Goal: Information Seeking & Learning: Learn about a topic

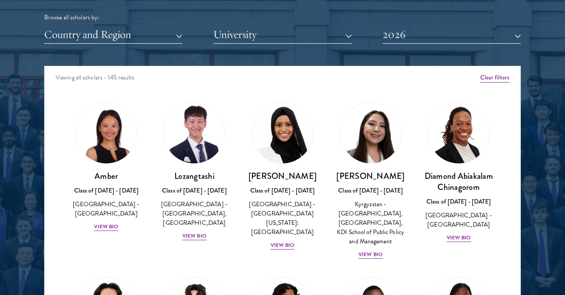
scroll to position [1076, 0]
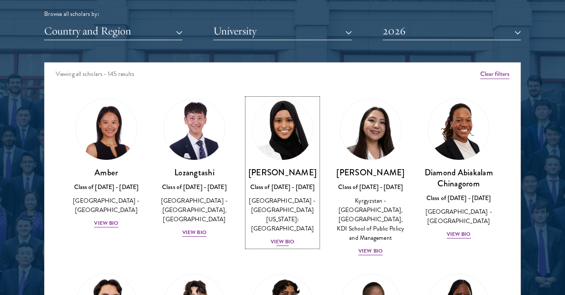
click at [290, 178] on h3 "[PERSON_NAME]" at bounding box center [282, 172] width 71 height 11
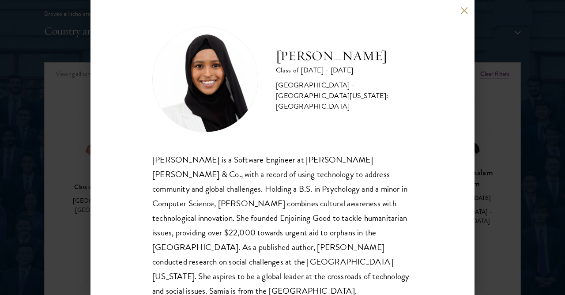
scroll to position [15, 0]
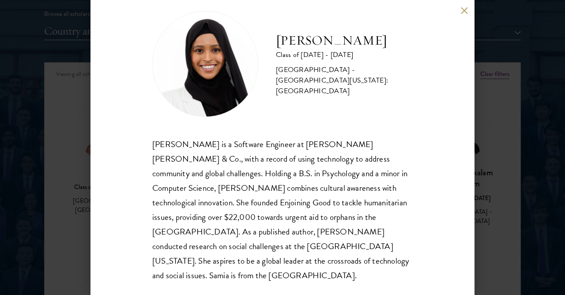
click at [513, 100] on div "[PERSON_NAME] Class of [DATE] - [DATE] [GEOGRAPHIC_DATA] - [GEOGRAPHIC_DATA][US…" at bounding box center [282, 147] width 565 height 295
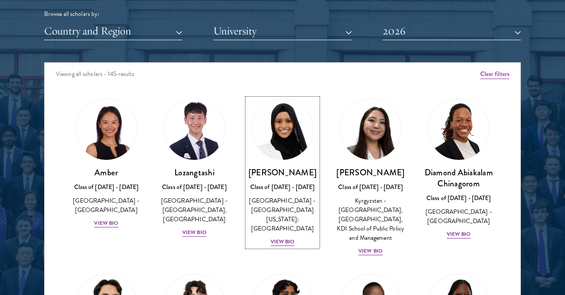
scroll to position [309, 0]
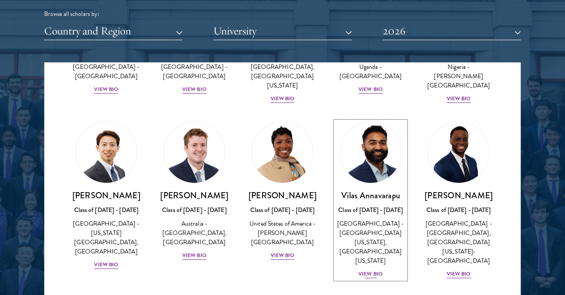
click at [392, 176] on img at bounding box center [370, 152] width 67 height 67
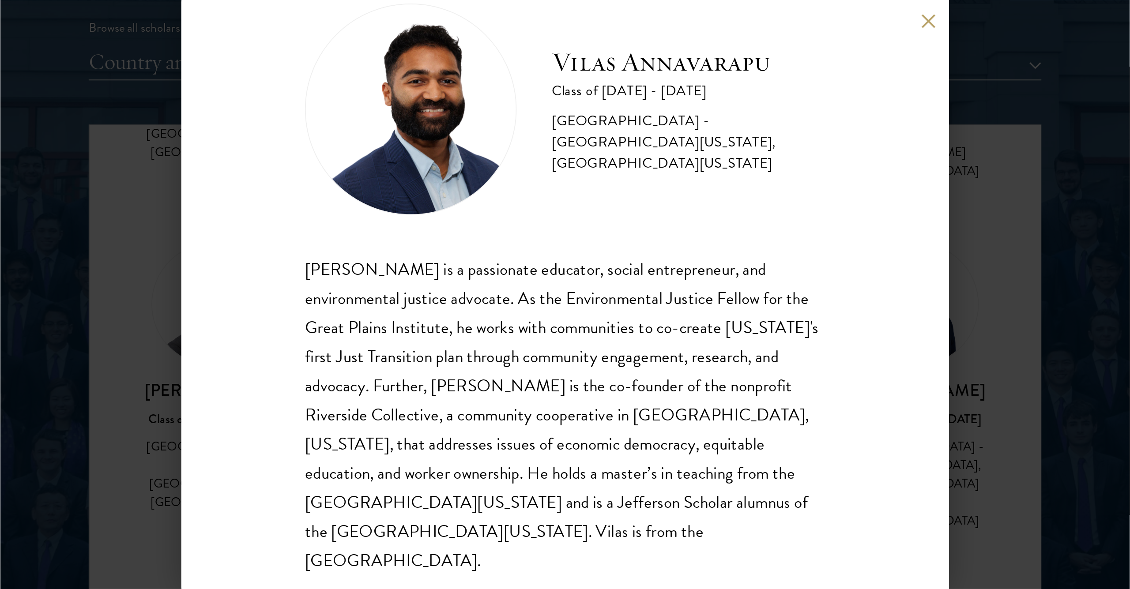
scroll to position [30, 0]
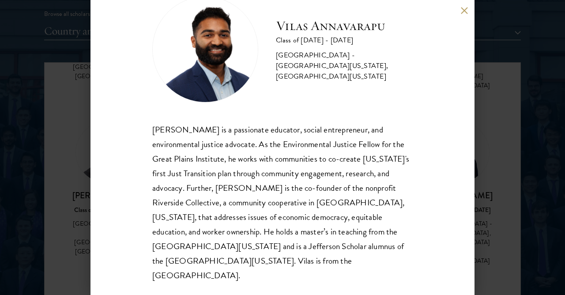
click at [519, 145] on div "[PERSON_NAME] Class of [DATE] - [DATE] [GEOGRAPHIC_DATA] - [GEOGRAPHIC_DATA][US…" at bounding box center [282, 147] width 565 height 295
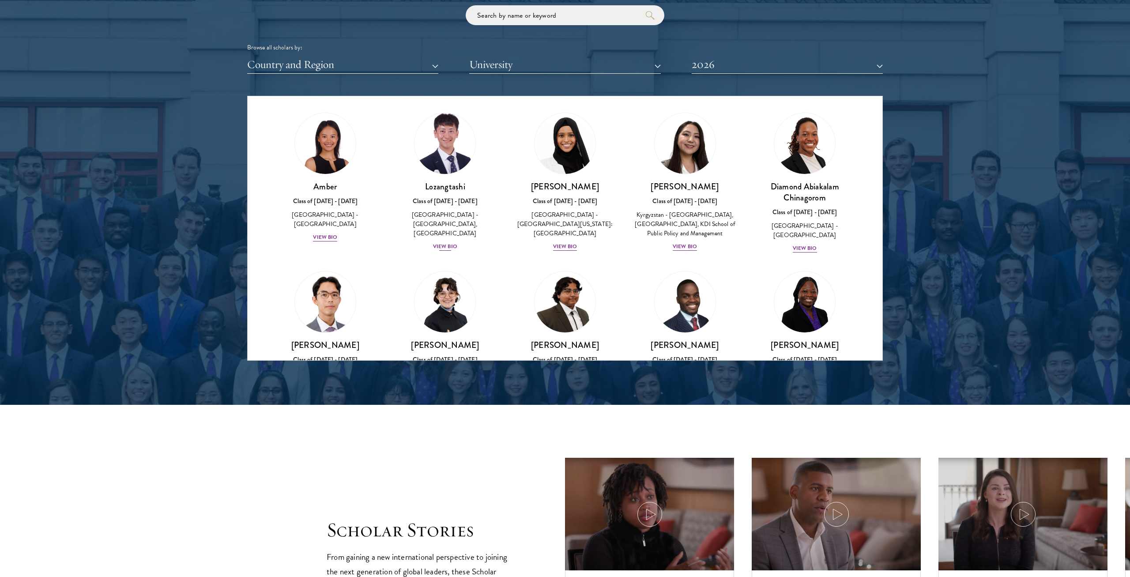
scroll to position [0, 0]
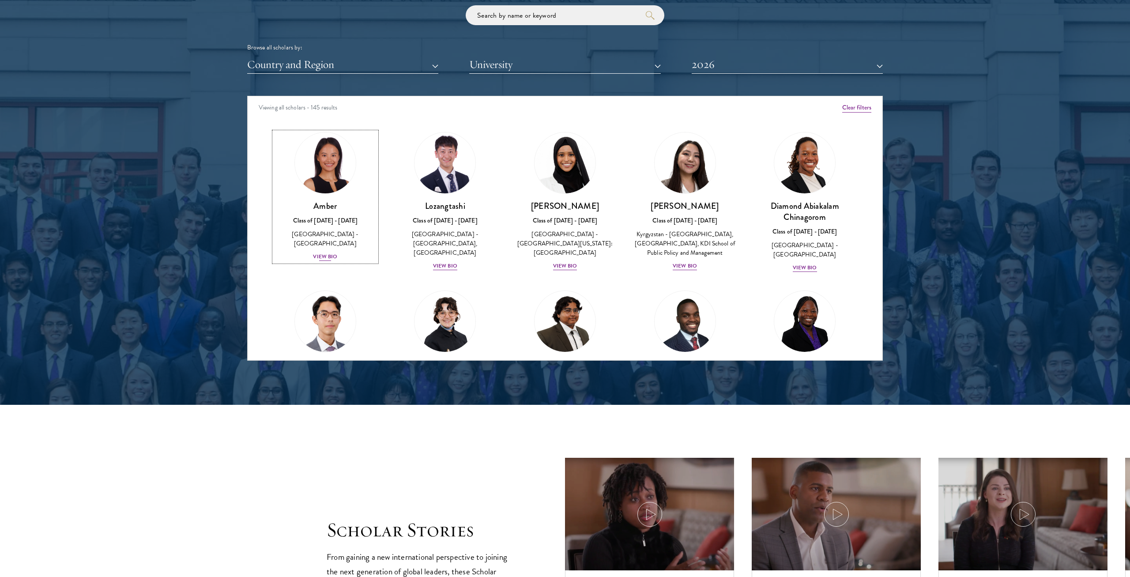
click at [331, 252] on div "View Bio" at bounding box center [325, 256] width 24 height 8
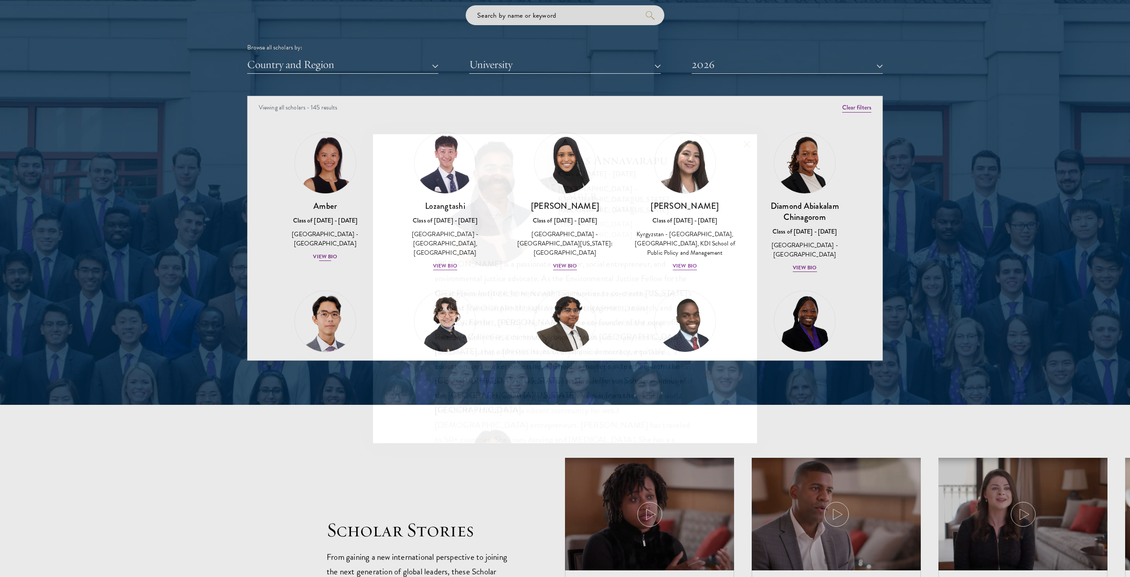
scroll to position [30, 0]
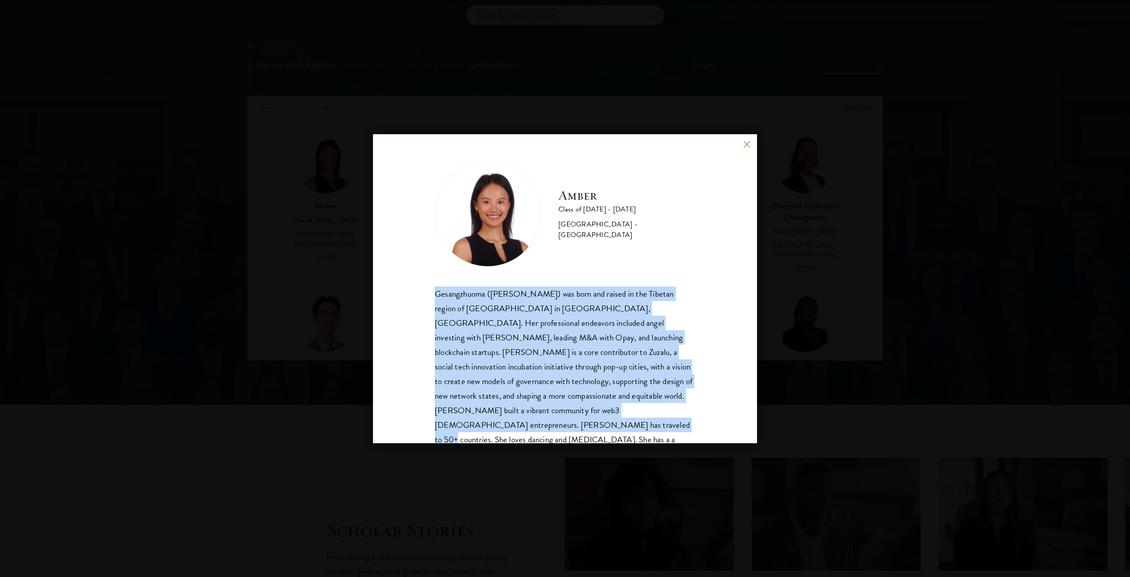
drag, startPoint x: 431, startPoint y: 294, endPoint x: 623, endPoint y: 416, distance: 227.3
click at [564, 294] on div "Amber Class of [DATE] - [DATE] [GEOGRAPHIC_DATA] - [GEOGRAPHIC_DATA] Gesangzhuo…" at bounding box center [565, 288] width 384 height 309
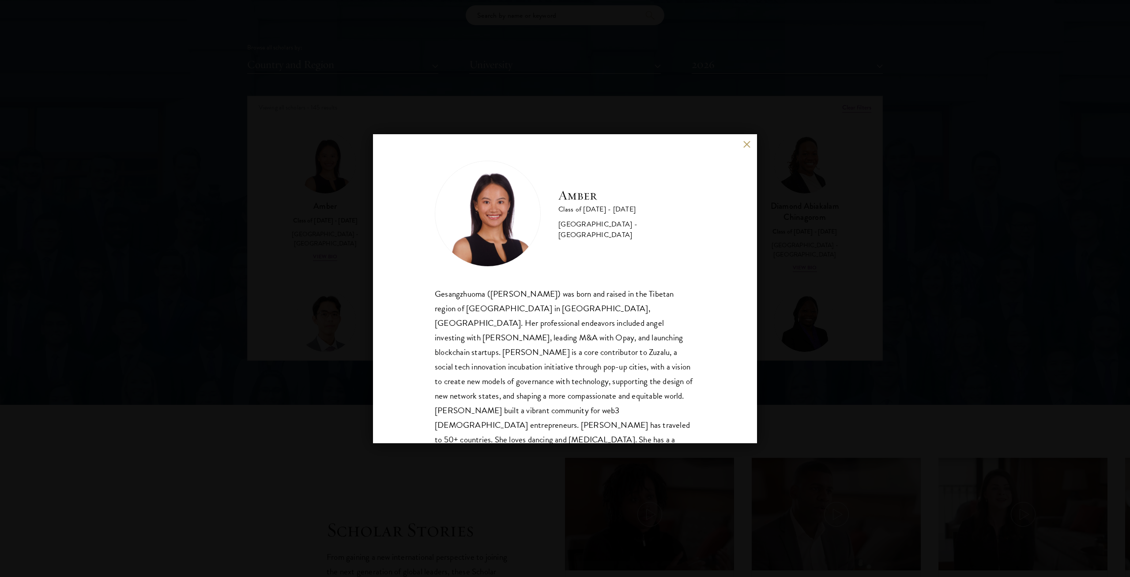
click at [564, 294] on div "Gesangzhuoma ([PERSON_NAME]) was born and raised in the Tibetan region of [GEOG…" at bounding box center [565, 381] width 260 height 190
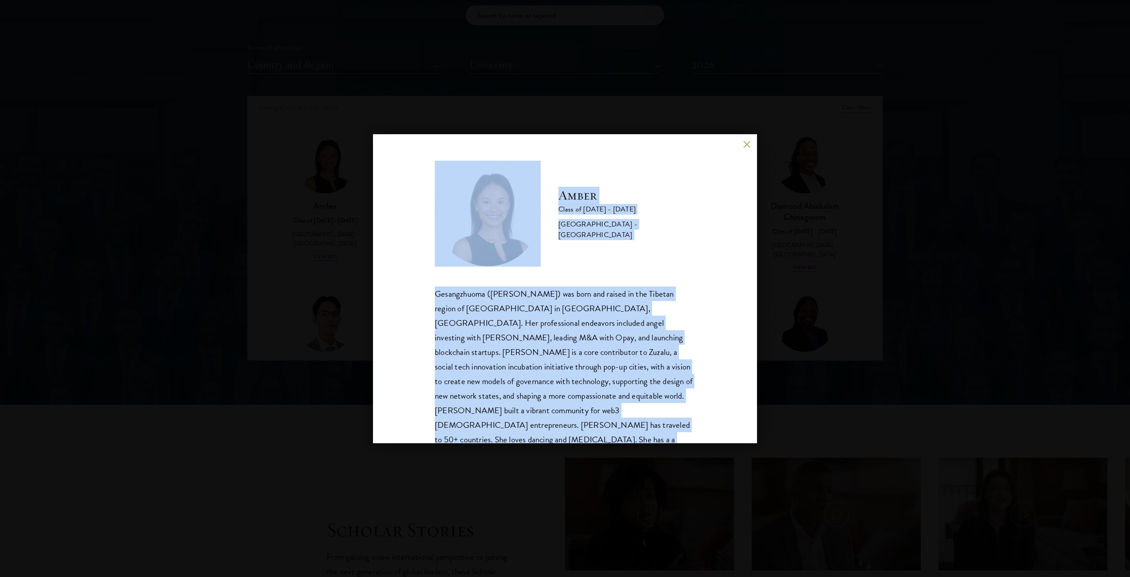
drag, startPoint x: 603, startPoint y: 427, endPoint x: 530, endPoint y: 219, distance: 220.0
click at [530, 219] on div "Amber Class of [DATE] - [DATE] [GEOGRAPHIC_DATA] - [GEOGRAPHIC_DATA] Gesangzhuo…" at bounding box center [565, 319] width 260 height 316
copy div "Amber Class of [DATE] - [DATE] [GEOGRAPHIC_DATA] - [GEOGRAPHIC_DATA] Gesangzhuo…"
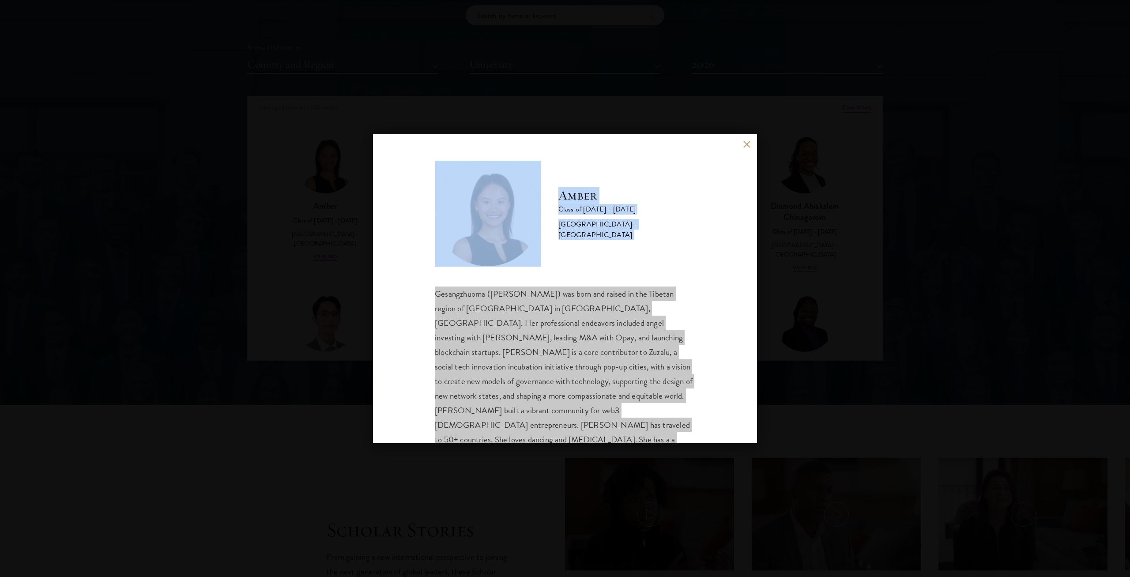
click at [564, 192] on div "Amber Class of [DATE] - [DATE] [GEOGRAPHIC_DATA] - [GEOGRAPHIC_DATA] Gesangzhuo…" at bounding box center [565, 288] width 1130 height 577
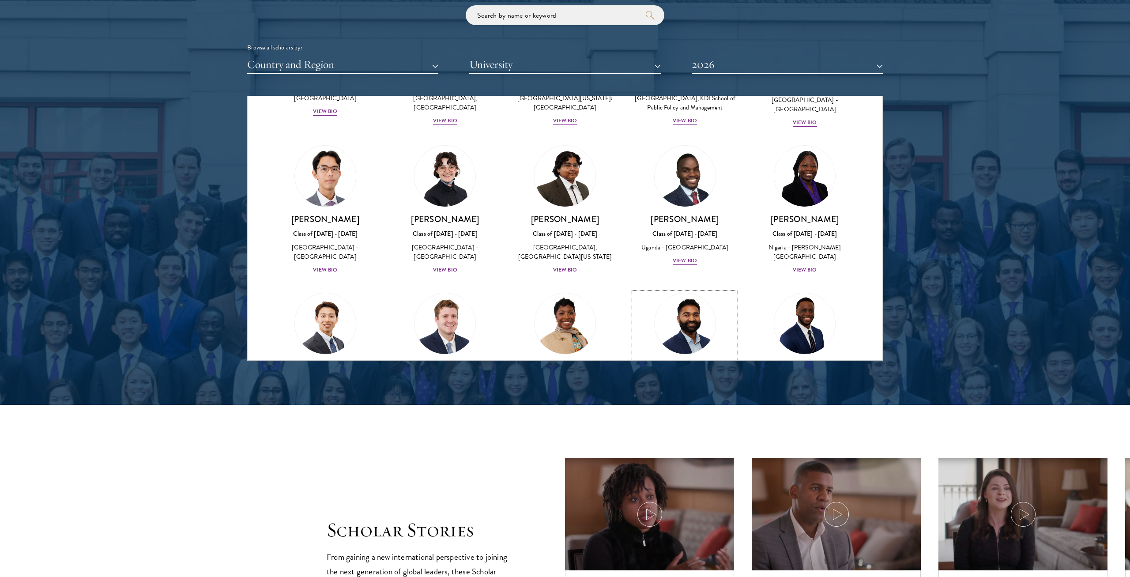
scroll to position [220, 0]
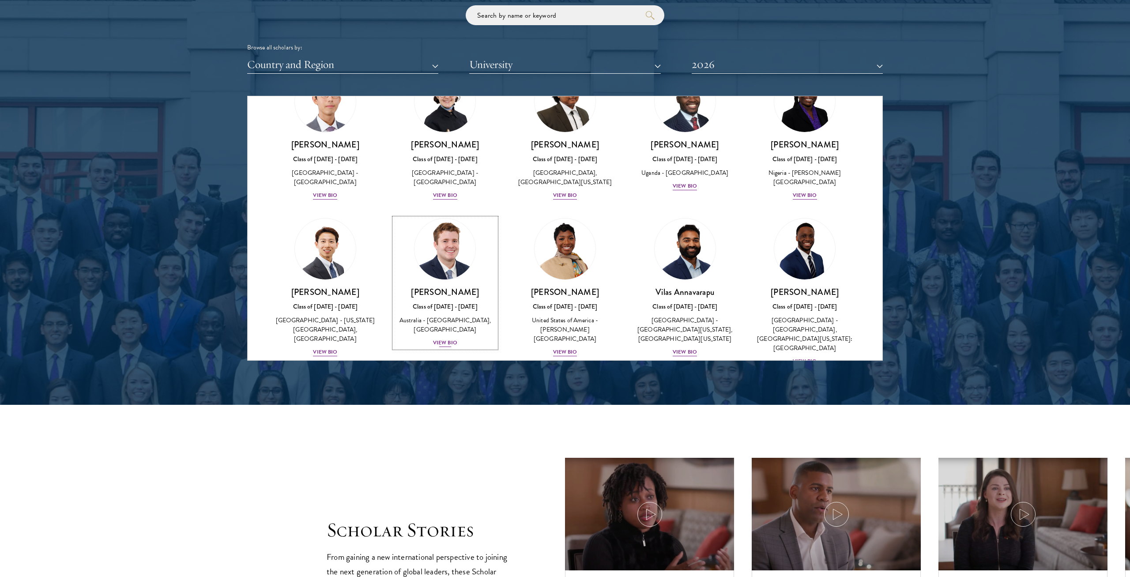
click at [448, 294] on div "View Bio" at bounding box center [445, 342] width 24 height 8
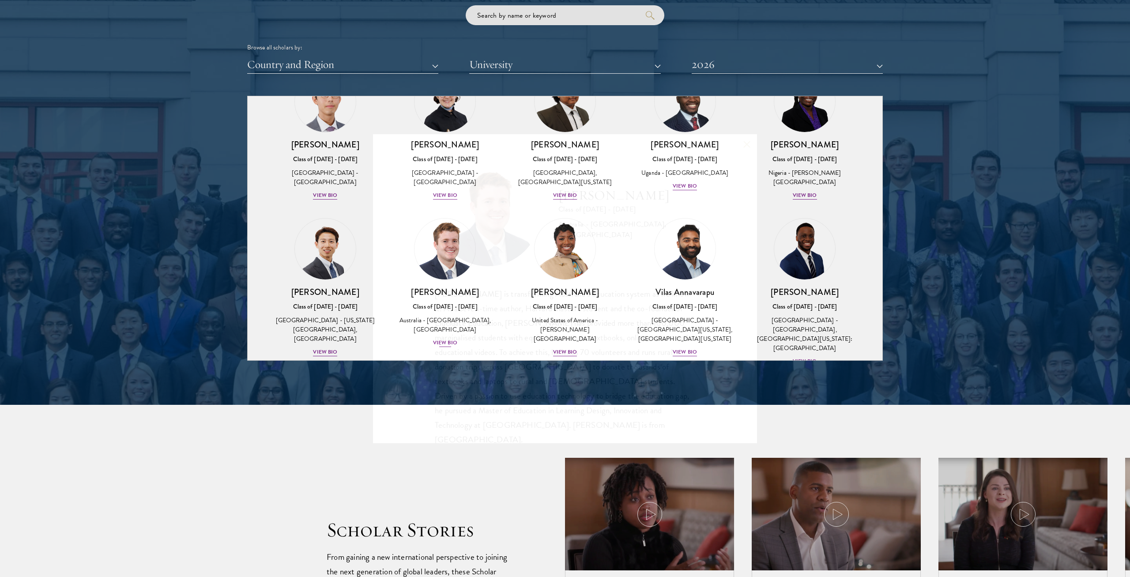
scroll to position [16, 0]
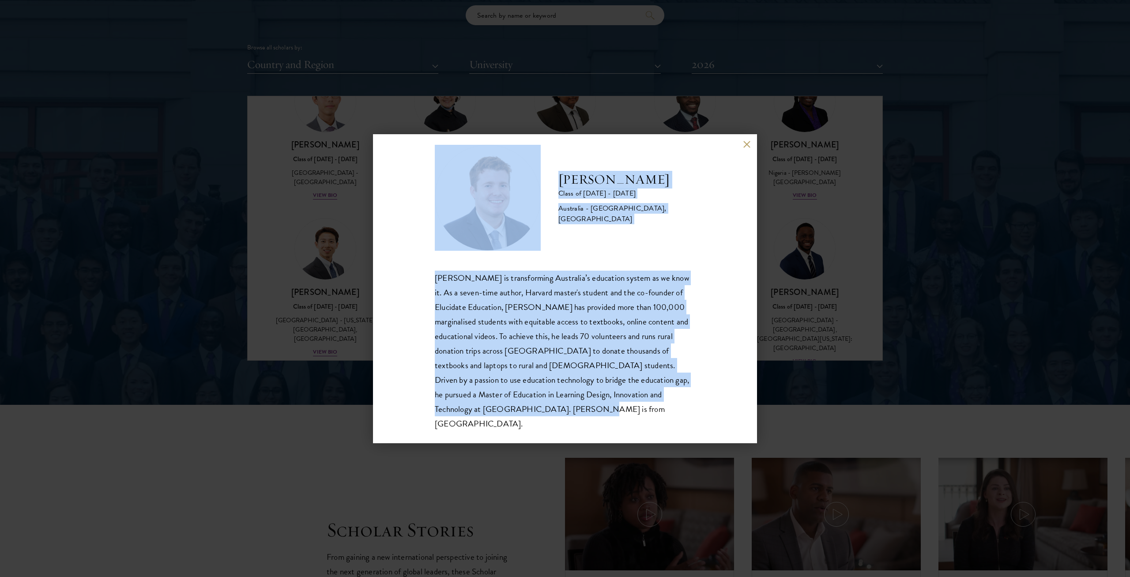
drag, startPoint x: 487, startPoint y: 407, endPoint x: 540, endPoint y: 185, distance: 228.6
click at [540, 185] on div "[PERSON_NAME] Class of [DATE] - [DATE] [GEOGRAPHIC_DATA] - [GEOGRAPHIC_DATA], […" at bounding box center [565, 288] width 260 height 286
copy div "[PERSON_NAME] Class of [DATE] - [DATE] [GEOGRAPHIC_DATA] - [GEOGRAPHIC_DATA], […"
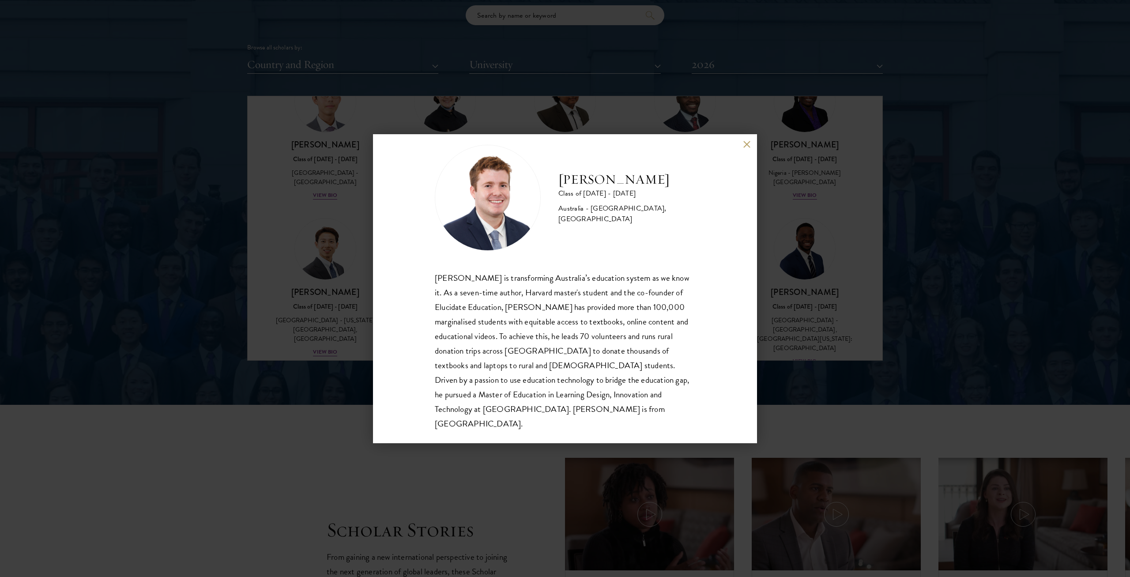
click at [564, 212] on div "[PERSON_NAME] Class of [DATE] - [DATE] [GEOGRAPHIC_DATA] - [GEOGRAPHIC_DATA], […" at bounding box center [565, 288] width 1130 height 577
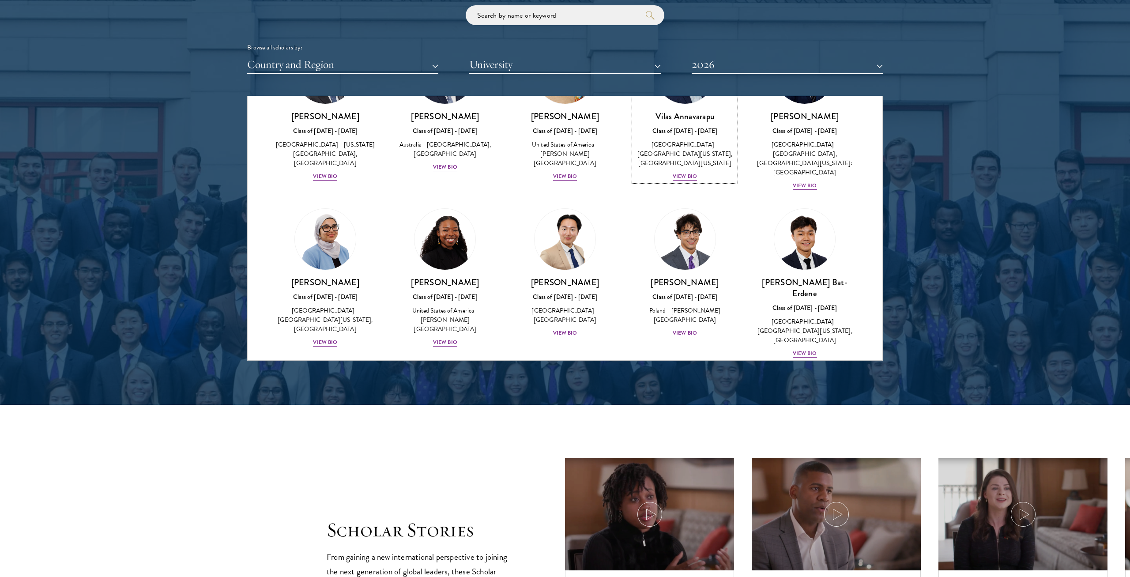
scroll to position [405, 0]
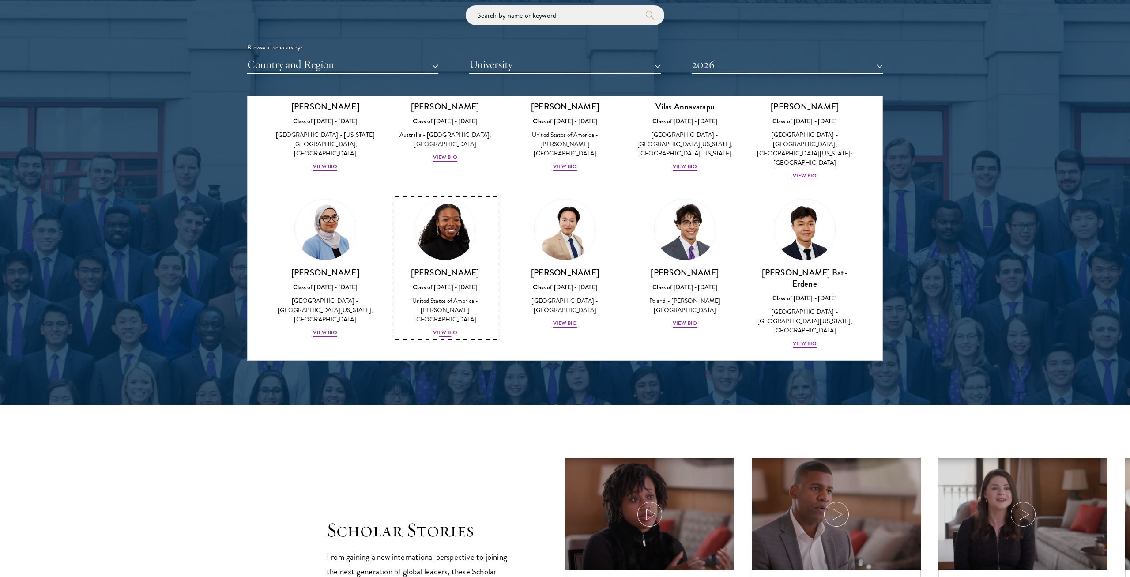
click at [442, 275] on h3 "[PERSON_NAME]" at bounding box center [445, 272] width 102 height 11
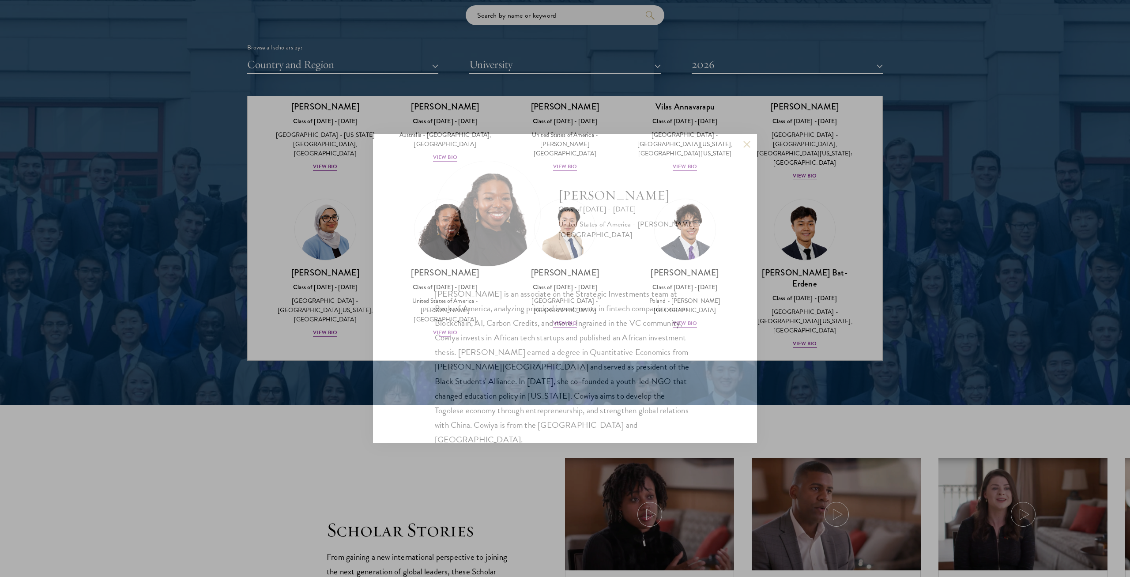
scroll to position [16, 0]
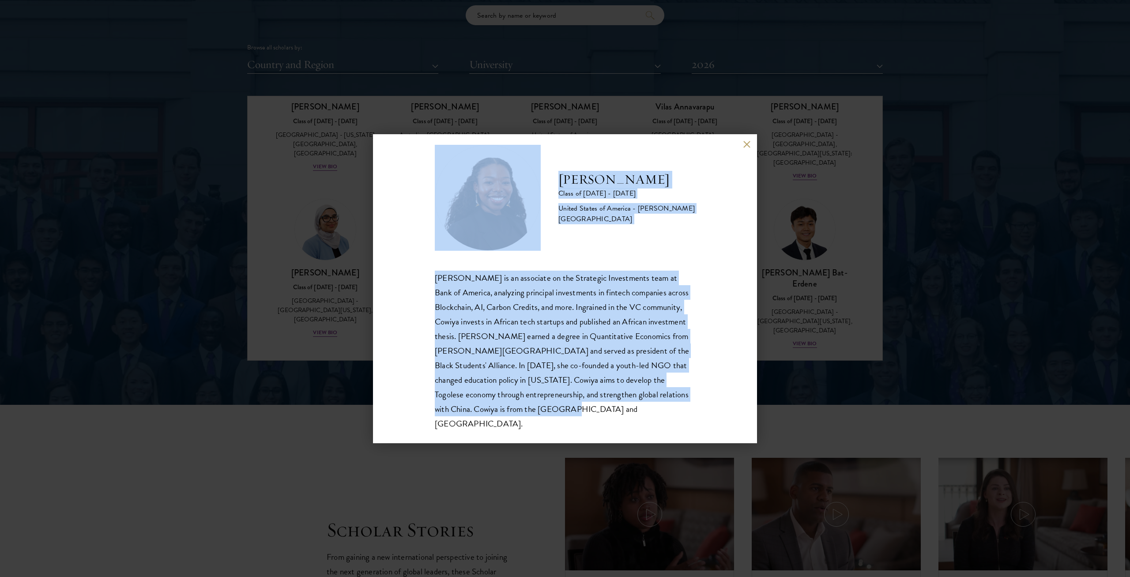
drag, startPoint x: 478, startPoint y: 403, endPoint x: 492, endPoint y: 202, distance: 201.7
click at [492, 202] on div "[PERSON_NAME] Class of [DATE] - [DATE] [GEOGRAPHIC_DATA] - [PERSON_NAME][GEOGRA…" at bounding box center [565, 288] width 260 height 286
copy div "[PERSON_NAME] Class of [DATE] - [DATE] [GEOGRAPHIC_DATA] - [PERSON_NAME] Colleg…"
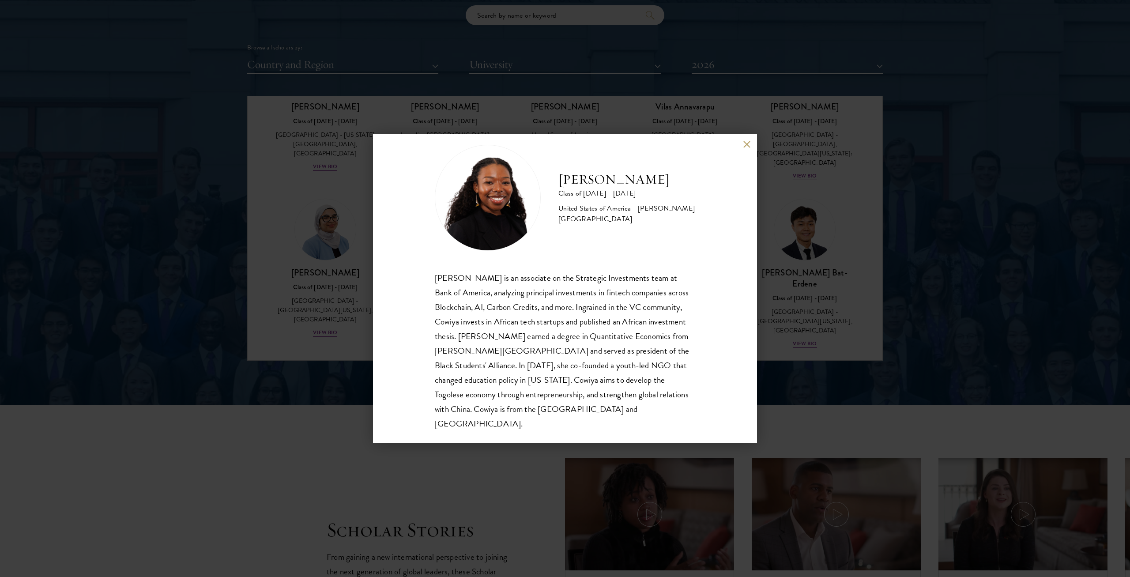
click at [79, 294] on div "[PERSON_NAME] Class of [DATE] - [DATE] [GEOGRAPHIC_DATA] - [PERSON_NAME][GEOGRA…" at bounding box center [565, 288] width 1130 height 577
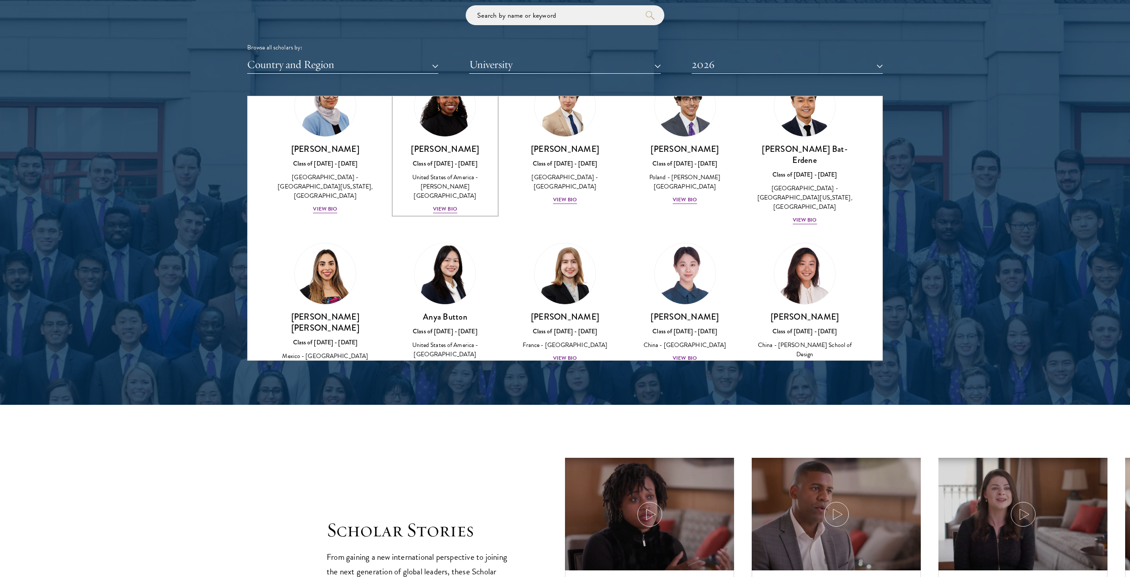
scroll to position [590, 0]
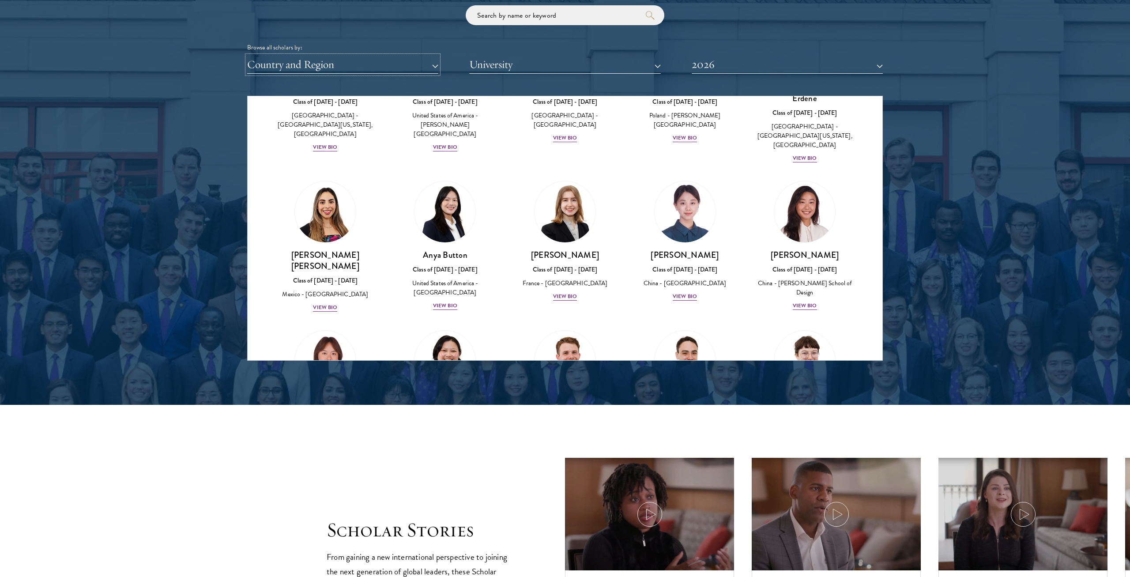
click at [388, 67] on button "Country and Region" at bounding box center [342, 65] width 191 height 18
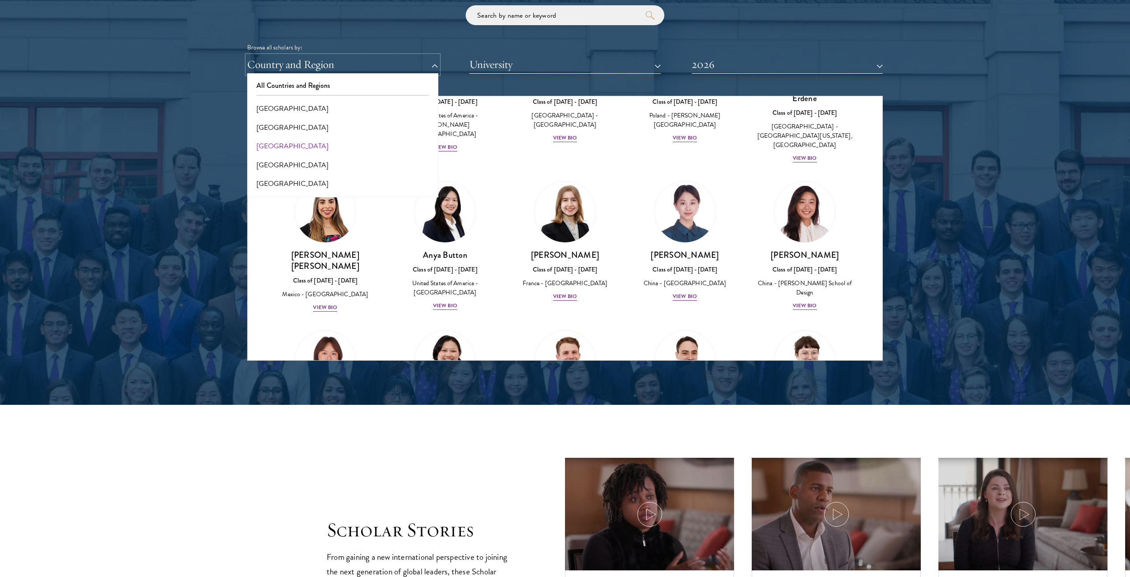
scroll to position [62, 0]
click at [289, 144] on button "[GEOGRAPHIC_DATA]" at bounding box center [343, 140] width 186 height 19
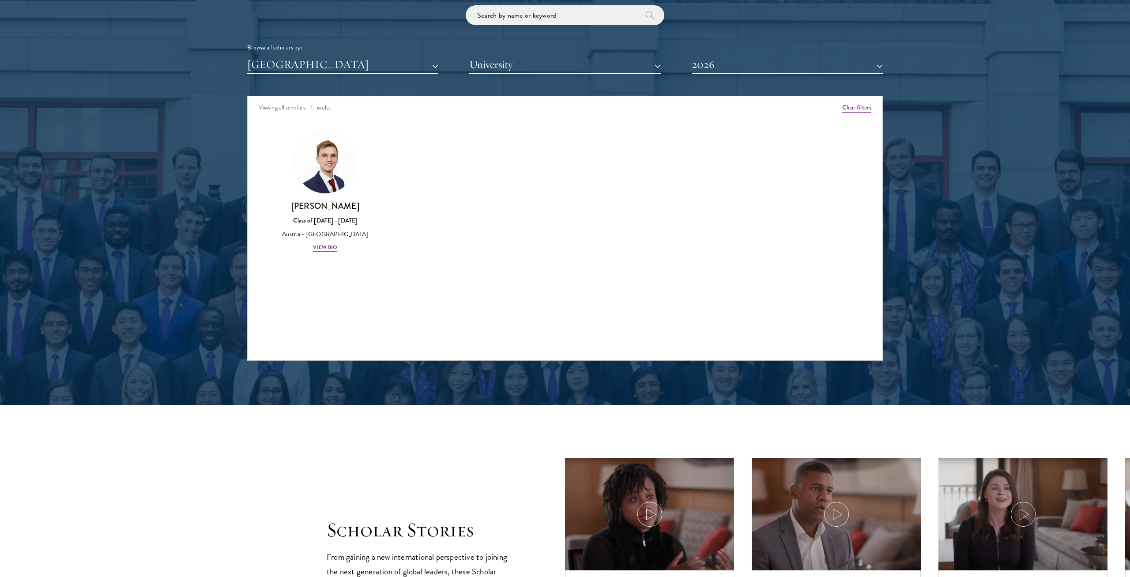
scroll to position [0, 0]
click at [323, 173] on img at bounding box center [325, 162] width 67 height 67
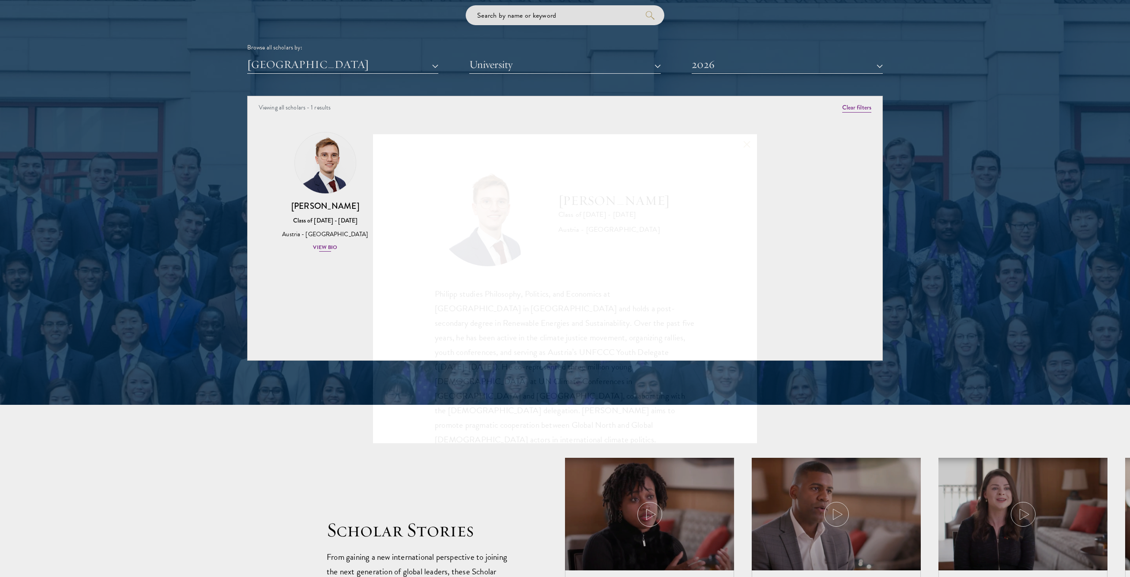
scroll to position [1, 0]
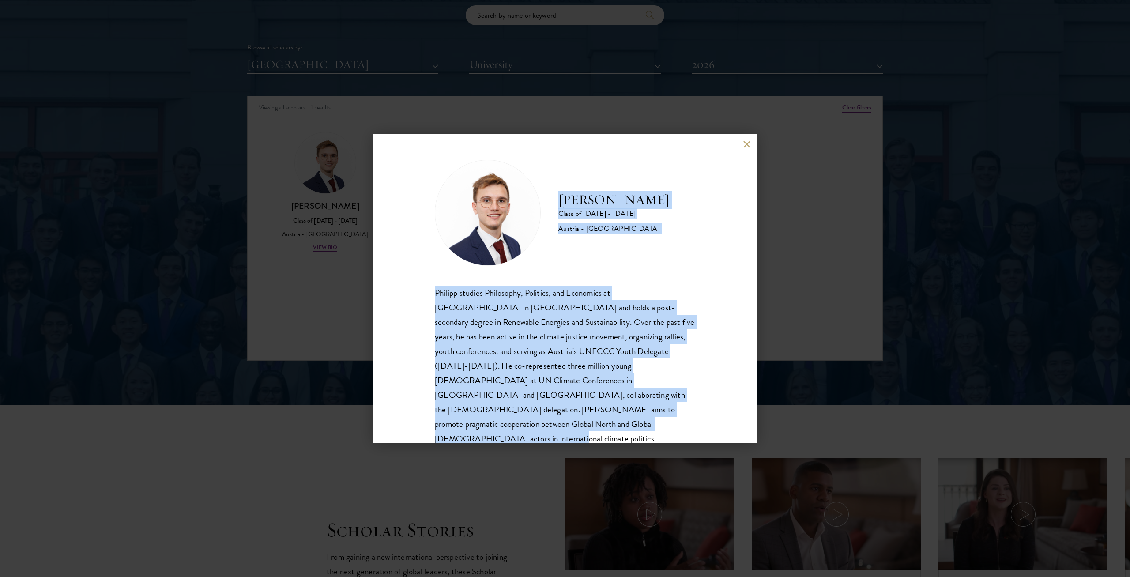
drag, startPoint x: 661, startPoint y: 409, endPoint x: 560, endPoint y: 190, distance: 240.5
click at [560, 190] on div "[PERSON_NAME] Class of [DATE] - [DATE] [GEOGRAPHIC_DATA] - [GEOGRAPHIC_DATA] [P…" at bounding box center [565, 310] width 260 height 301
copy div "[PERSON_NAME] Class of [DATE] - [DATE] Austria - Central European University Ph…"
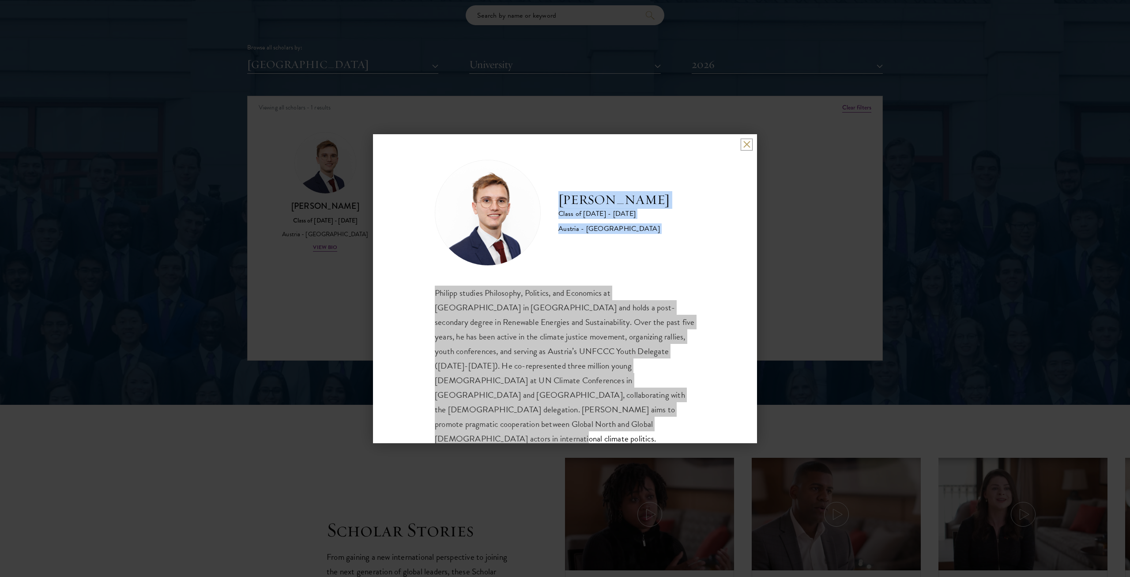
click at [564, 145] on button at bounding box center [747, 145] width 8 height 8
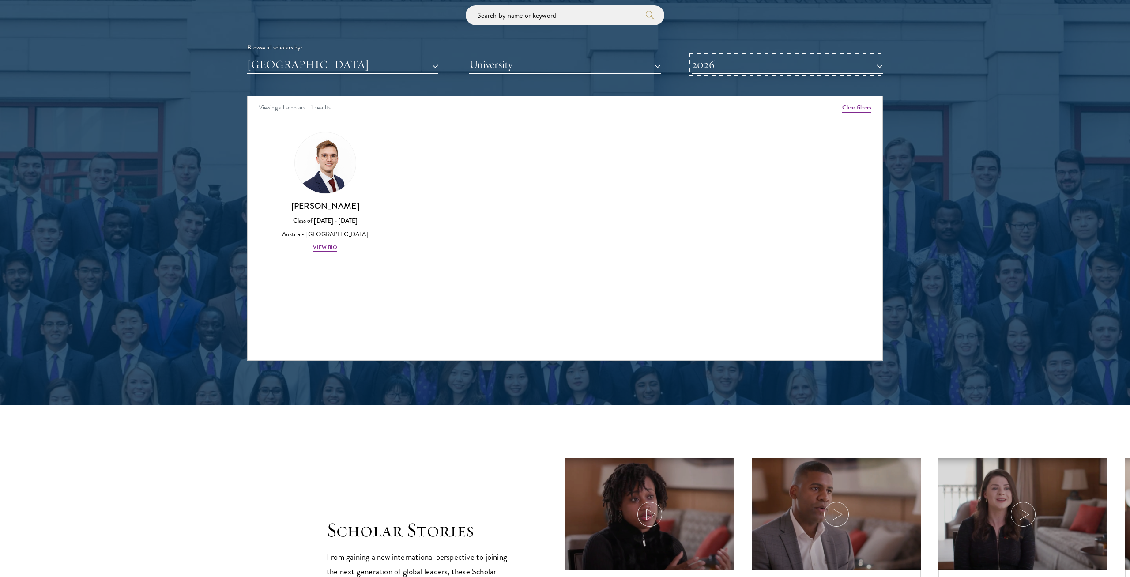
click at [564, 66] on button "2026" at bounding box center [786, 65] width 191 height 18
click at [564, 130] on div "Amber Class of [DATE] - [DATE] [GEOGRAPHIC_DATA] - [GEOGRAPHIC_DATA] View Bio C…" at bounding box center [565, 200] width 635 height 158
click at [564, 105] on button "Clear filters" at bounding box center [856, 108] width 29 height 10
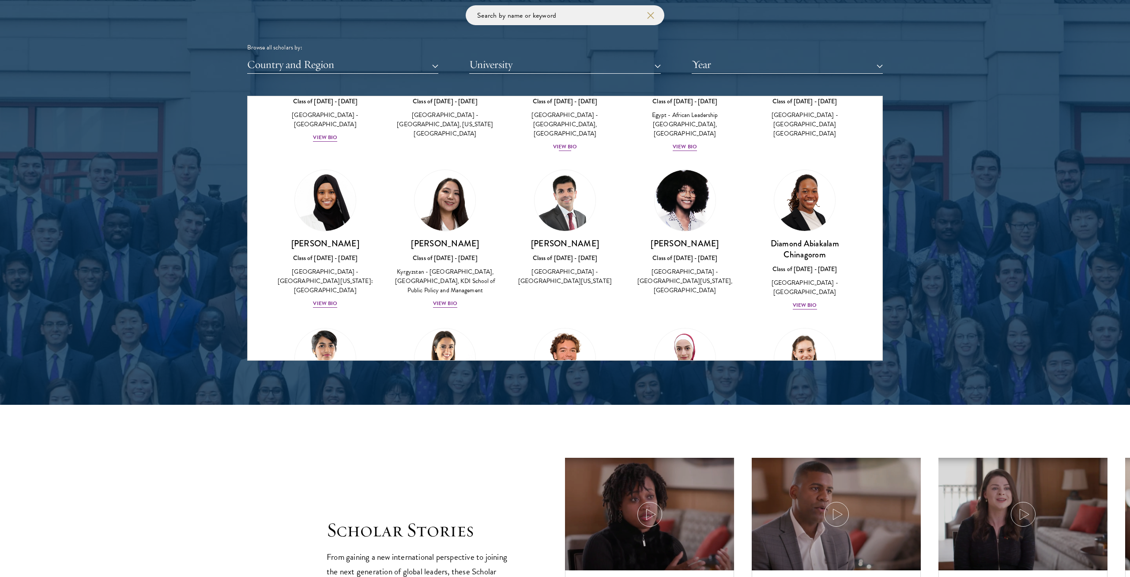
scroll to position [124, 0]
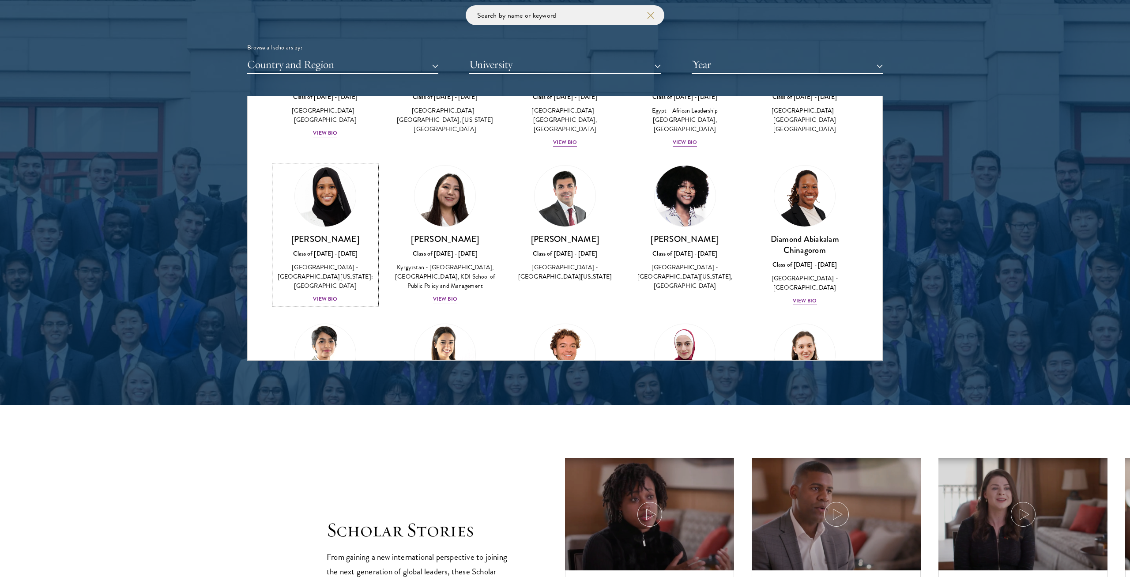
click at [323, 196] on img at bounding box center [325, 195] width 67 height 67
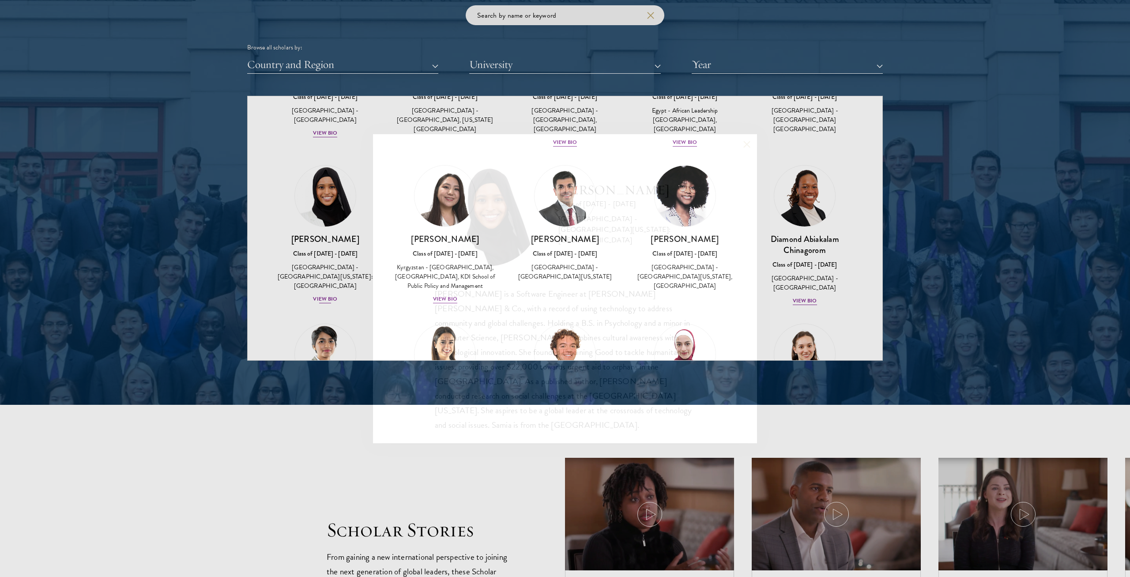
scroll to position [1, 0]
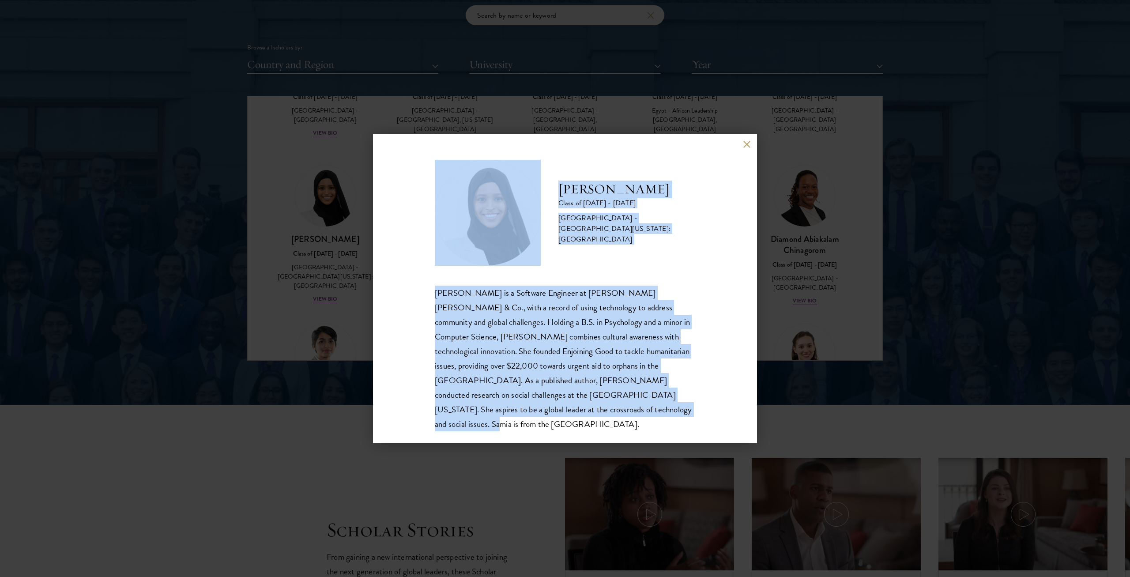
drag, startPoint x: 539, startPoint y: 414, endPoint x: 524, endPoint y: 193, distance: 221.6
click at [524, 193] on div "[PERSON_NAME] Class of [DATE] - [DATE] [GEOGRAPHIC_DATA] - [GEOGRAPHIC_DATA][US…" at bounding box center [565, 295] width 260 height 271
copy div "[PERSON_NAME] Class of [DATE] - [DATE] [GEOGRAPHIC_DATA] - [GEOGRAPHIC_DATA][US…"
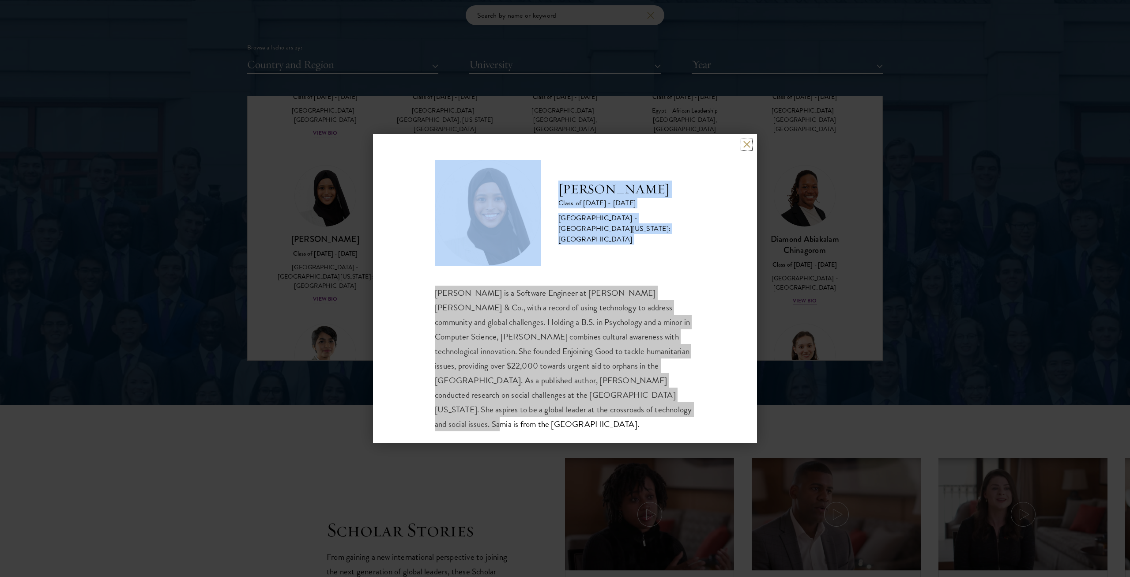
click at [564, 146] on button at bounding box center [747, 145] width 8 height 8
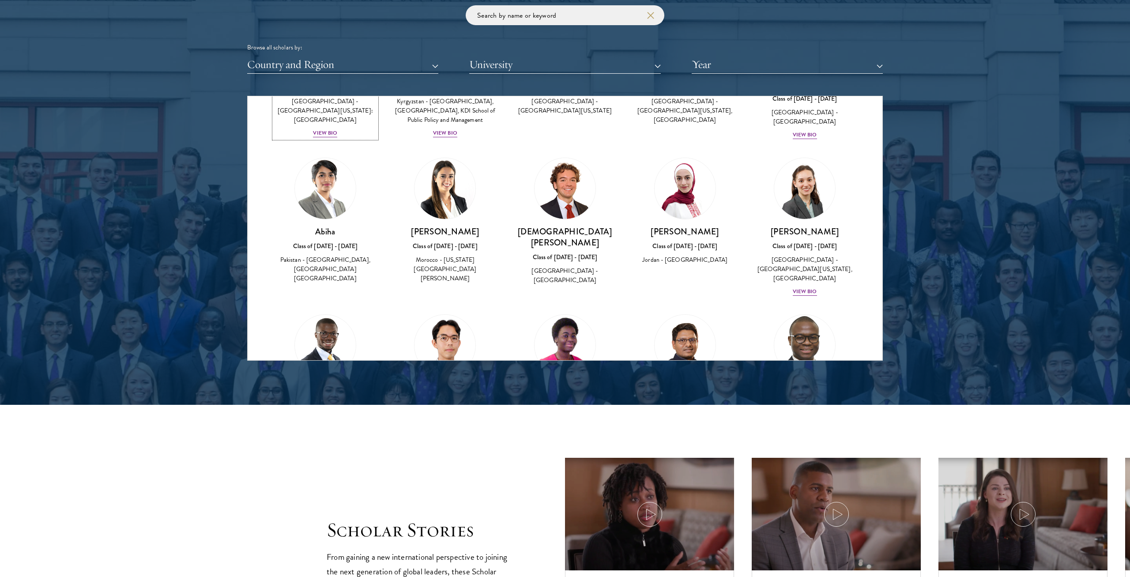
scroll to position [309, 0]
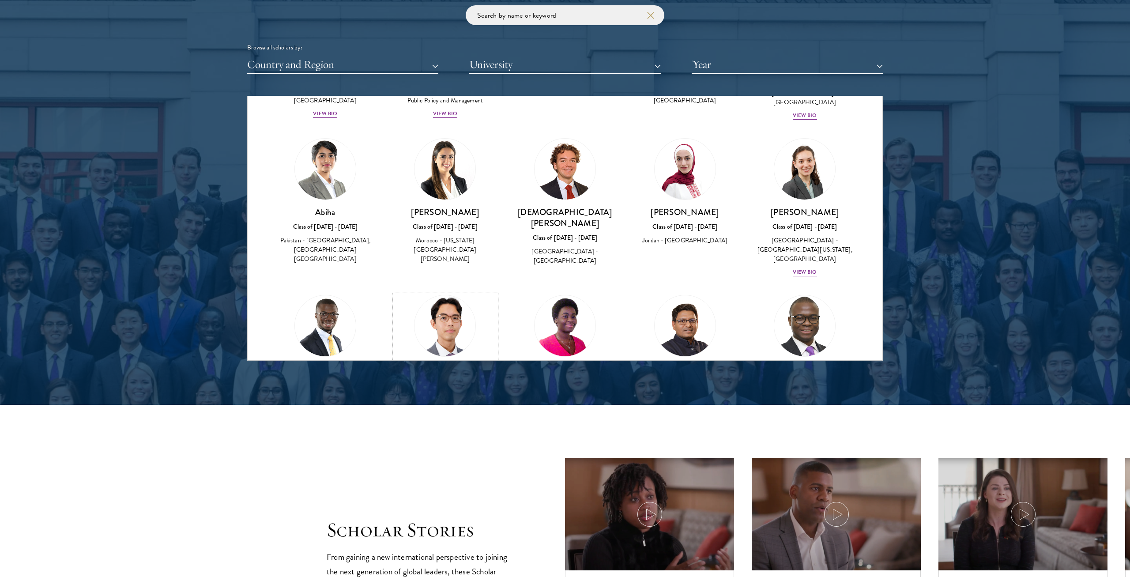
click at [451, 294] on img at bounding box center [444, 325] width 67 height 67
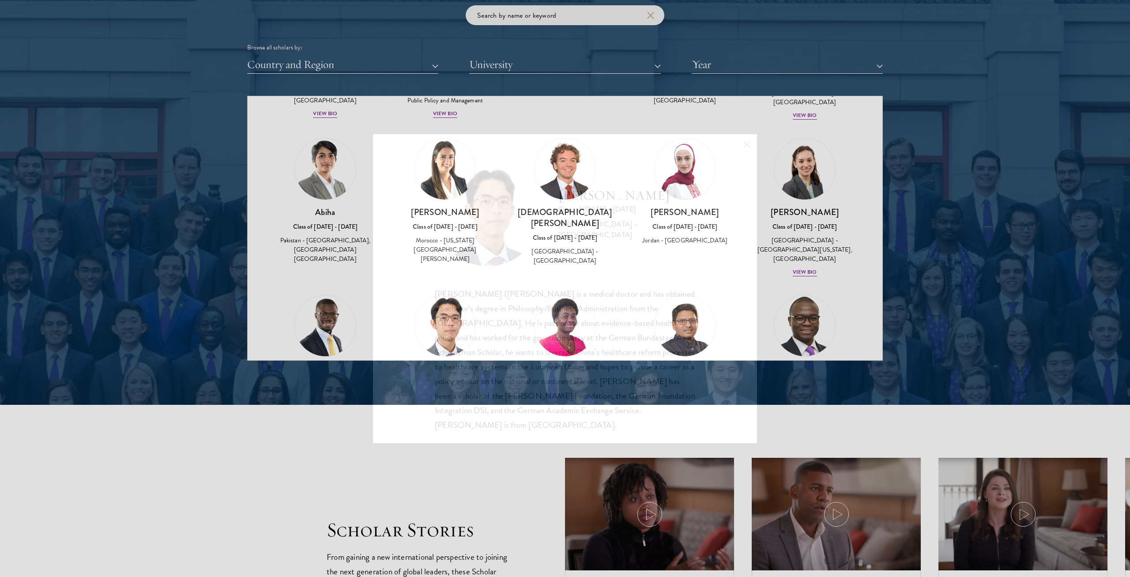
scroll to position [1, 0]
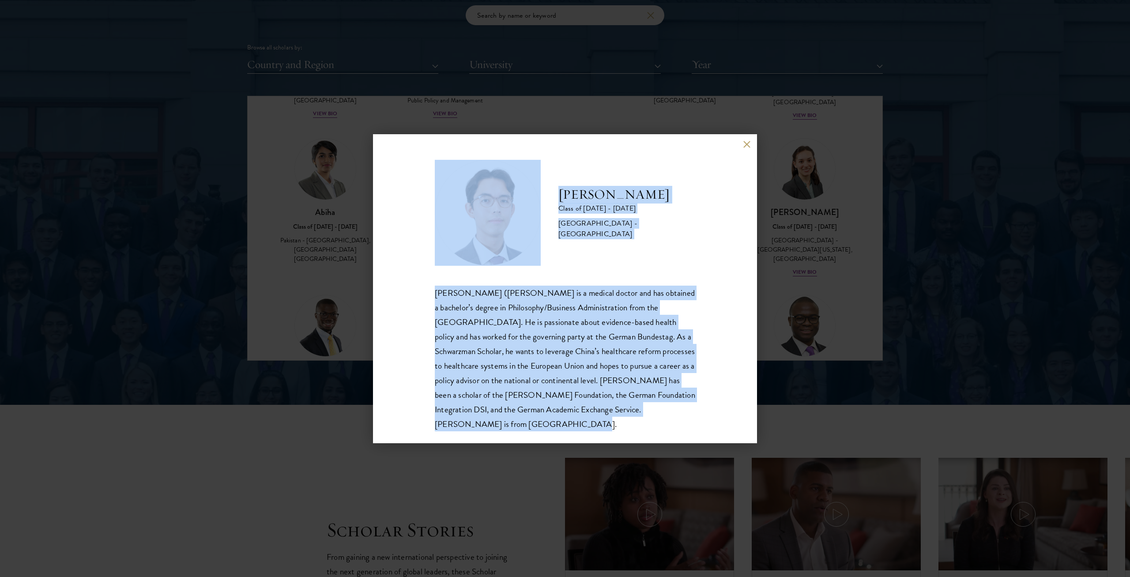
drag, startPoint x: 667, startPoint y: 413, endPoint x: 519, endPoint y: 197, distance: 262.5
click at [519, 197] on div "[PERSON_NAME] Class of [DATE] - [DATE] [GEOGRAPHIC_DATA] - [GEOGRAPHIC_DATA] [P…" at bounding box center [565, 295] width 260 height 271
copy div "[PERSON_NAME] Class of [DATE] - [DATE] [GEOGRAPHIC_DATA] - [GEOGRAPHIC_DATA] Si…"
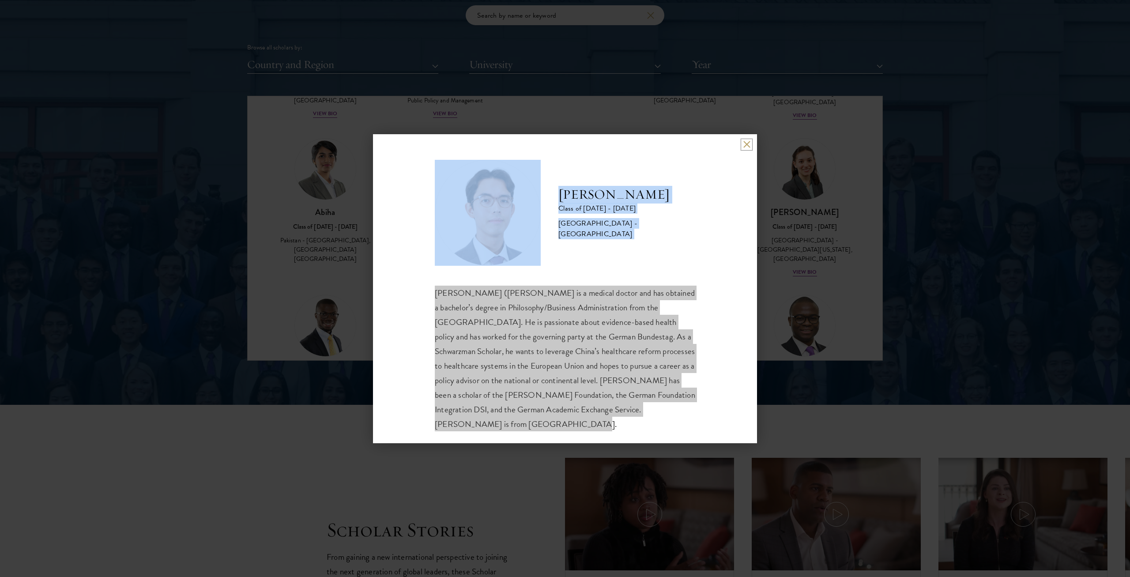
click at [564, 147] on button at bounding box center [747, 145] width 8 height 8
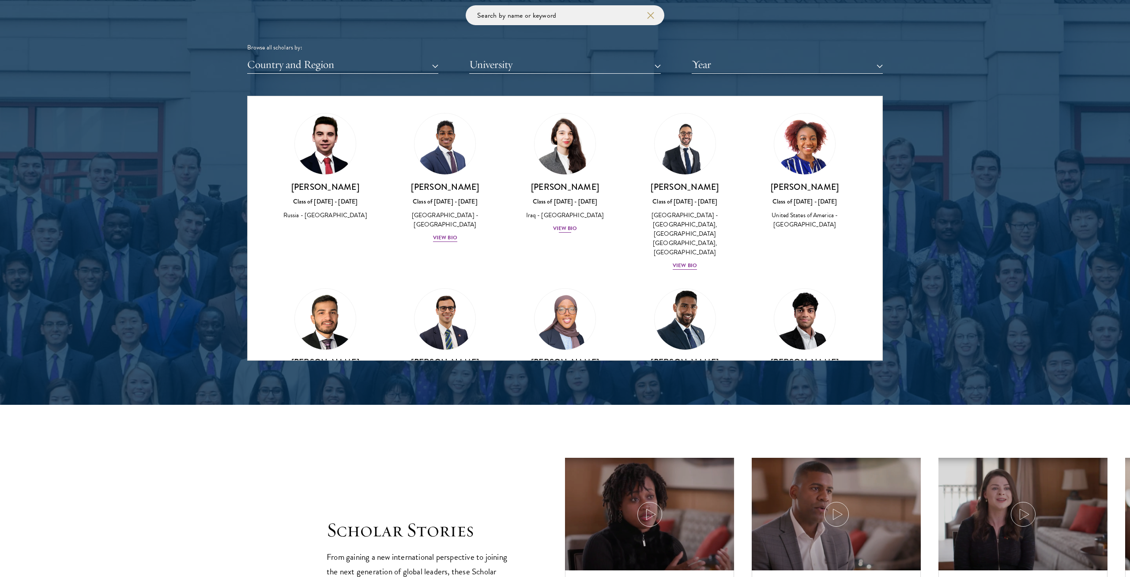
scroll to position [988, 0]
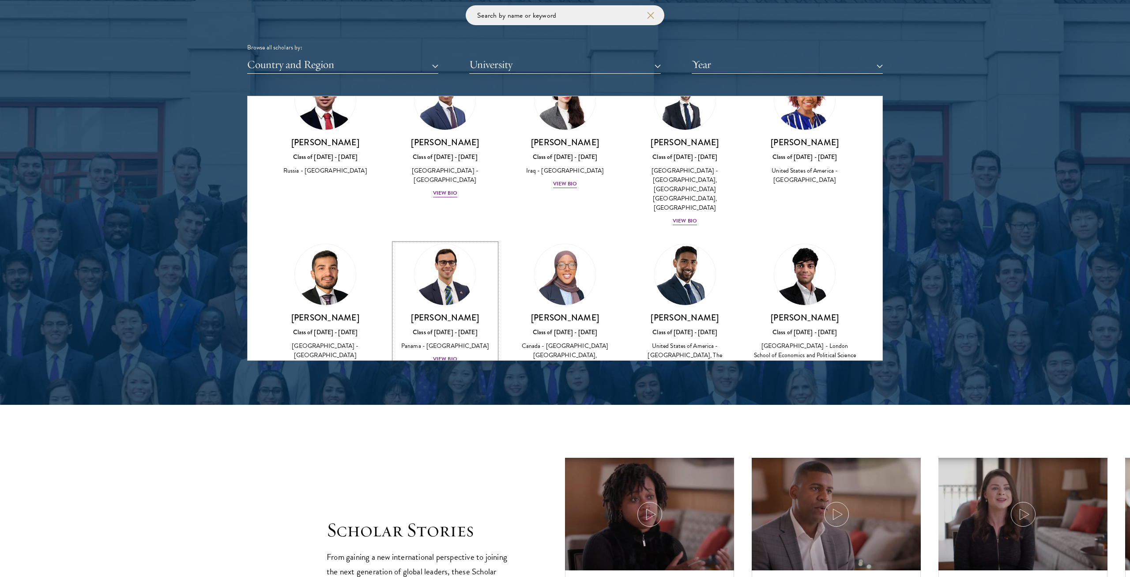
click at [448, 241] on img at bounding box center [444, 274] width 67 height 67
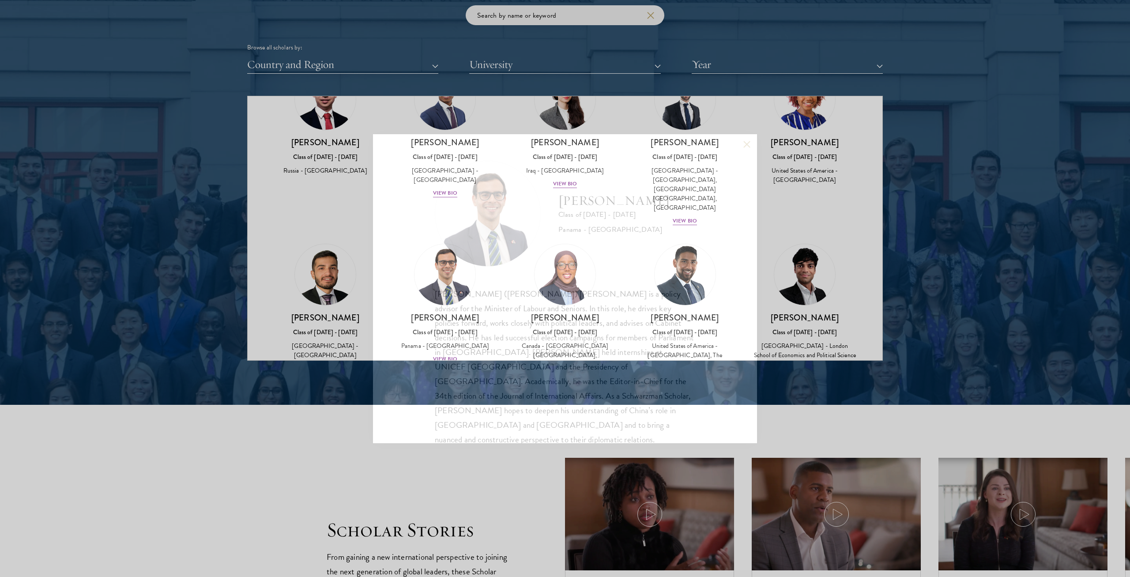
scroll to position [1, 0]
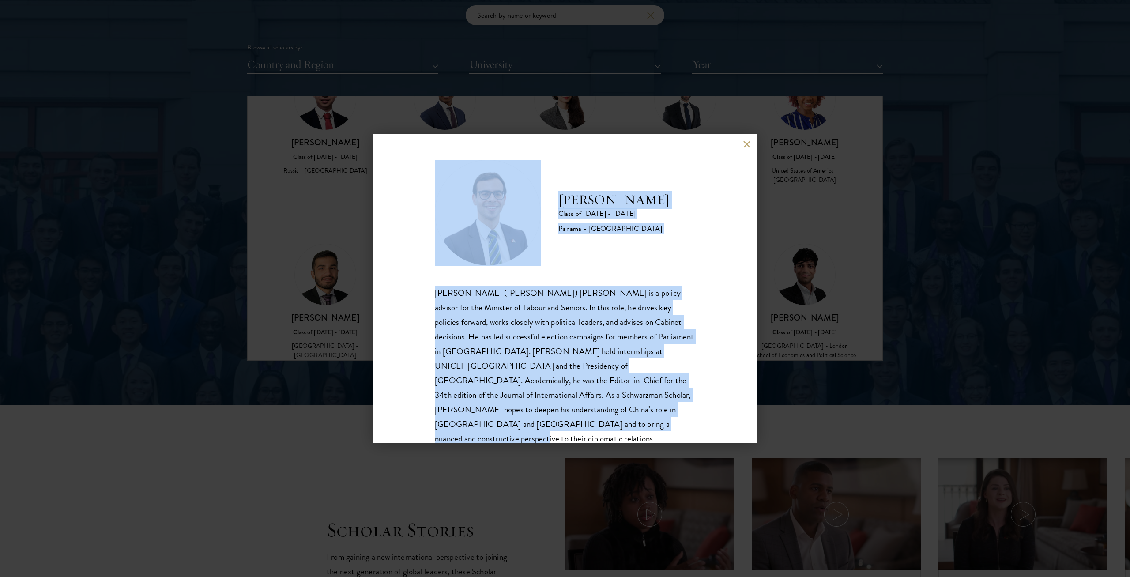
drag, startPoint x: 492, startPoint y: 428, endPoint x: 511, endPoint y: 193, distance: 236.0
click at [511, 193] on div "[PERSON_NAME] Class of [DATE] - [DATE] [GEOGRAPHIC_DATA] - [GEOGRAPHIC_DATA] [P…" at bounding box center [565, 318] width 260 height 316
copy div "[PERSON_NAME] Class of [DATE] - [DATE] [GEOGRAPHIC_DATA] - [GEOGRAPHIC_DATA] [P…"
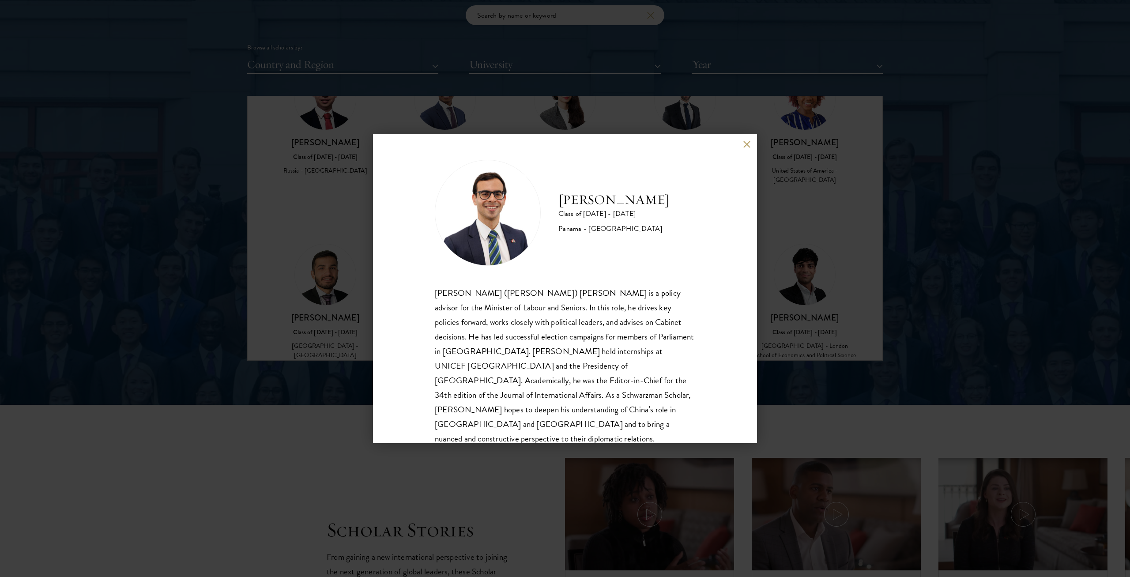
click at [564, 196] on div "[PERSON_NAME] Class of [DATE] - [DATE] [GEOGRAPHIC_DATA] - [GEOGRAPHIC_DATA] [P…" at bounding box center [565, 288] width 1130 height 577
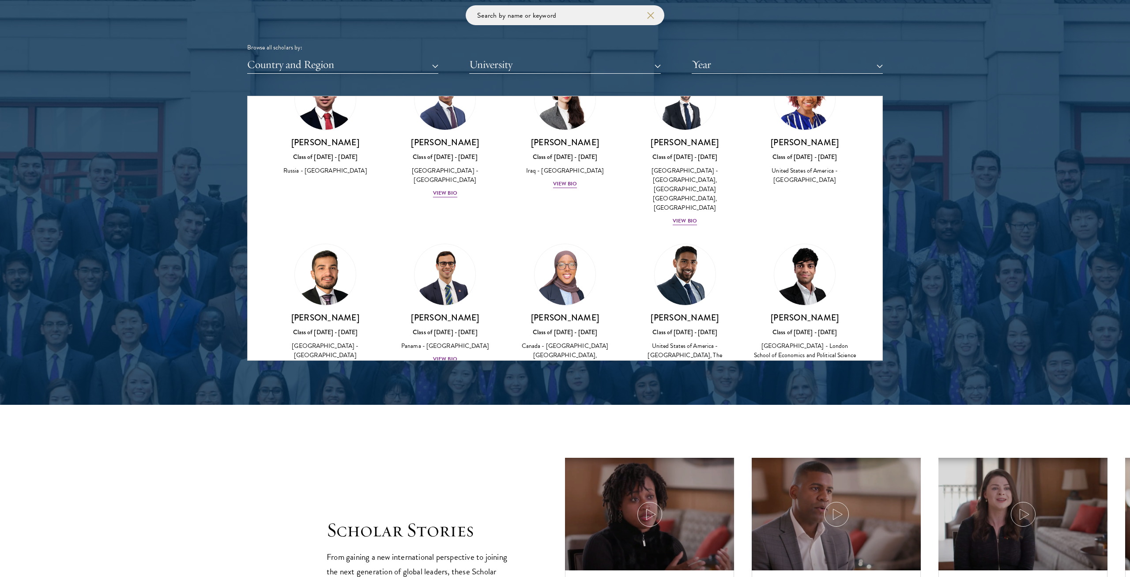
scroll to position [1893, 0]
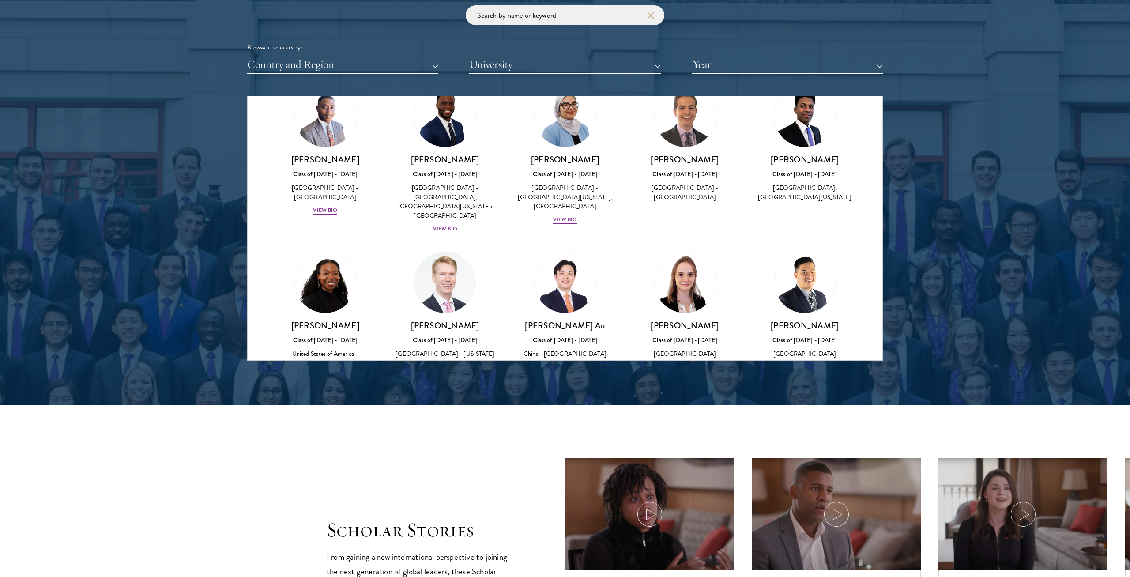
click at [459, 252] on img at bounding box center [444, 282] width 61 height 61
click at [564, 249] on img at bounding box center [564, 282] width 67 height 67
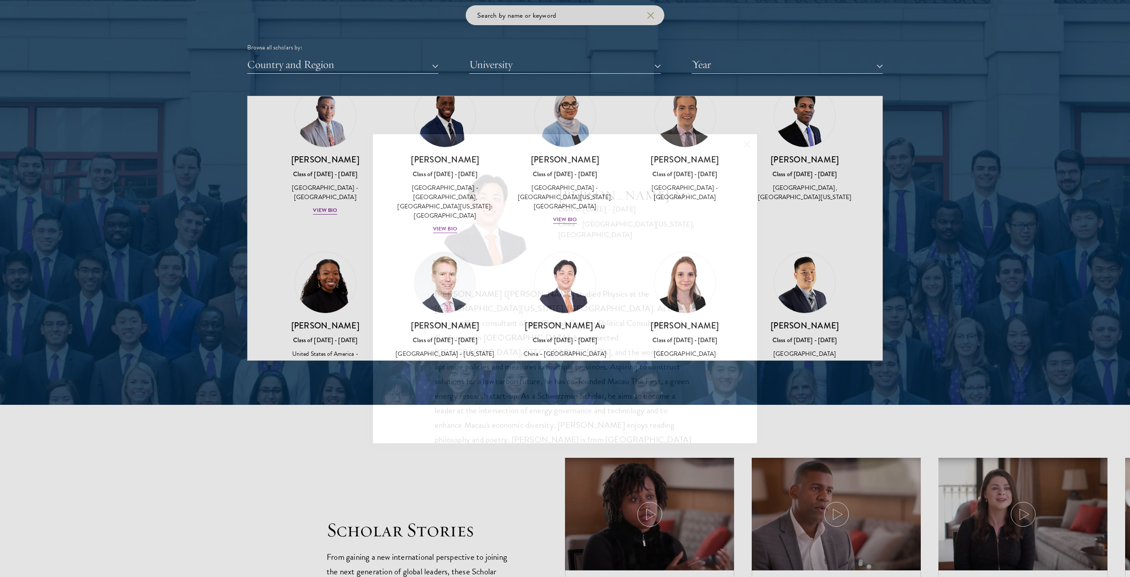
scroll to position [1, 0]
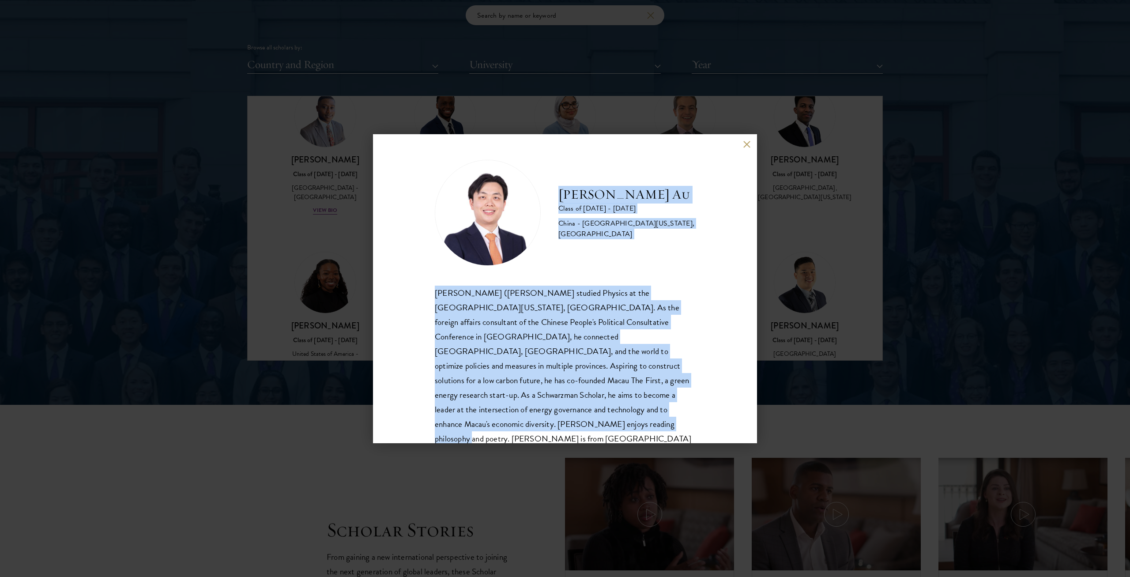
drag, startPoint x: 625, startPoint y: 412, endPoint x: 552, endPoint y: 195, distance: 228.7
click at [552, 195] on div "[PERSON_NAME] Au Class of [DATE] - [DATE] [GEOGRAPHIC_DATA] - [GEOGRAPHIC_DATA]…" at bounding box center [565, 310] width 260 height 301
copy div "[PERSON_NAME] Au Class of [DATE] - [DATE] [GEOGRAPHIC_DATA] - [GEOGRAPHIC_DATA]…"
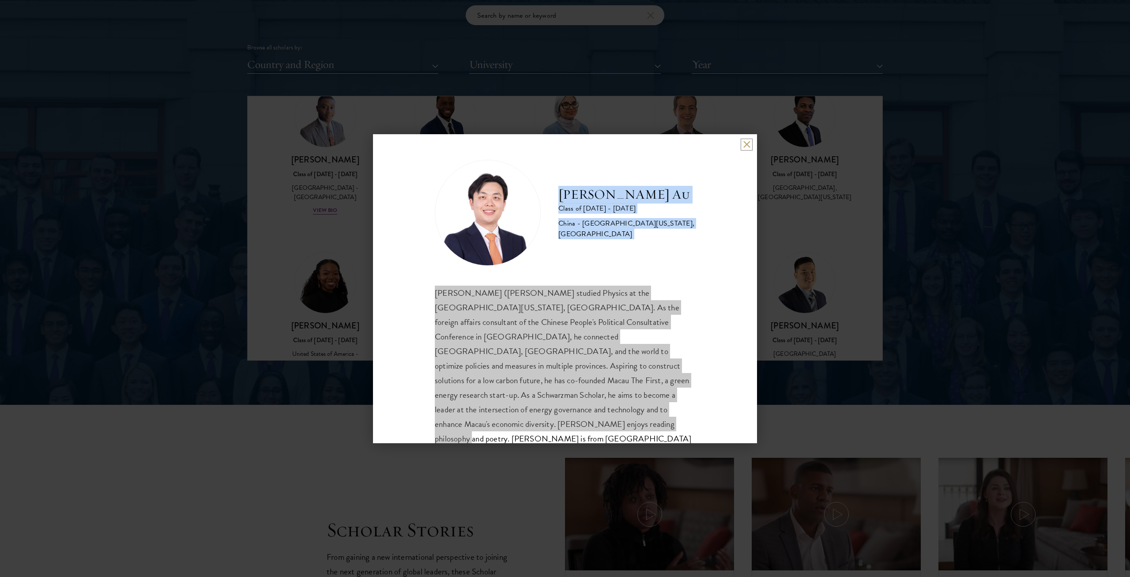
click at [564, 144] on button at bounding box center [747, 145] width 8 height 8
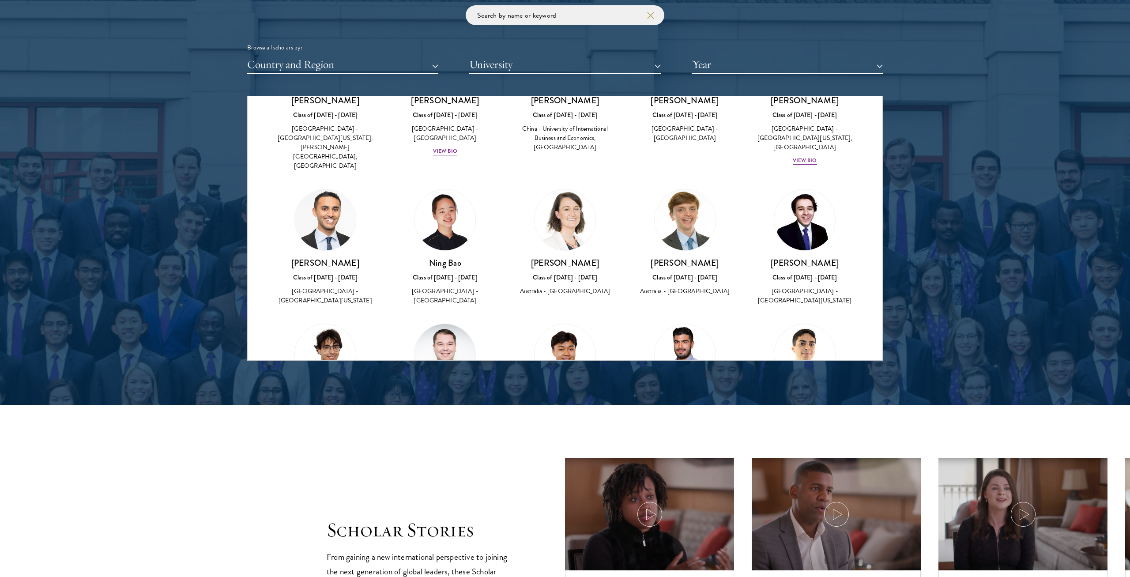
scroll to position [2449, 0]
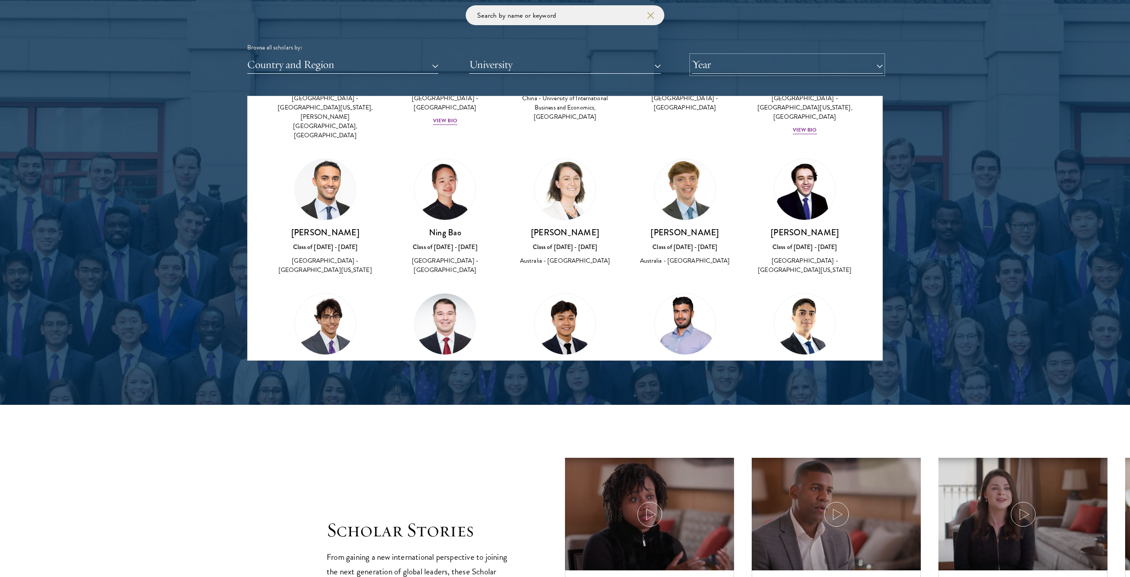
click at [564, 67] on button "Year" at bounding box center [786, 65] width 191 height 18
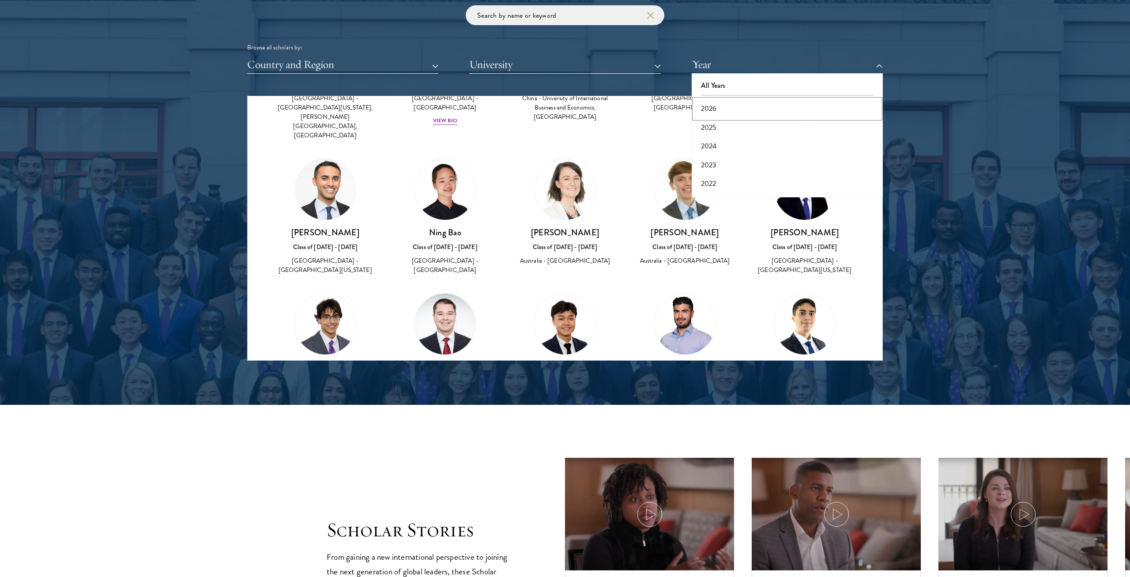
click at [564, 109] on button "2026" at bounding box center [787, 108] width 186 height 19
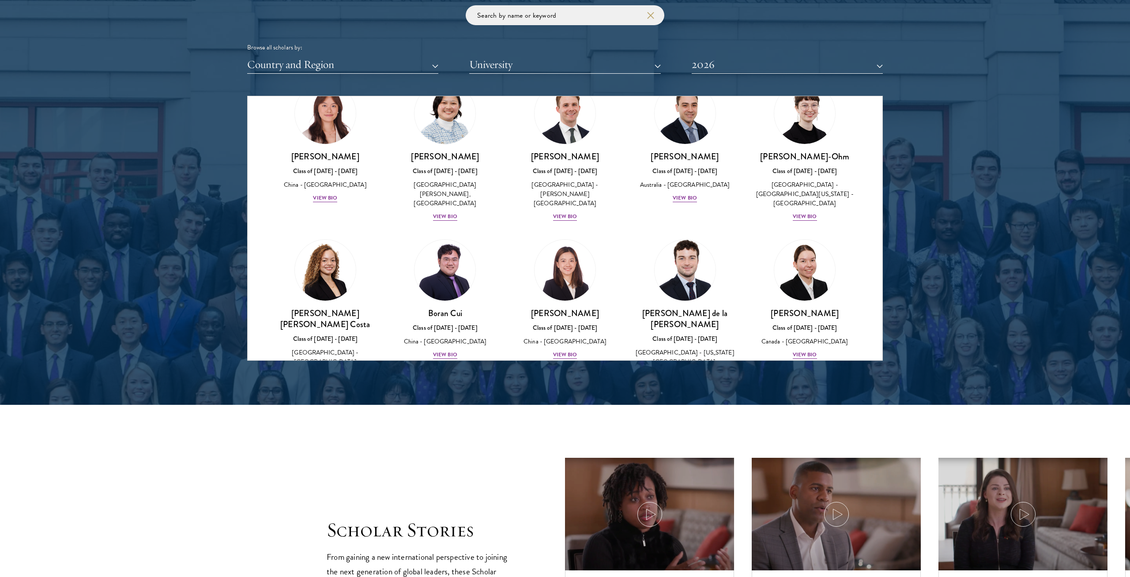
scroll to position [858, 0]
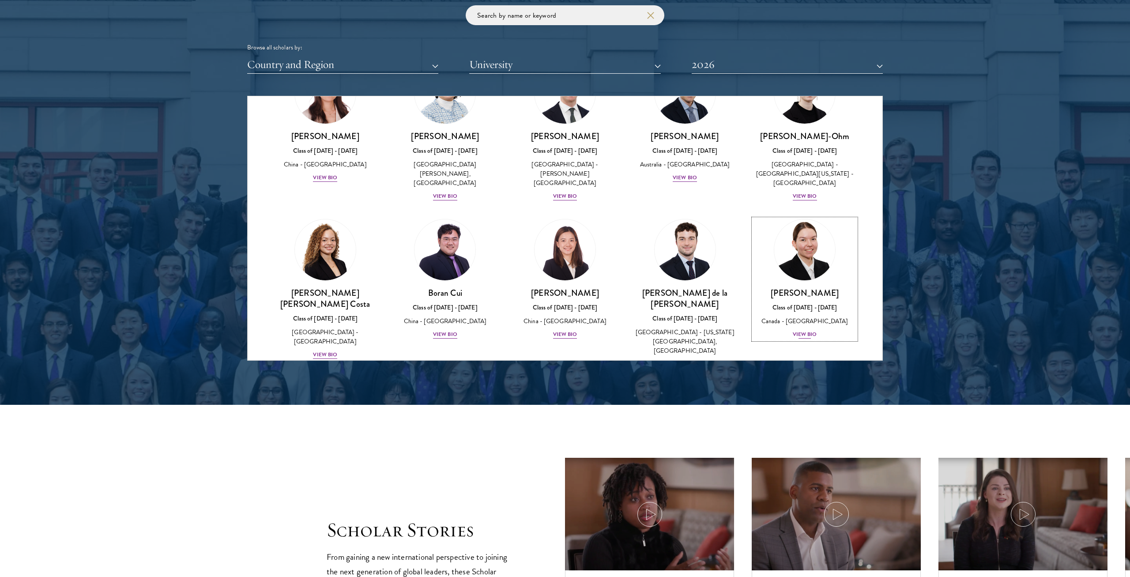
click at [564, 220] on img at bounding box center [804, 249] width 67 height 67
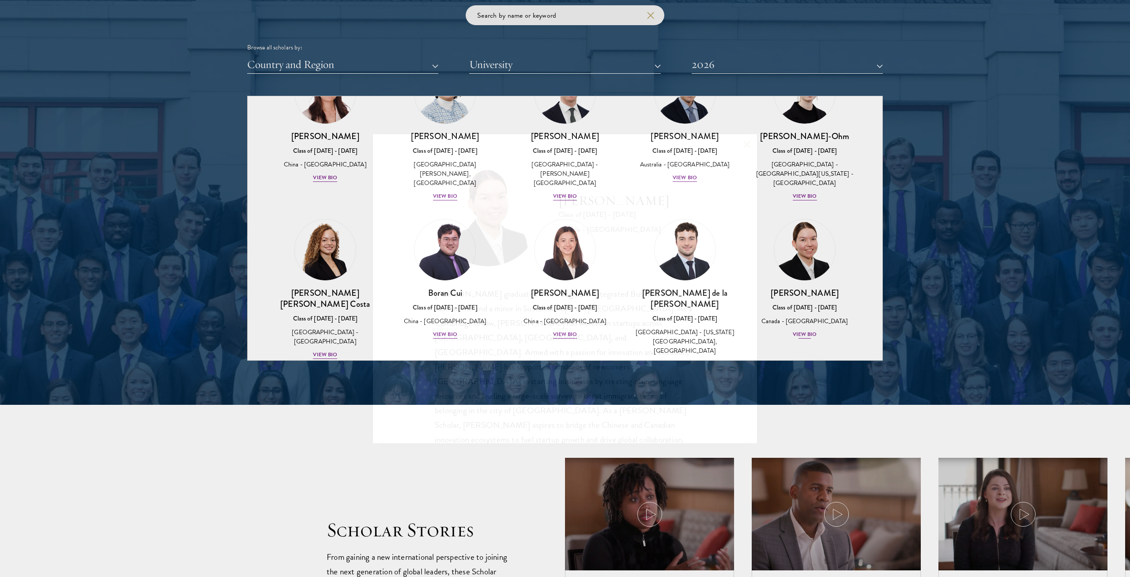
scroll to position [1, 0]
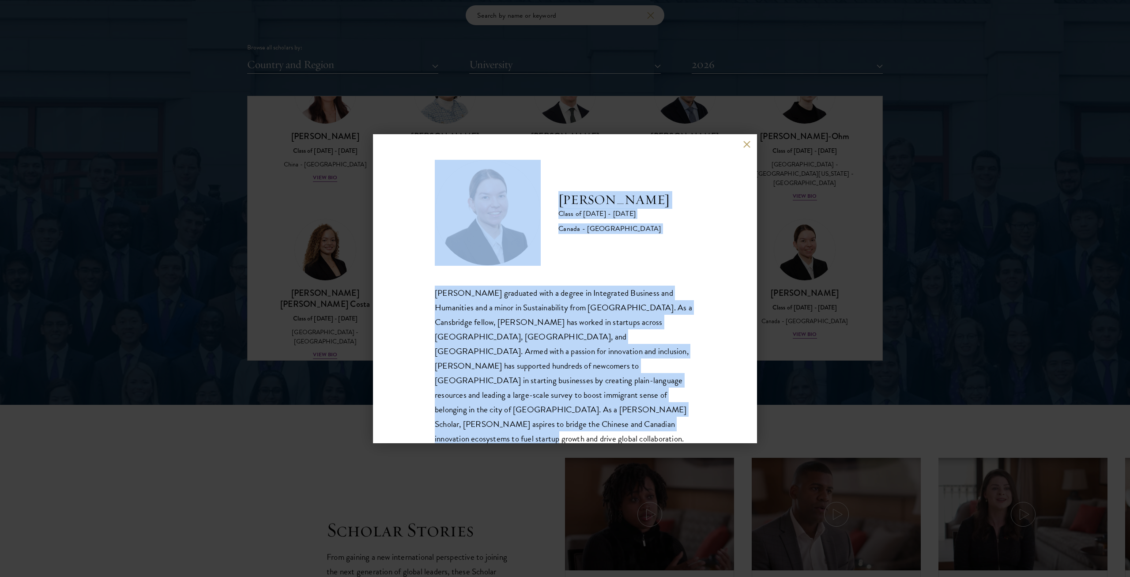
drag, startPoint x: 646, startPoint y: 413, endPoint x: 547, endPoint y: 192, distance: 242.0
click at [547, 192] on div "[PERSON_NAME] Class of [DATE] - [DATE] [GEOGRAPHIC_DATA] - [GEOGRAPHIC_DATA] [P…" at bounding box center [565, 310] width 260 height 301
copy div "[PERSON_NAME] Class of [DATE] - [DATE] [GEOGRAPHIC_DATA] - [GEOGRAPHIC_DATA] [P…"
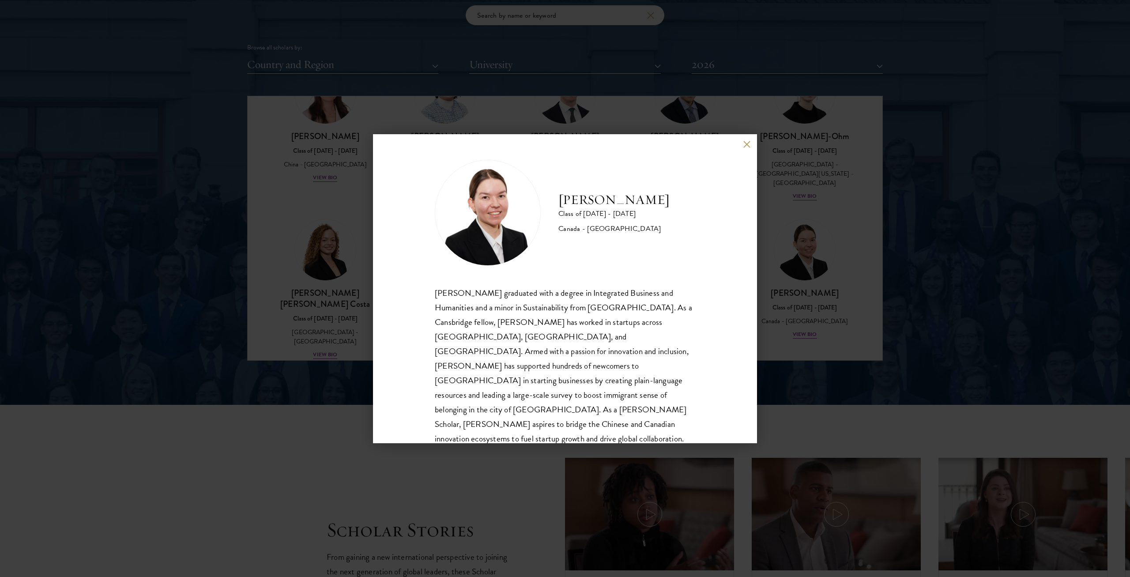
click at [564, 148] on div "[PERSON_NAME] Class of [DATE] - [DATE] [GEOGRAPHIC_DATA] - [GEOGRAPHIC_DATA] [P…" at bounding box center [565, 288] width 384 height 309
click at [564, 146] on button at bounding box center [747, 145] width 8 height 8
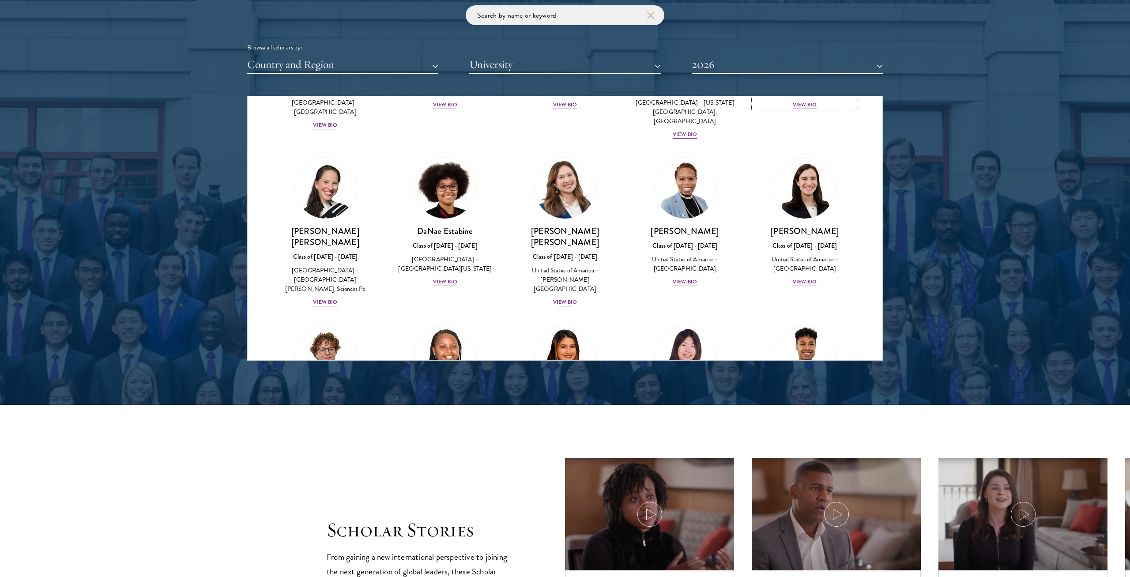
scroll to position [1105, 0]
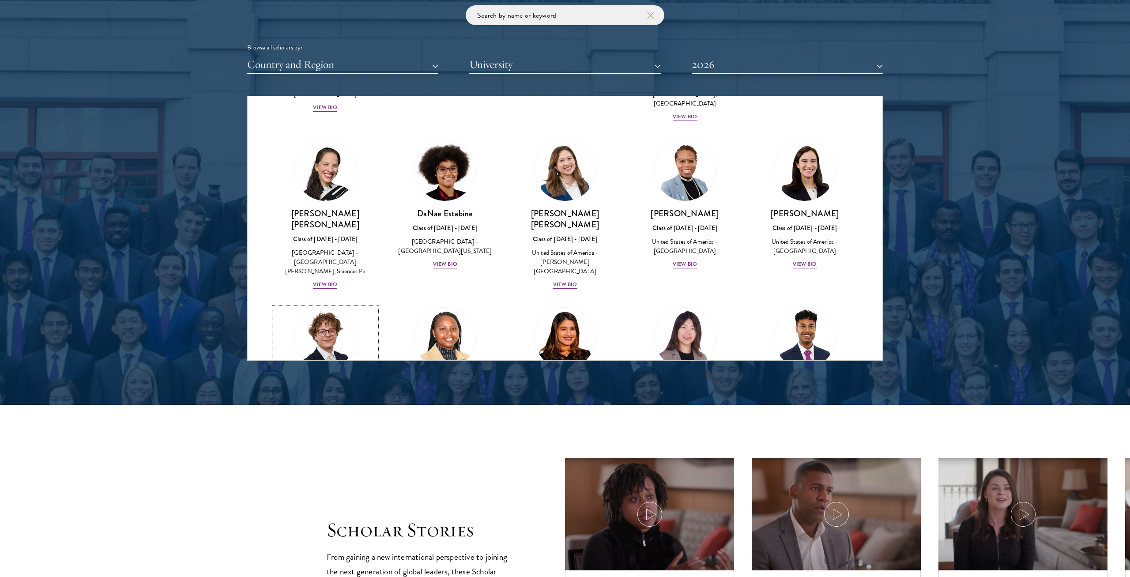
click at [323, 294] on img at bounding box center [325, 337] width 67 height 67
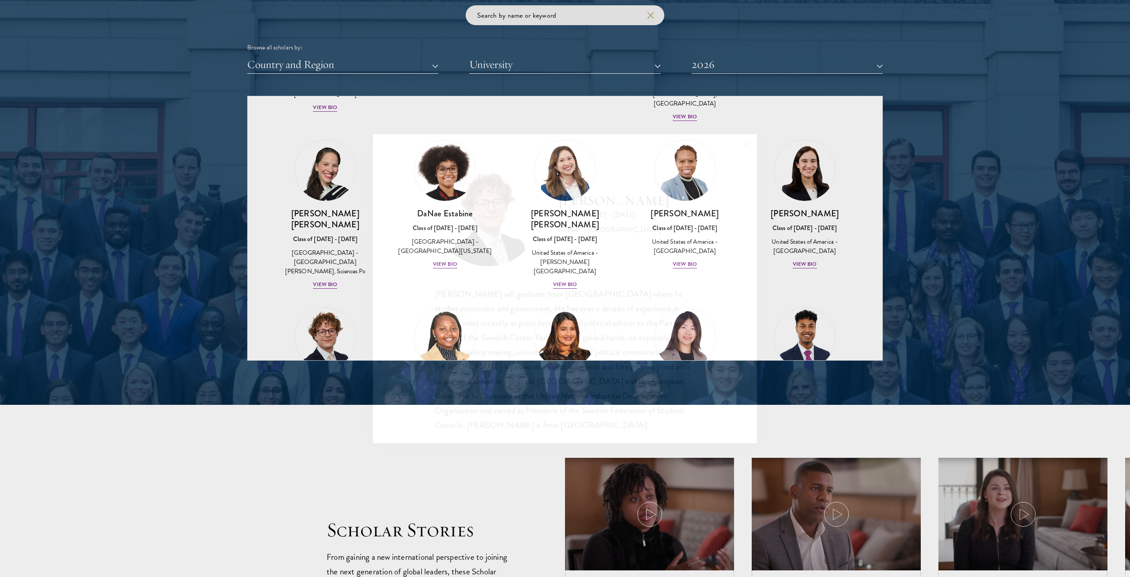
scroll to position [1, 0]
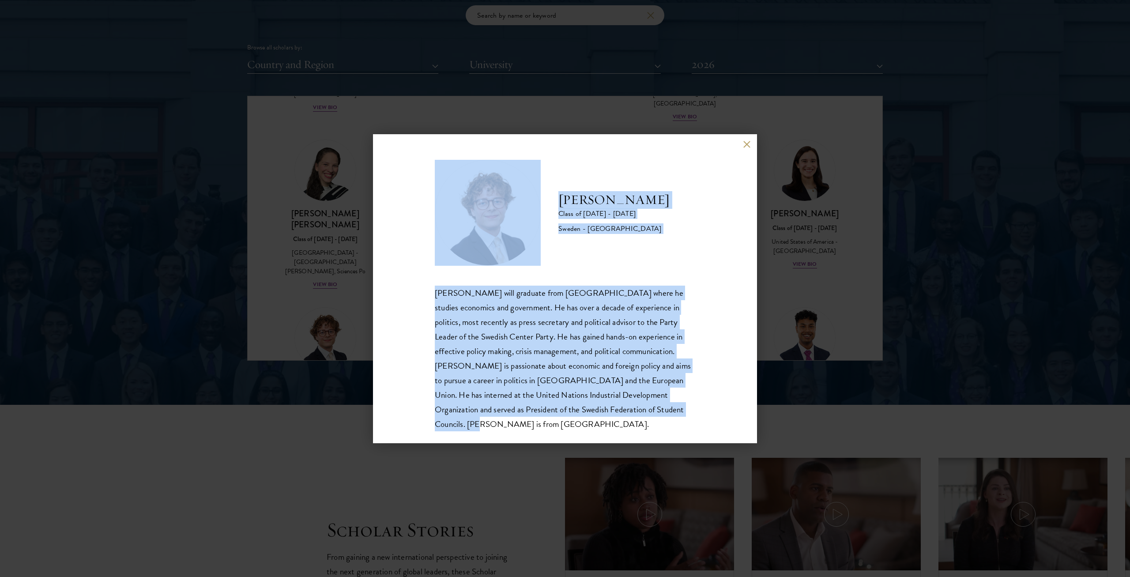
drag, startPoint x: 586, startPoint y: 413, endPoint x: 541, endPoint y: 187, distance: 230.6
click at [541, 187] on div "[PERSON_NAME] Class of [DATE] - [DATE] [GEOGRAPHIC_DATA] - [GEOGRAPHIC_DATA] [P…" at bounding box center [565, 295] width 260 height 271
copy div "[PERSON_NAME] Class of [DATE] - [DATE] [GEOGRAPHIC_DATA] - [GEOGRAPHIC_DATA] [P…"
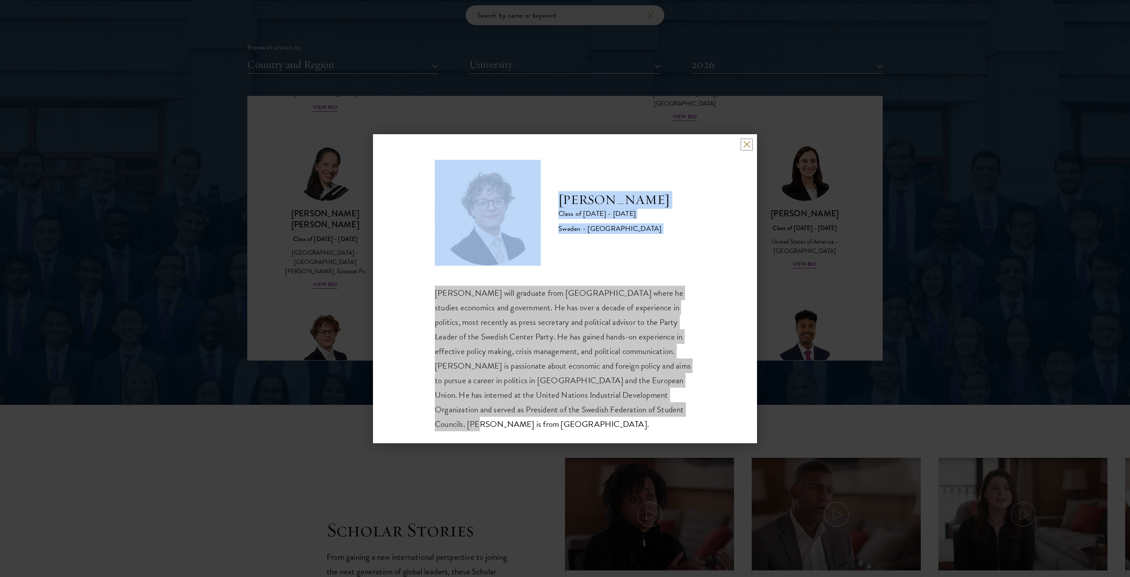
click at [564, 146] on button at bounding box center [747, 145] width 8 height 8
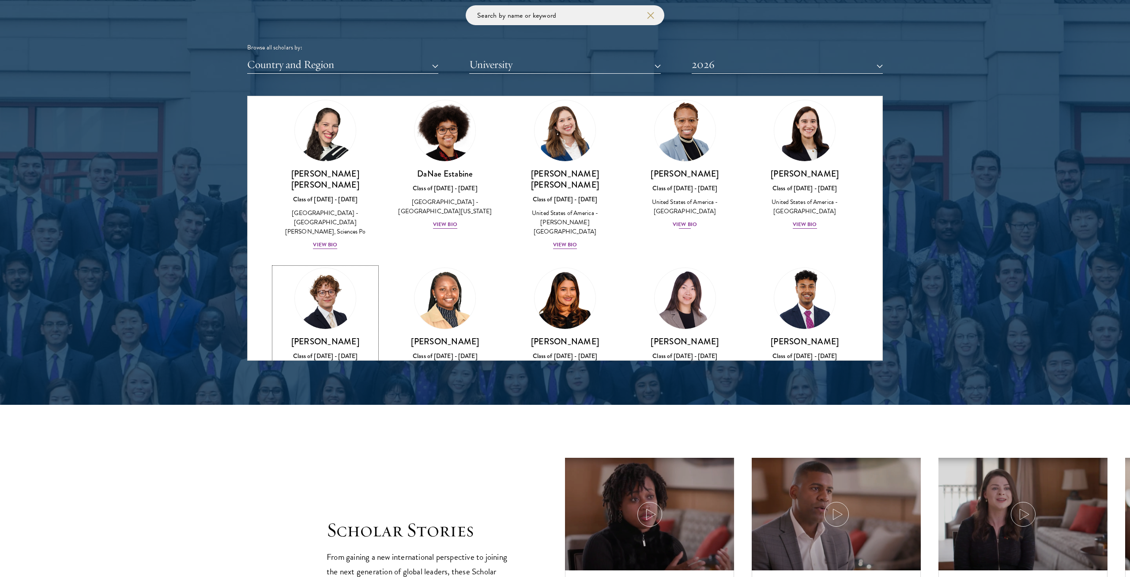
scroll to position [1167, 0]
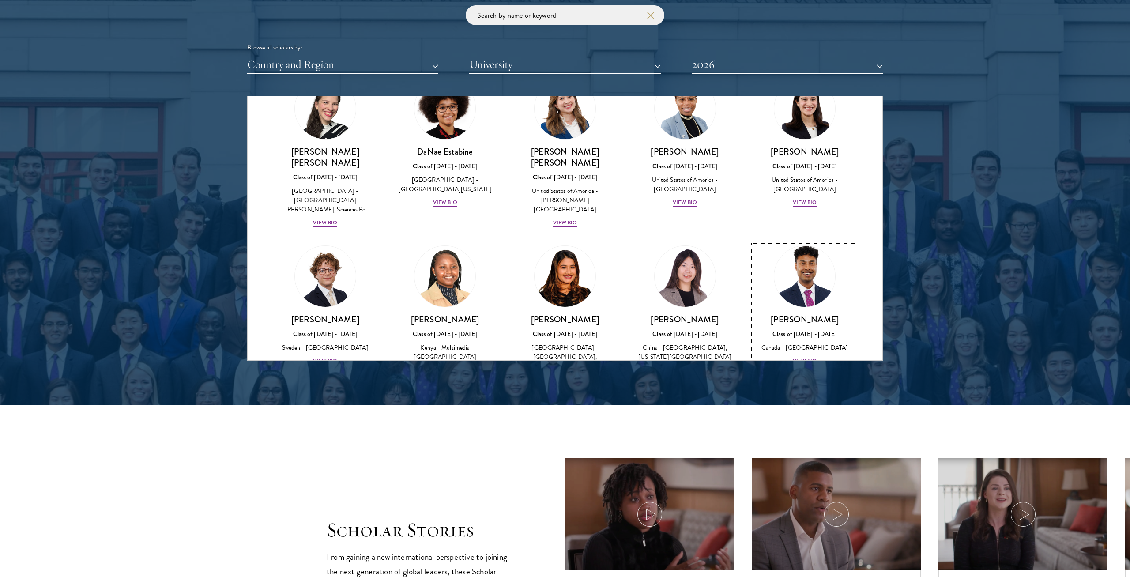
click at [564, 243] on img at bounding box center [804, 276] width 67 height 67
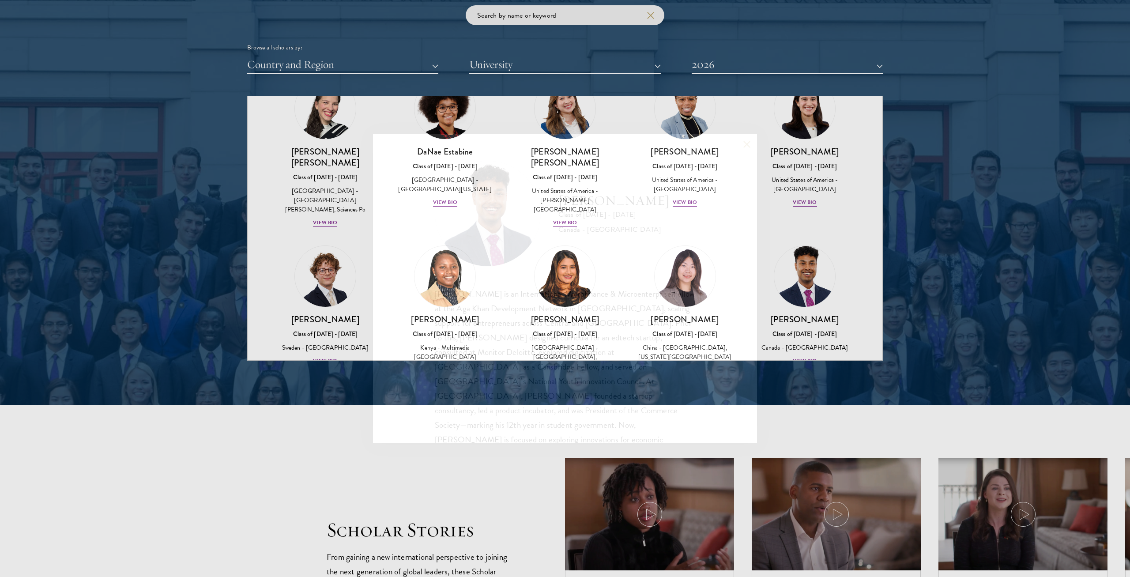
scroll to position [1, 0]
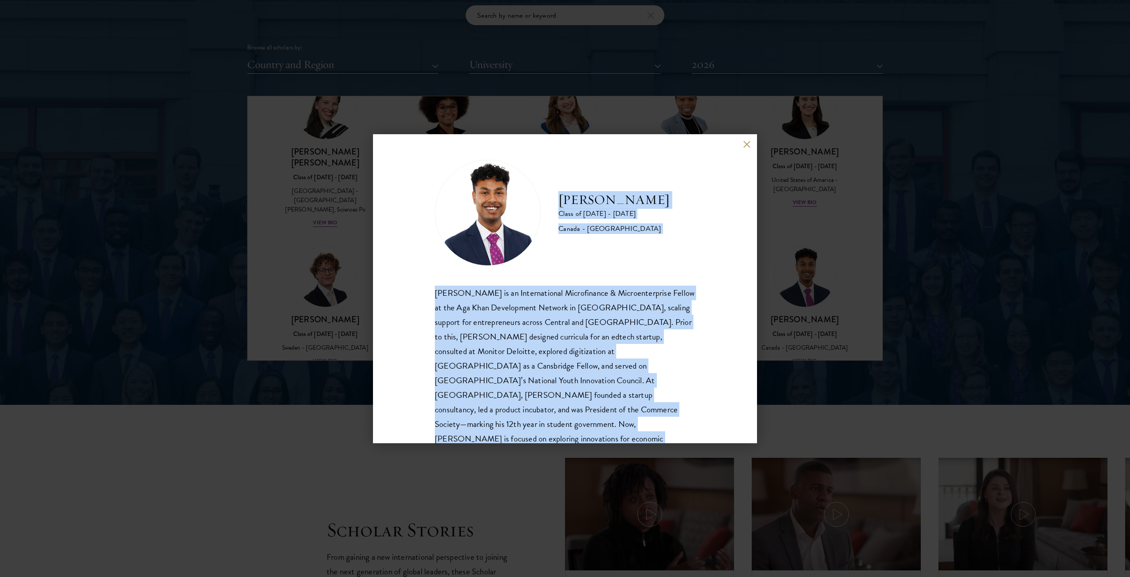
drag, startPoint x: 616, startPoint y: 429, endPoint x: 551, endPoint y: 192, distance: 246.2
click at [551, 192] on div "[PERSON_NAME] Class of [DATE] - [DATE] [GEOGRAPHIC_DATA] - [GEOGRAPHIC_DATA] [P…" at bounding box center [565, 318] width 260 height 316
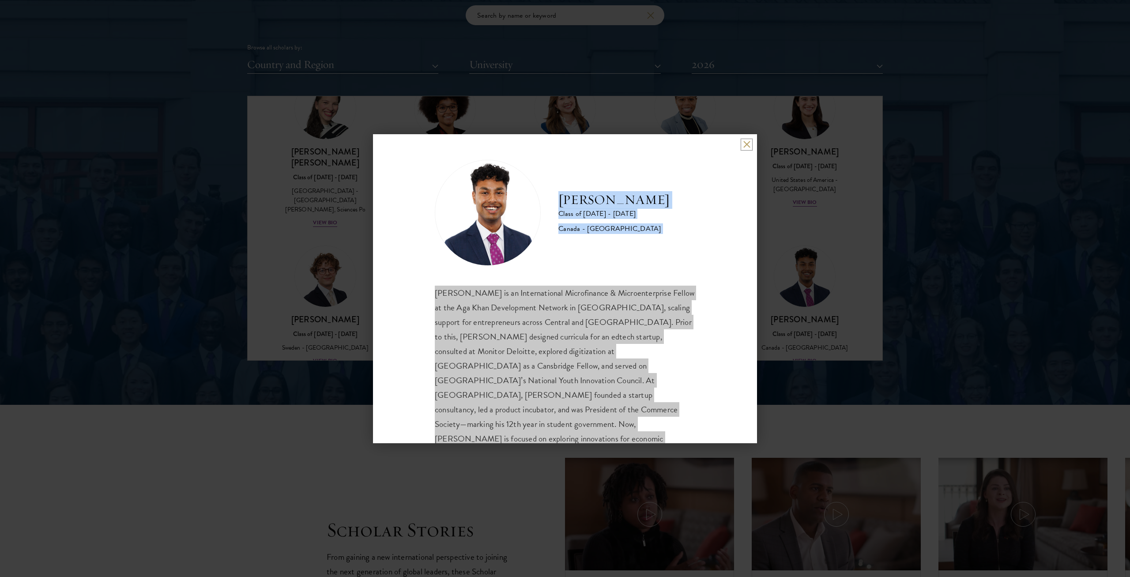
click at [564, 145] on button at bounding box center [747, 145] width 8 height 8
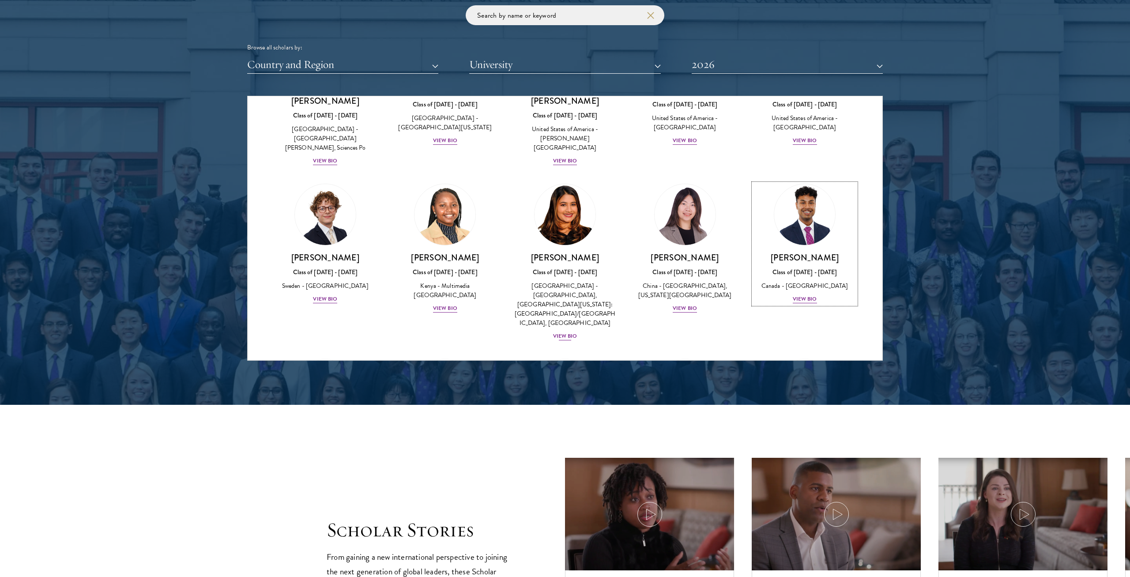
scroll to position [1291, 0]
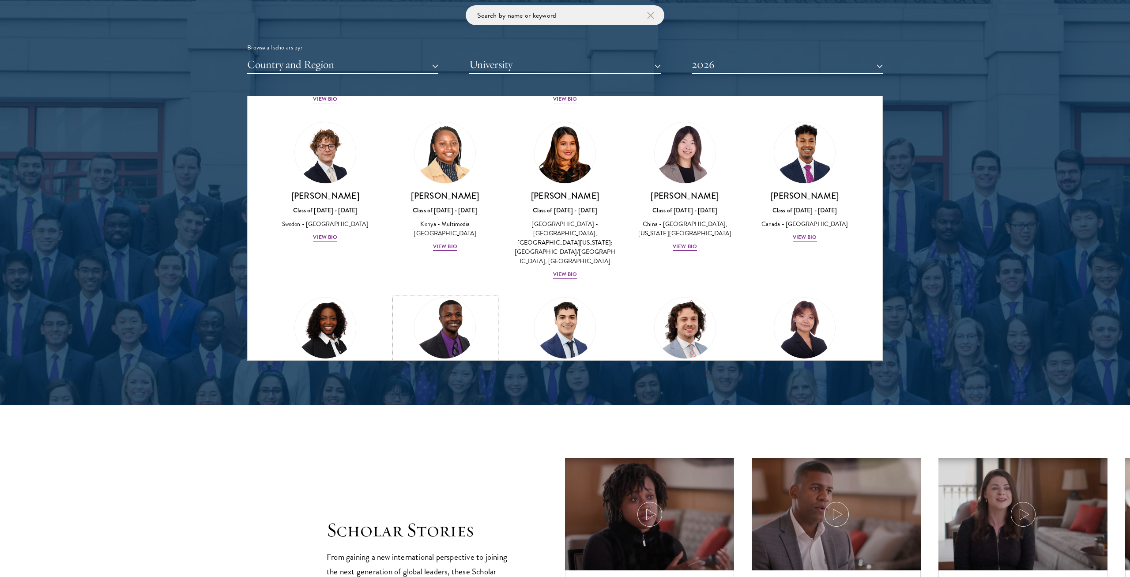
click at [460, 294] on img at bounding box center [444, 327] width 67 height 67
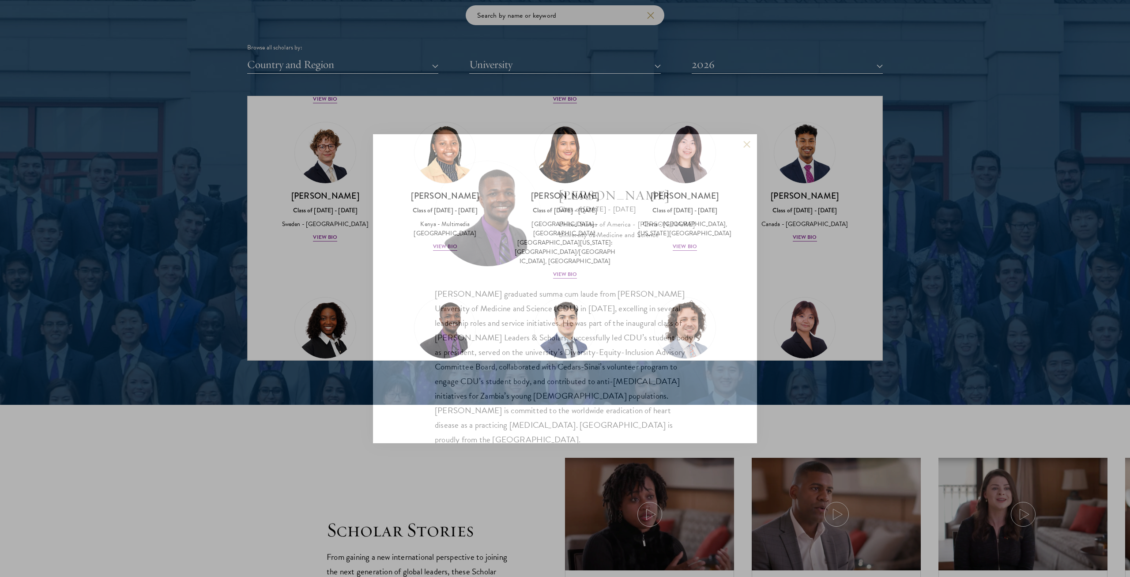
scroll to position [1, 0]
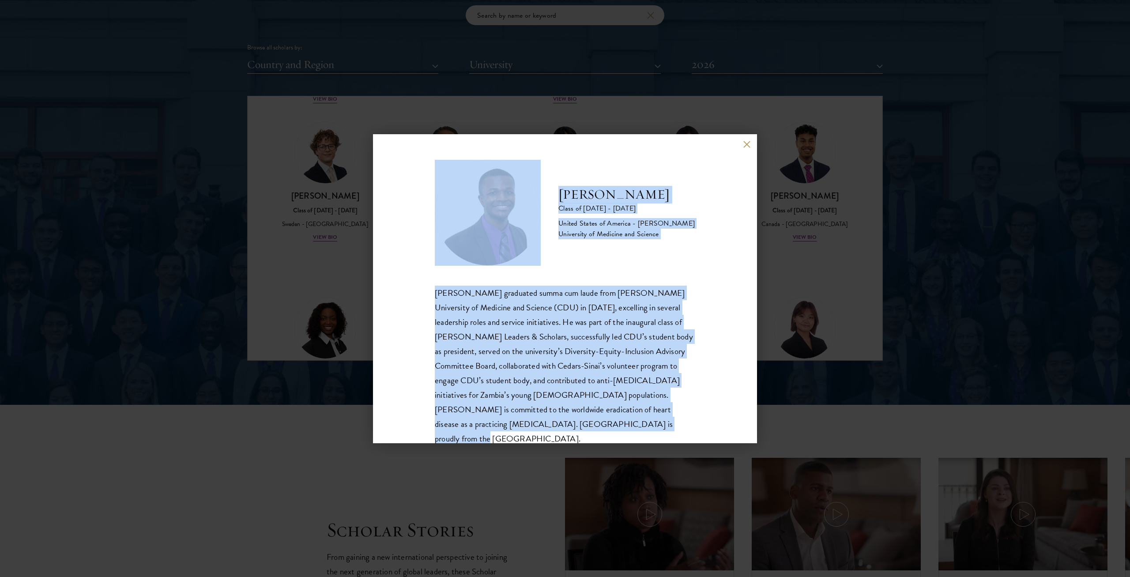
drag, startPoint x: 571, startPoint y: 428, endPoint x: 545, endPoint y: 198, distance: 231.4
click at [545, 198] on div "[PERSON_NAME] Class of [DATE] - [DATE] [GEOGRAPHIC_DATA] - [PERSON_NAME] Univer…" at bounding box center [565, 303] width 260 height 286
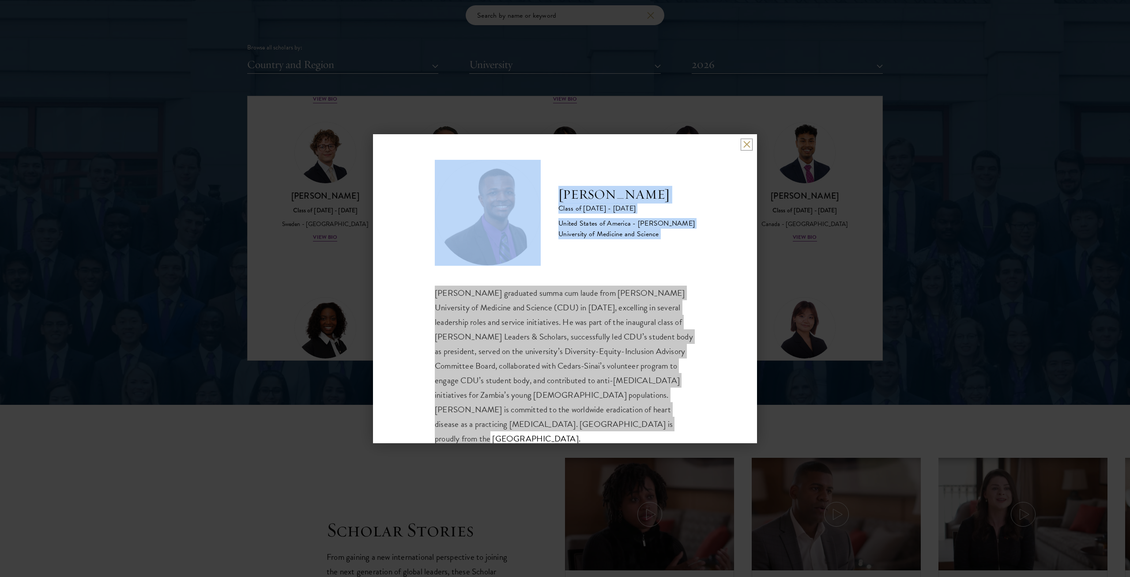
click at [564, 148] on button at bounding box center [747, 145] width 8 height 8
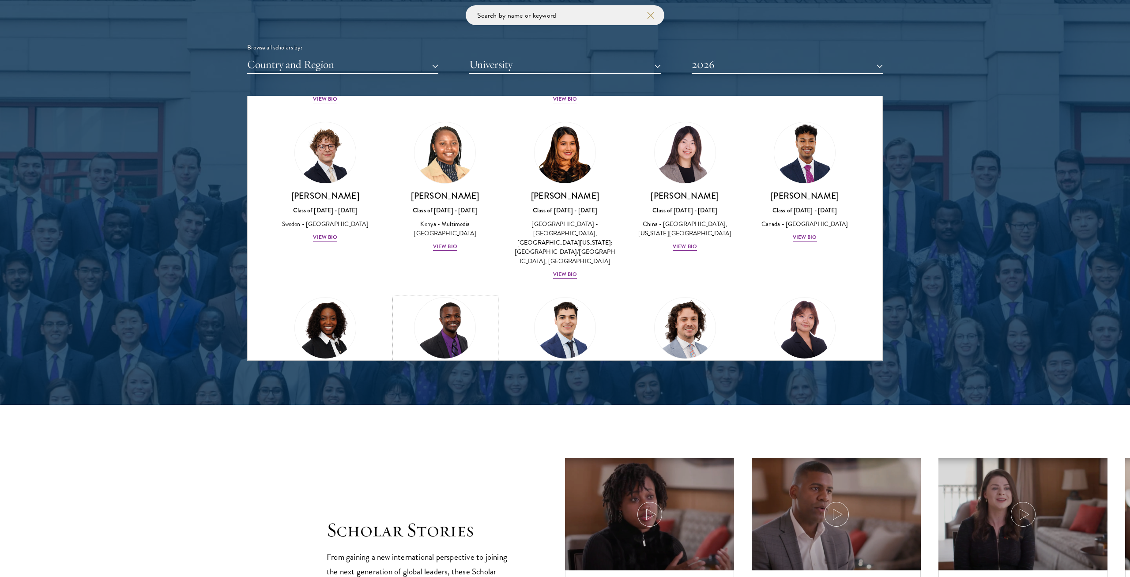
scroll to position [1353, 0]
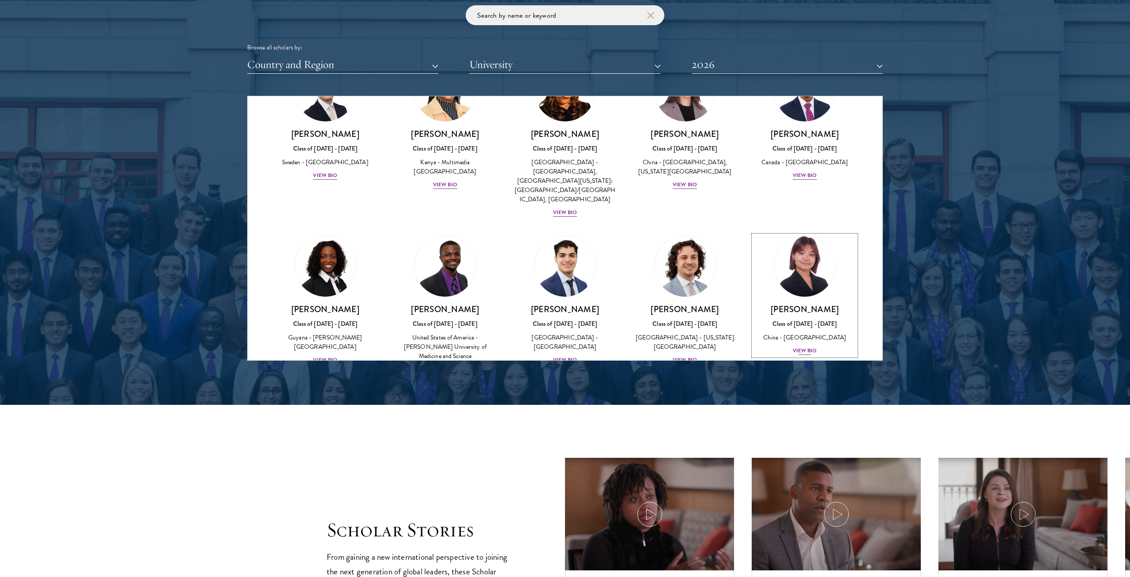
click at [564, 233] on img at bounding box center [804, 266] width 67 height 67
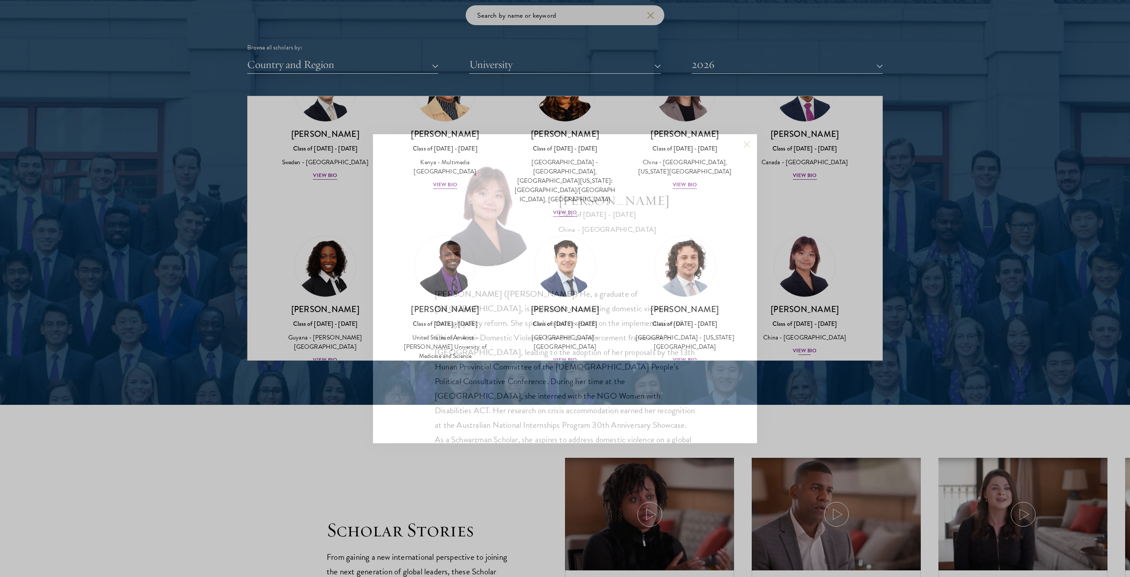
scroll to position [1, 0]
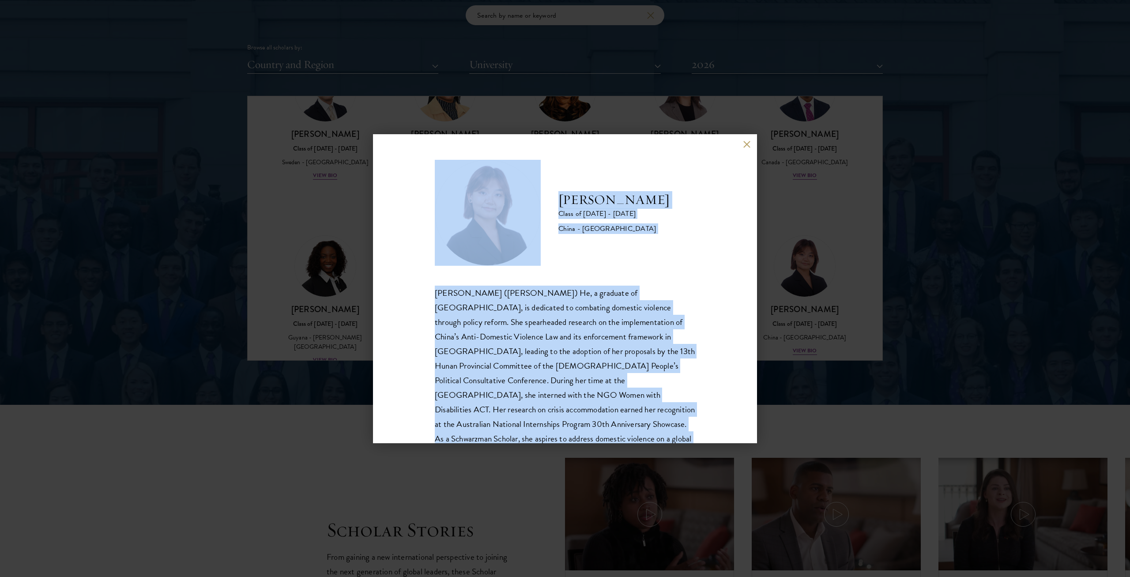
drag, startPoint x: 512, startPoint y: 434, endPoint x: 509, endPoint y: 210, distance: 224.6
click at [509, 210] on div "[PERSON_NAME] Class of [DATE] - [DATE] [GEOGRAPHIC_DATA] - [GEOGRAPHIC_DATA] [P…" at bounding box center [565, 310] width 260 height 301
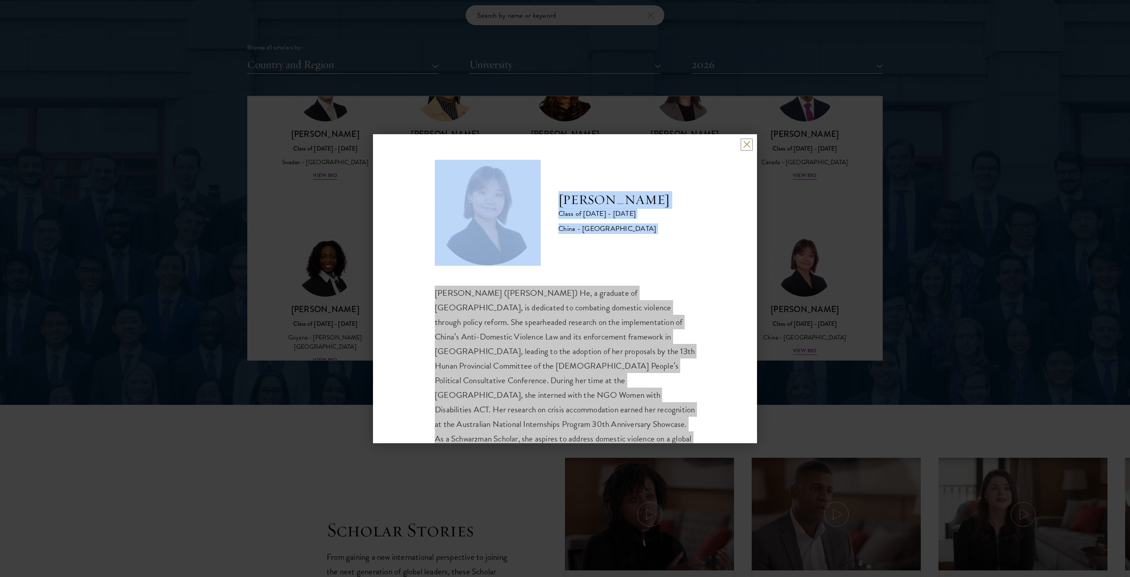
click at [564, 147] on button at bounding box center [747, 145] width 8 height 8
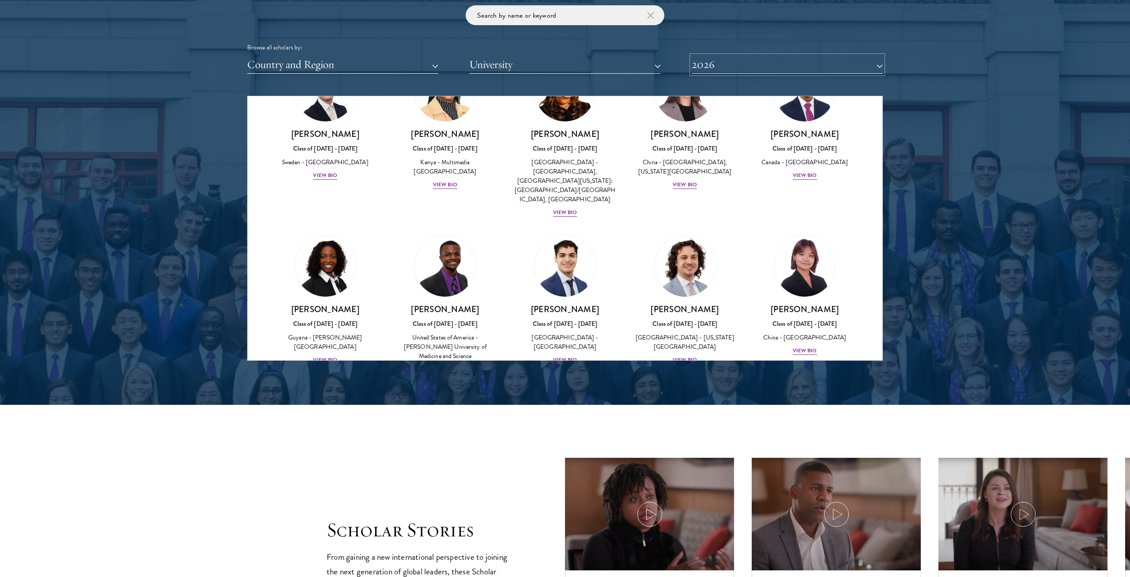
click at [564, 63] on button "2026" at bounding box center [786, 65] width 191 height 18
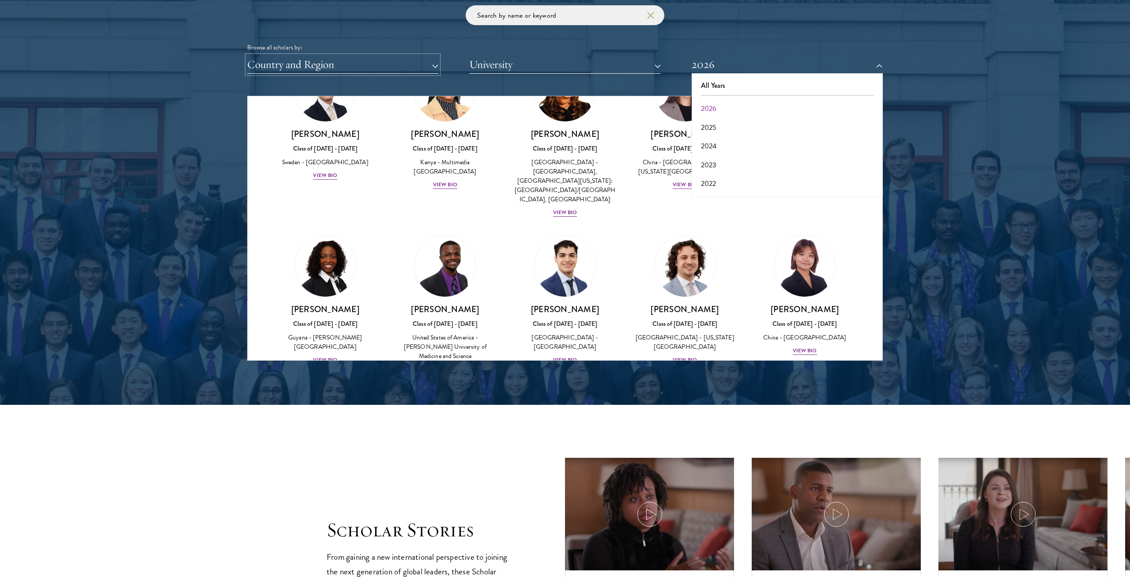
click at [429, 68] on button "Country and Region" at bounding box center [342, 65] width 191 height 18
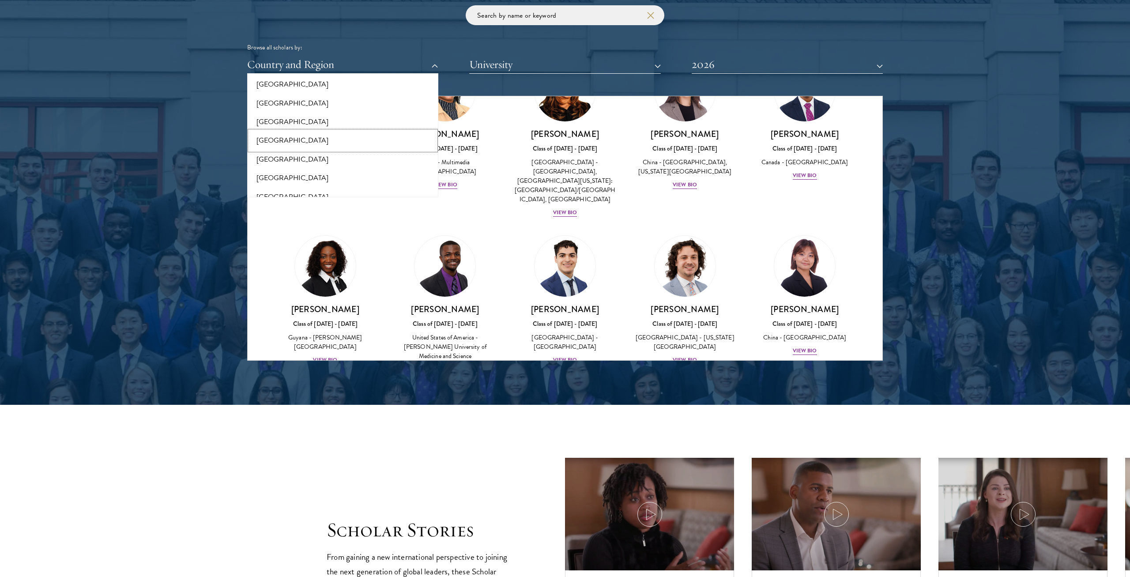
click at [335, 137] on button "[GEOGRAPHIC_DATA]" at bounding box center [343, 140] width 186 height 19
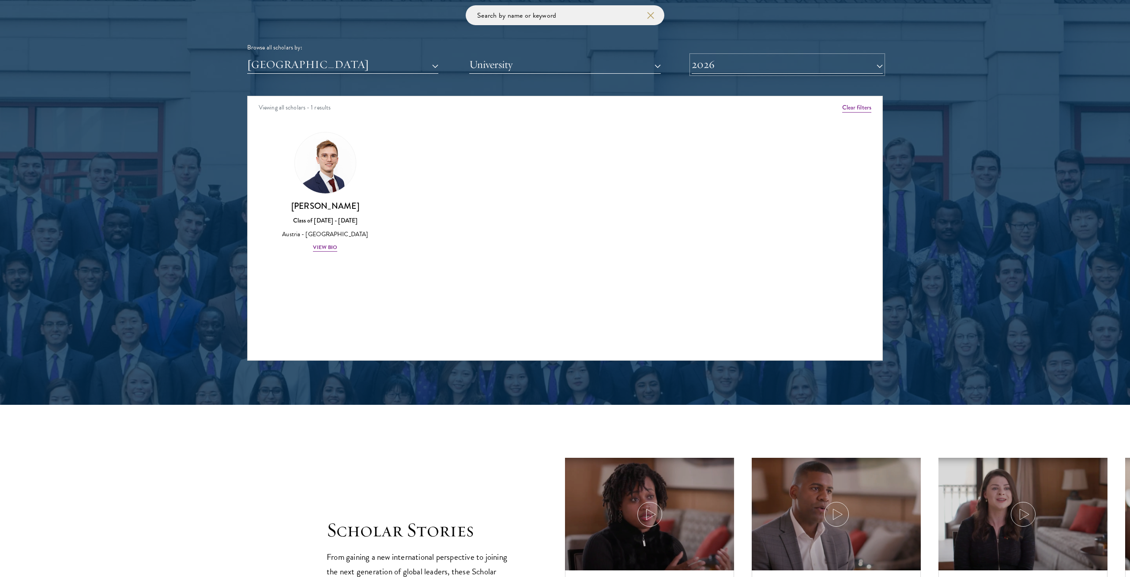
click at [564, 61] on button "2026" at bounding box center [786, 65] width 191 height 18
click at [564, 125] on button "2025" at bounding box center [787, 127] width 186 height 19
click at [564, 69] on button "2025" at bounding box center [786, 65] width 191 height 18
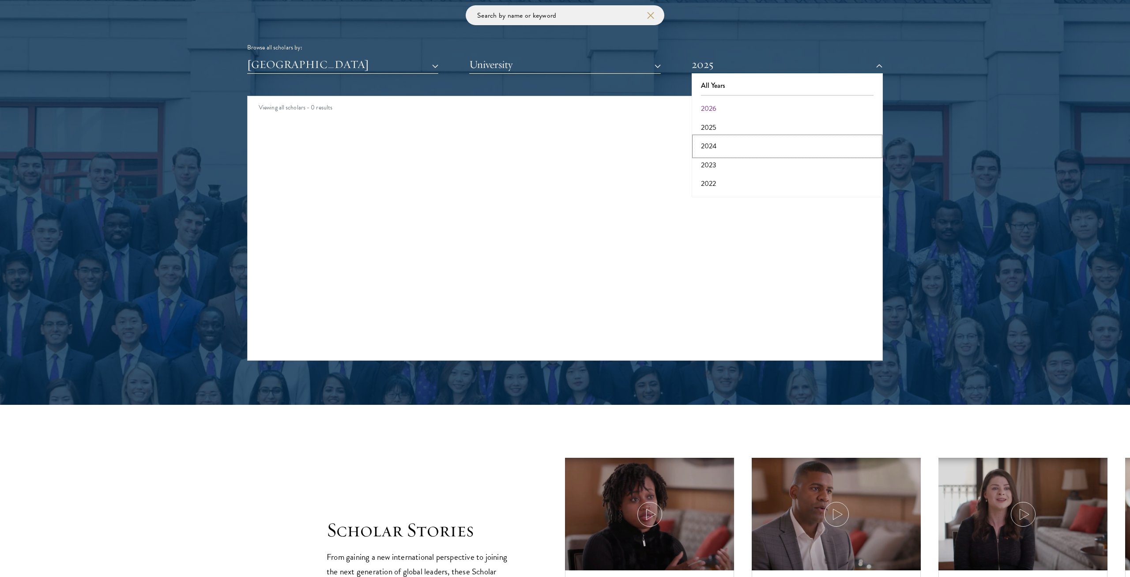
click at [564, 143] on button "2024" at bounding box center [787, 146] width 186 height 19
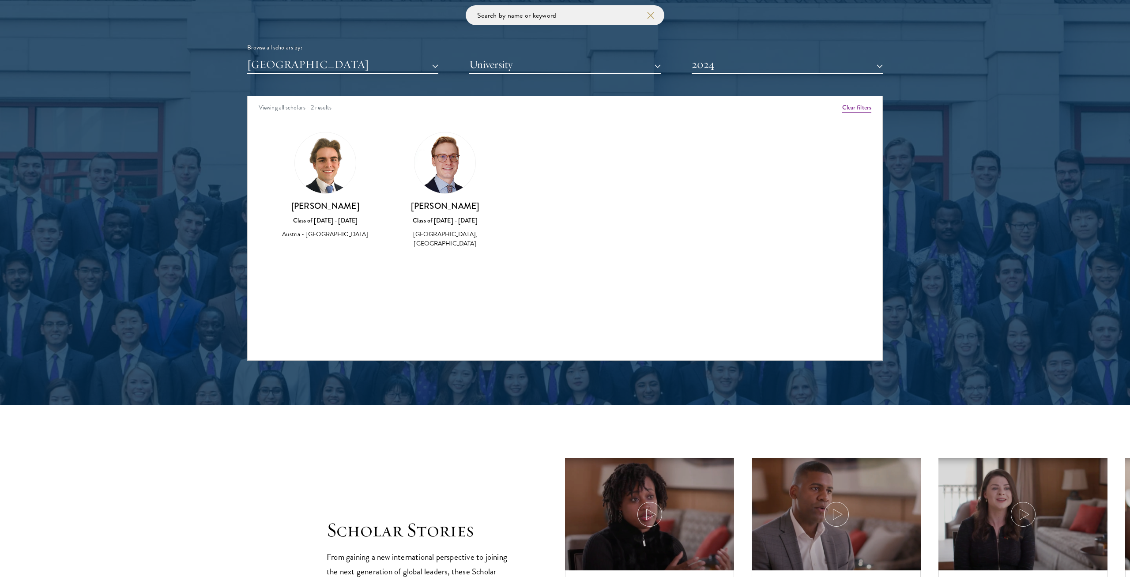
click at [305, 162] on img at bounding box center [325, 162] width 61 height 61
click at [336, 199] on div "[PERSON_NAME] Class of [DATE] - [DATE] [GEOGRAPHIC_DATA] - [GEOGRAPHIC_DATA] [G…" at bounding box center [325, 186] width 102 height 108
click at [335, 170] on img at bounding box center [325, 162] width 61 height 61
click at [333, 210] on h3 "[PERSON_NAME]" at bounding box center [325, 205] width 102 height 11
click at [329, 239] on div "[PERSON_NAME] Class of [DATE] - [DATE] [GEOGRAPHIC_DATA] - [GEOGRAPHIC_DATA] [G…" at bounding box center [325, 219] width 102 height 39
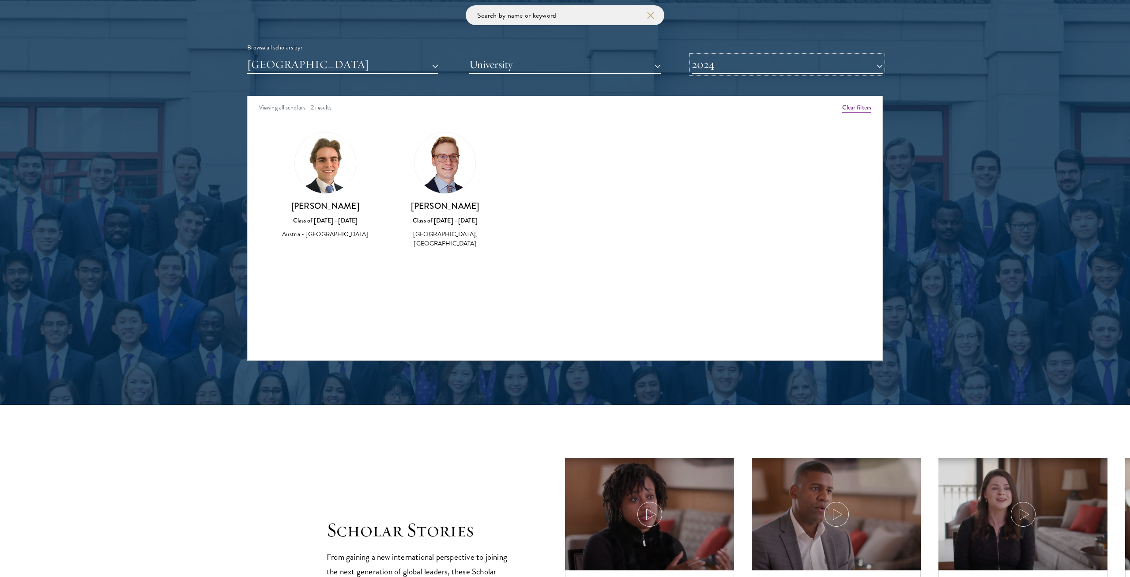
click at [564, 67] on button "2024" at bounding box center [786, 65] width 191 height 18
click at [564, 105] on button "2026" at bounding box center [787, 108] width 186 height 19
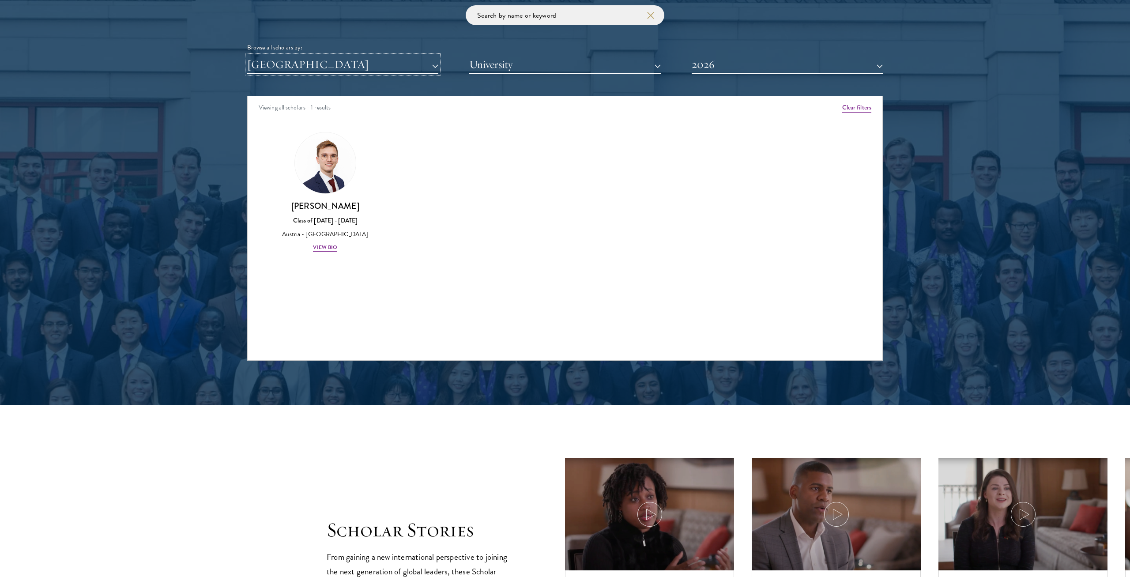
click at [428, 65] on button "[GEOGRAPHIC_DATA]" at bounding box center [342, 65] width 191 height 18
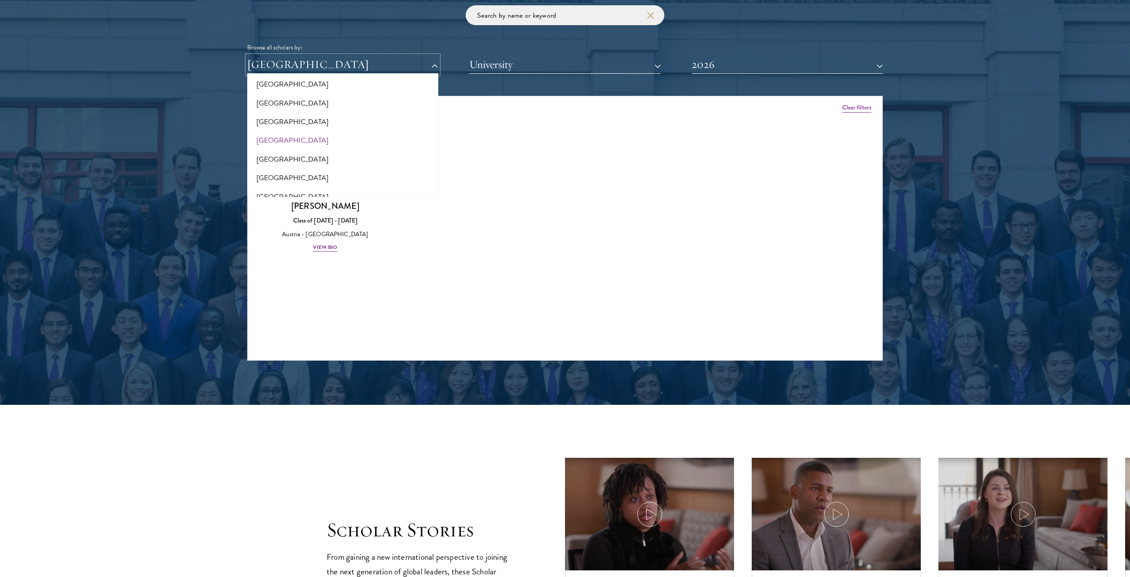
click at [342, 56] on button "[GEOGRAPHIC_DATA]" at bounding box center [342, 65] width 191 height 18
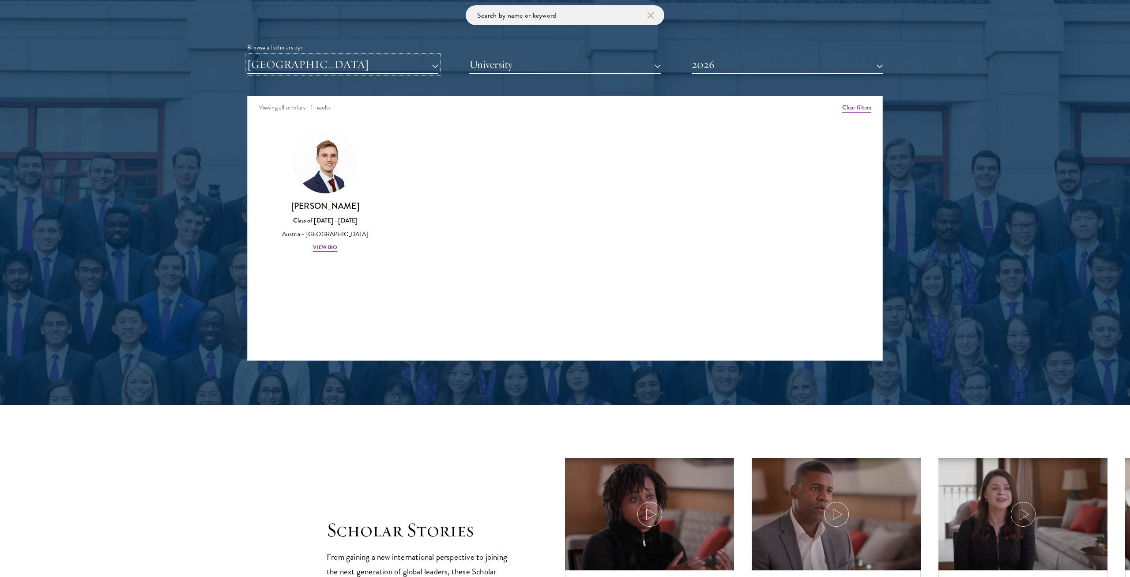
click at [342, 56] on button "[GEOGRAPHIC_DATA]" at bounding box center [342, 65] width 191 height 18
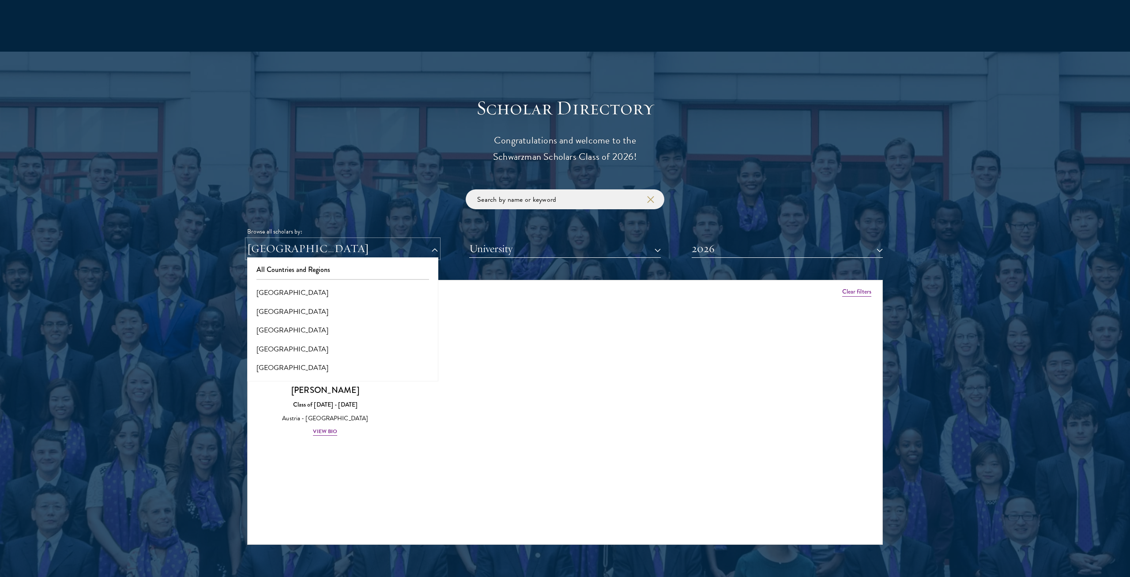
scroll to position [892, 0]
click at [406, 266] on button "All Countries and Regions" at bounding box center [343, 269] width 186 height 19
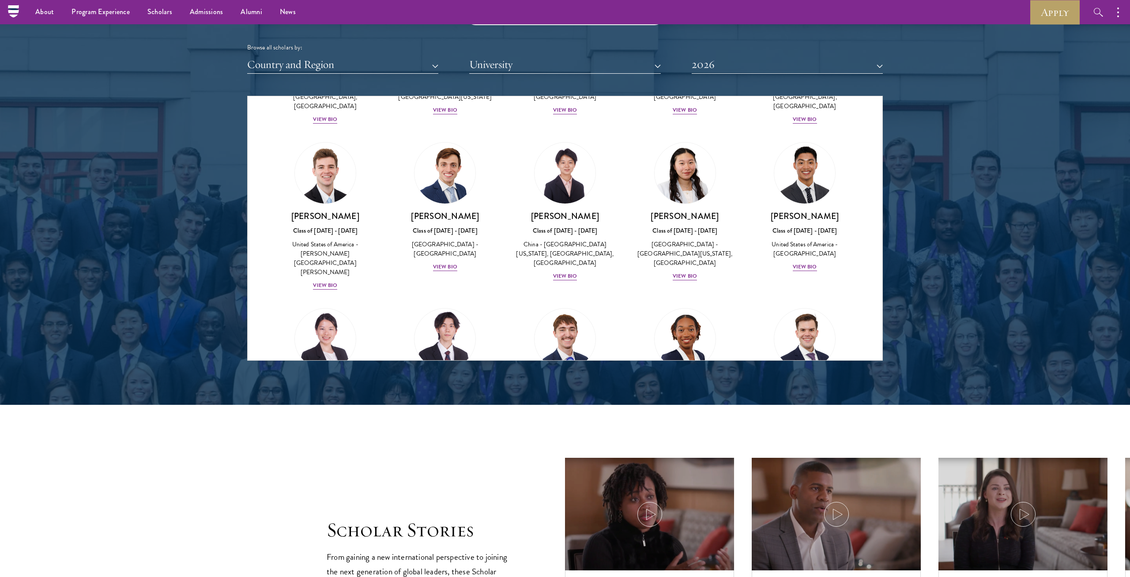
scroll to position [4077, 0]
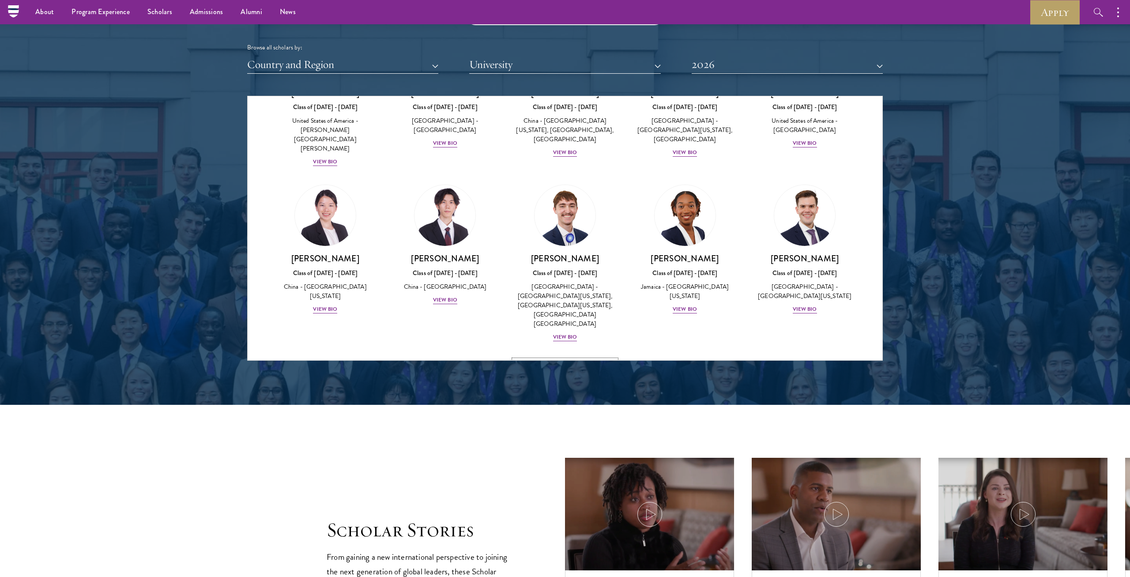
click at [564, 294] on img at bounding box center [564, 390] width 67 height 67
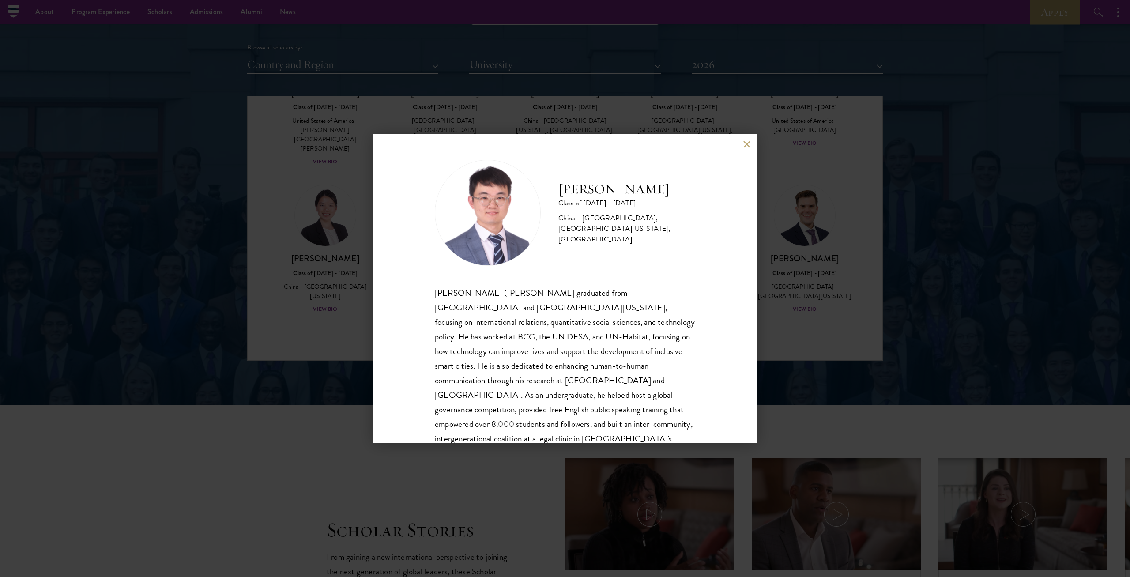
scroll to position [30, 0]
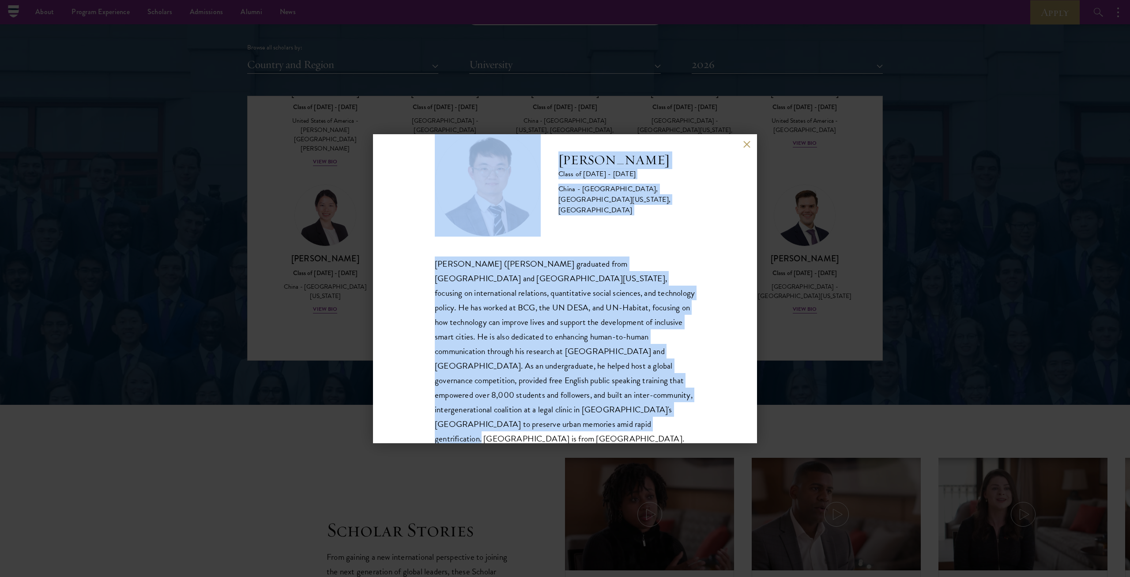
drag, startPoint x: 683, startPoint y: 410, endPoint x: 505, endPoint y: 155, distance: 310.3
click at [505, 155] on div "[PERSON_NAME] Class of [DATE] - [DATE] [GEOGRAPHIC_DATA] - [GEOGRAPHIC_DATA], […" at bounding box center [565, 289] width 260 height 316
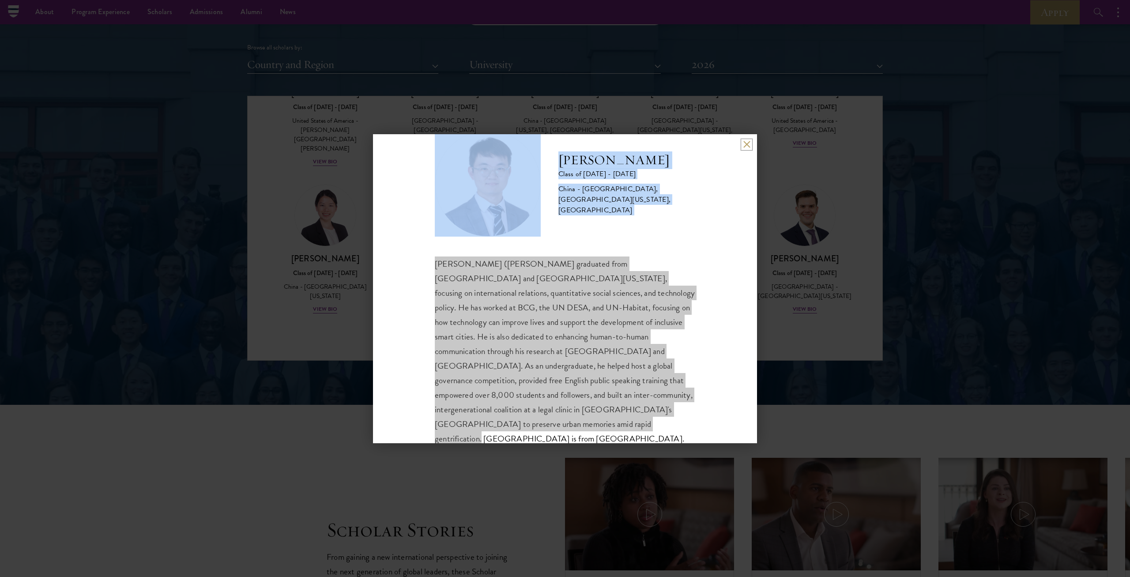
click at [564, 145] on button at bounding box center [747, 145] width 8 height 8
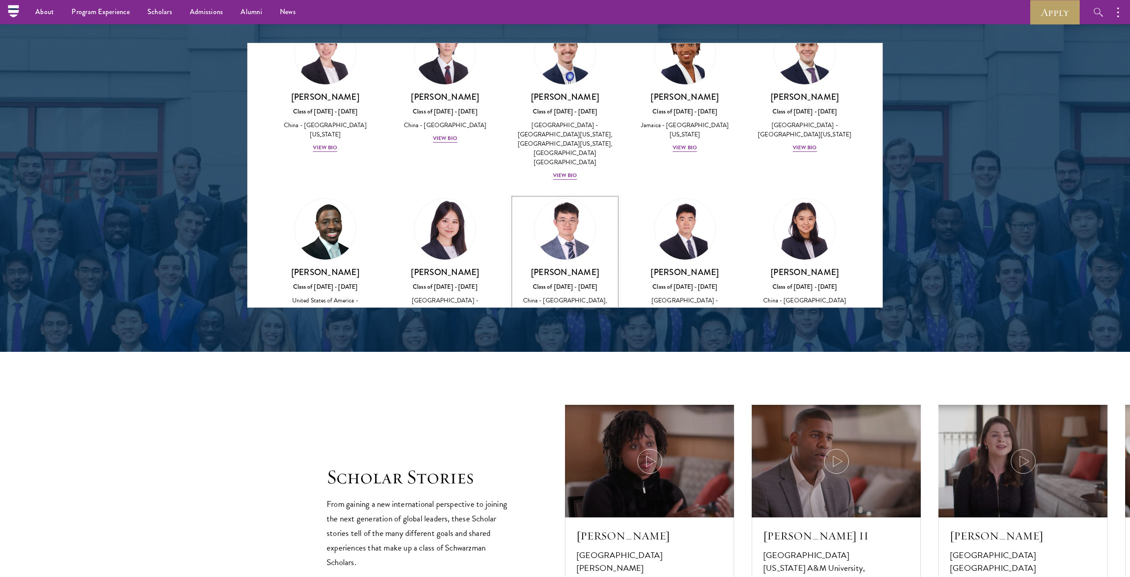
scroll to position [1122, 0]
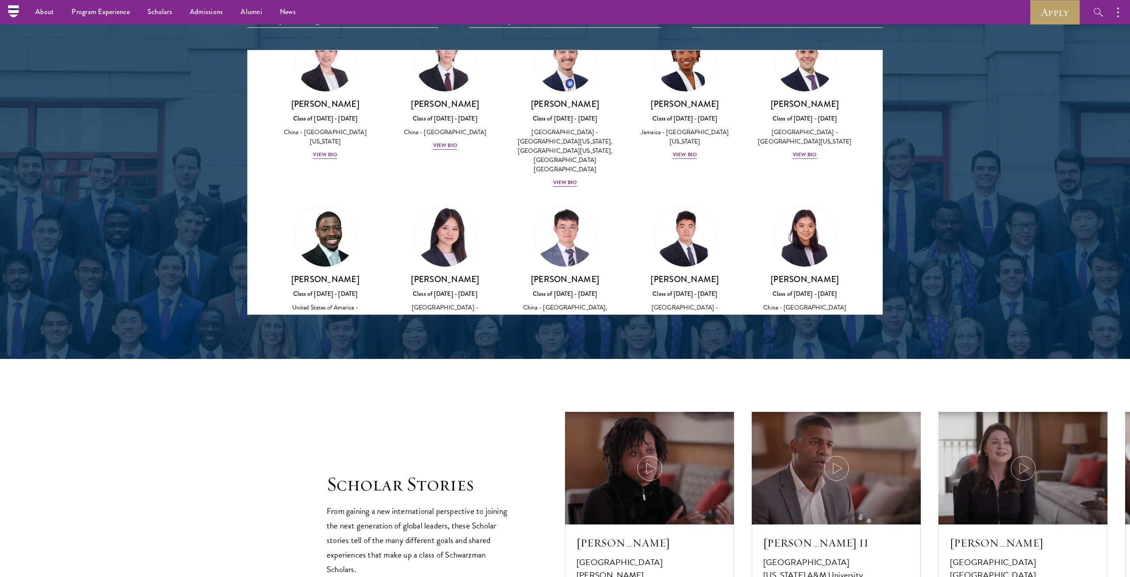
click at [554, 294] on img at bounding box center [564, 392] width 67 height 67
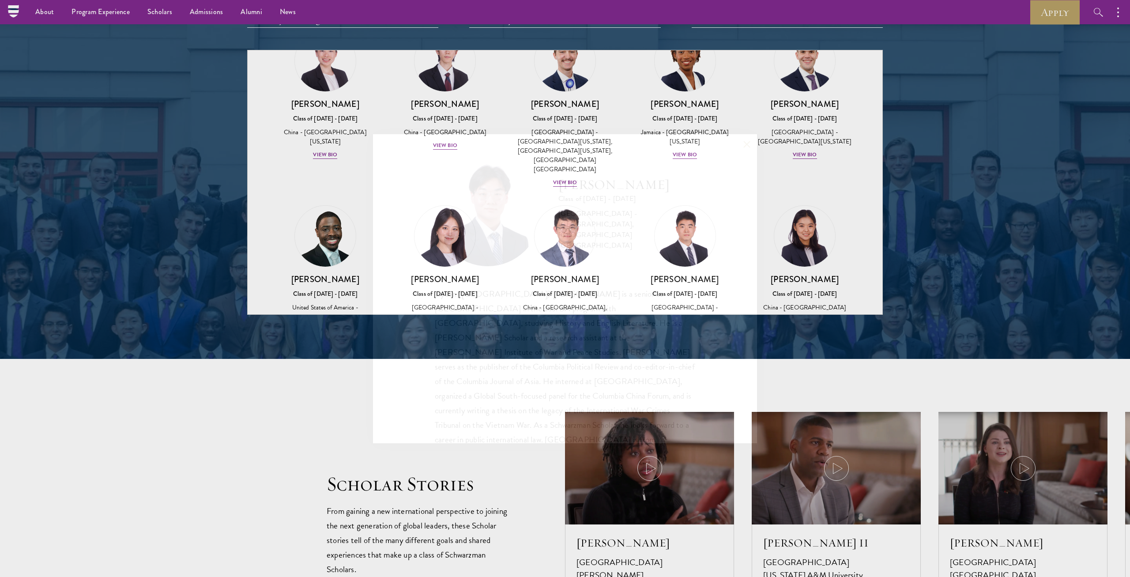
scroll to position [16, 0]
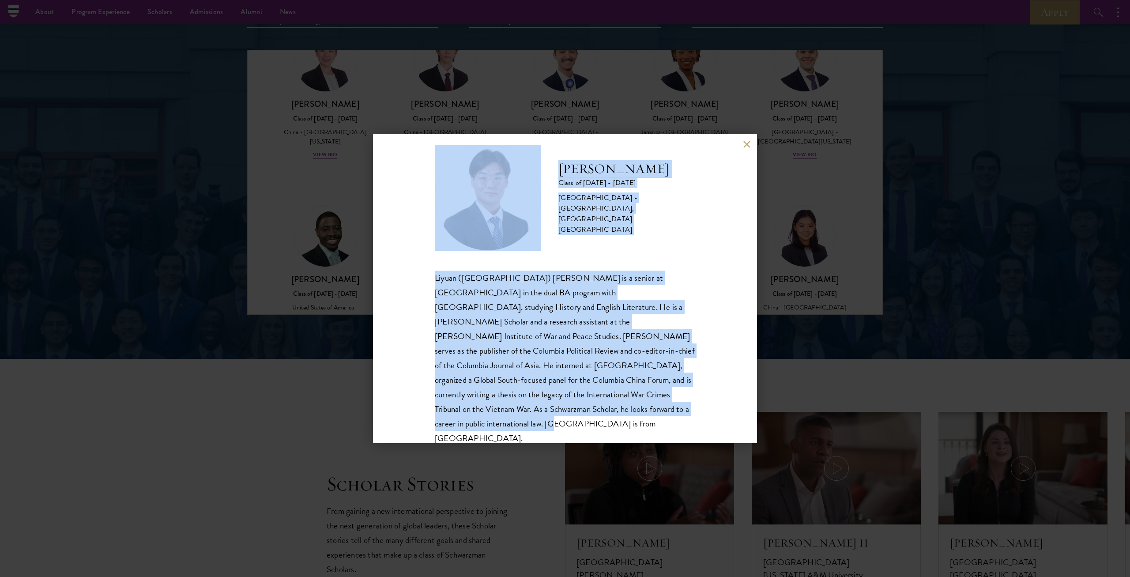
drag, startPoint x: 511, startPoint y: 417, endPoint x: 518, endPoint y: 182, distance: 234.9
click at [518, 182] on div "[PERSON_NAME] Class of [DATE] - [DATE] [GEOGRAPHIC_DATA] - [GEOGRAPHIC_DATA], […" at bounding box center [565, 288] width 384 height 309
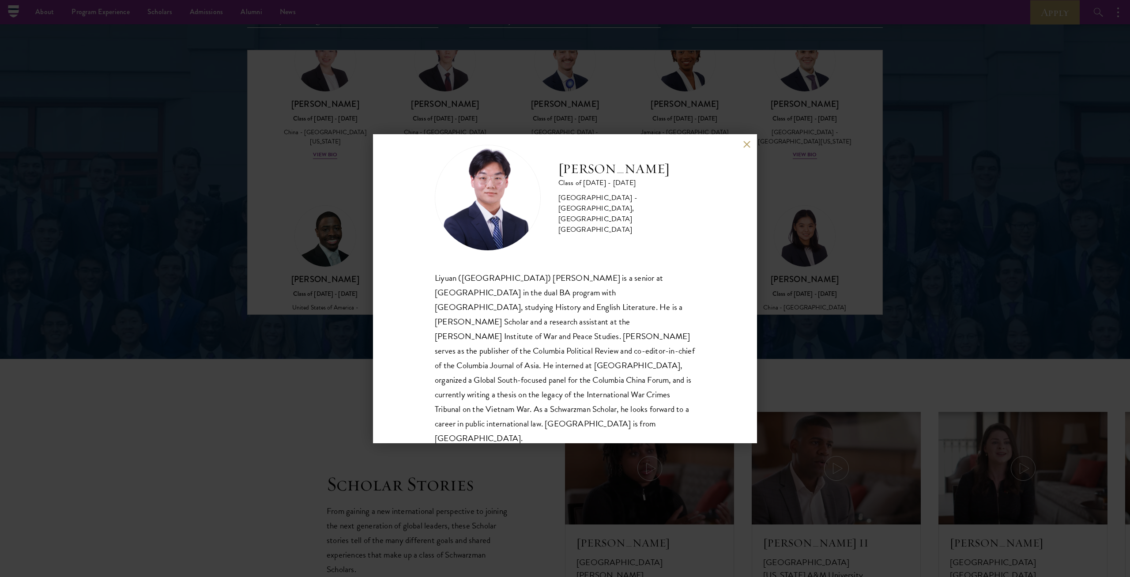
drag, startPoint x: 742, startPoint y: 147, endPoint x: 749, endPoint y: 144, distance: 7.1
click at [564, 147] on div "[PERSON_NAME] Class of [DATE] - [DATE] [GEOGRAPHIC_DATA] - [GEOGRAPHIC_DATA], […" at bounding box center [565, 288] width 384 height 309
click at [564, 144] on button at bounding box center [747, 145] width 8 height 8
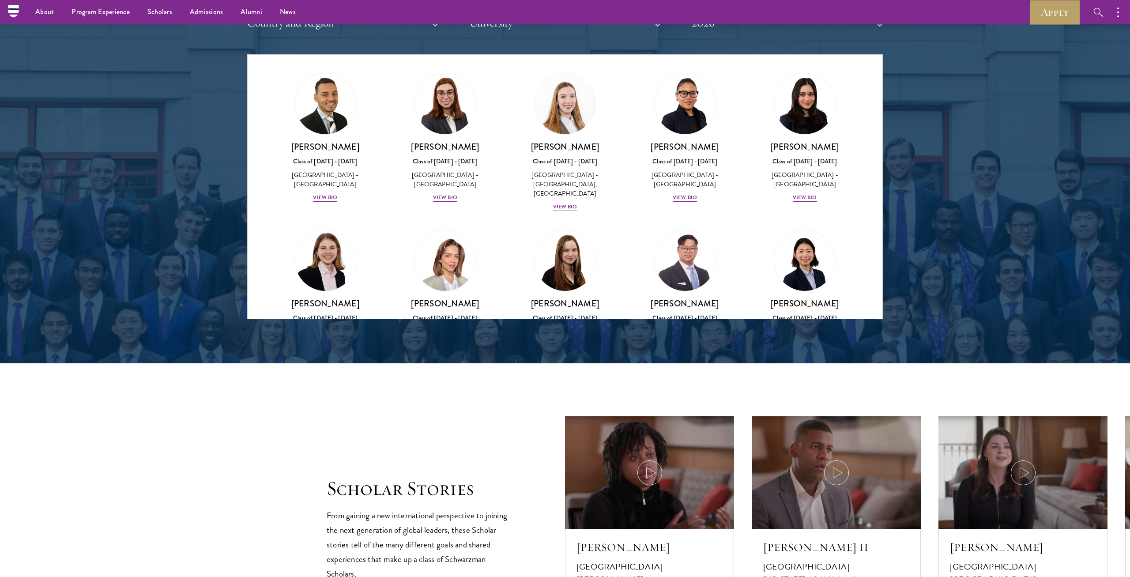
scroll to position [892, 0]
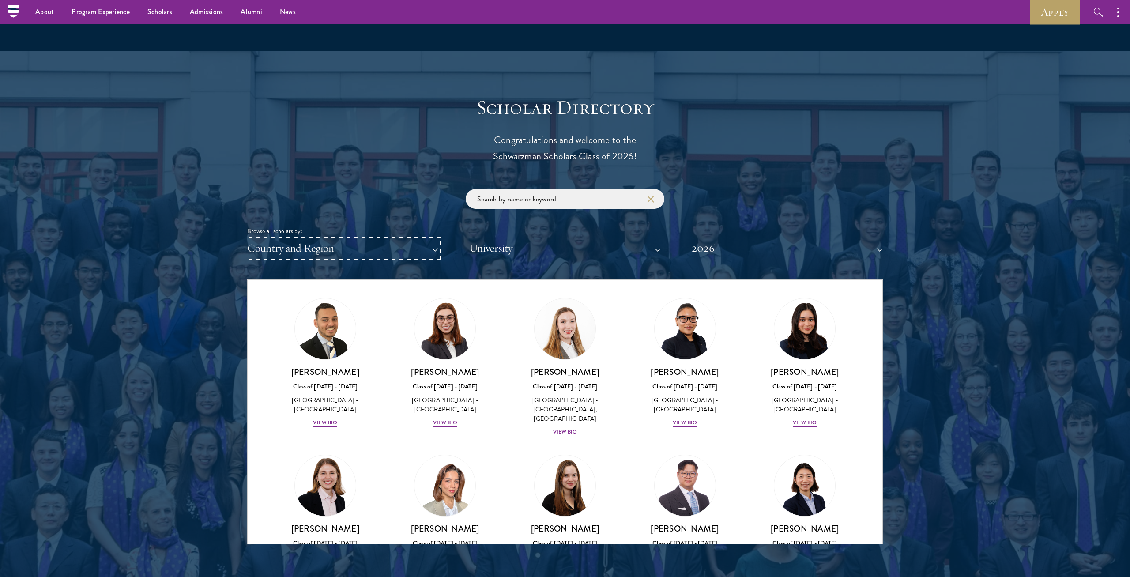
click at [326, 253] on button "Country and Region" at bounding box center [342, 248] width 191 height 18
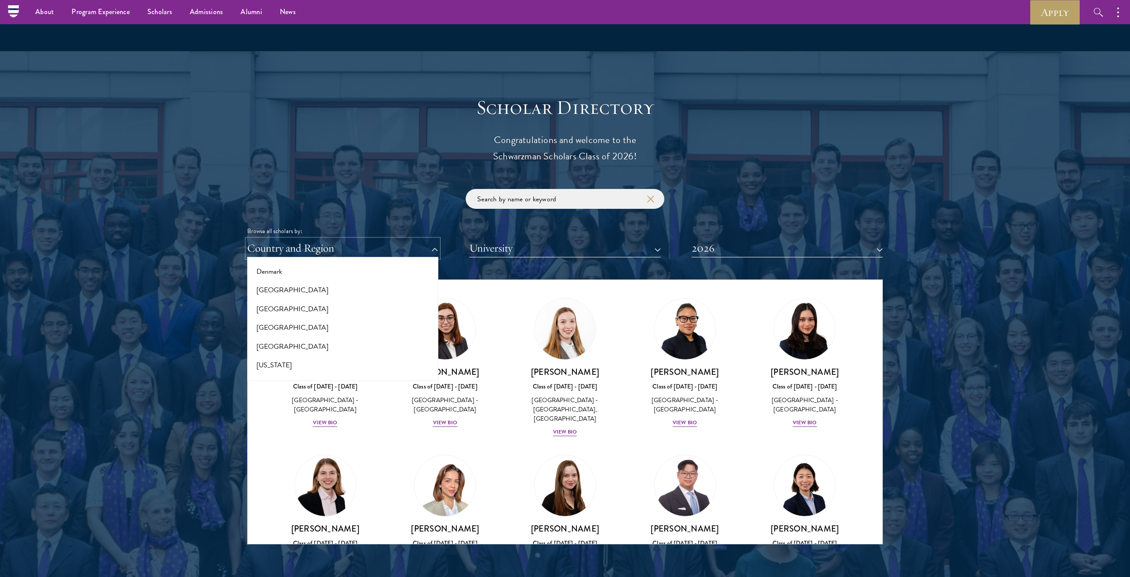
scroll to position [494, 0]
click at [289, 294] on button "[GEOGRAPHIC_DATA]" at bounding box center [343, 321] width 186 height 19
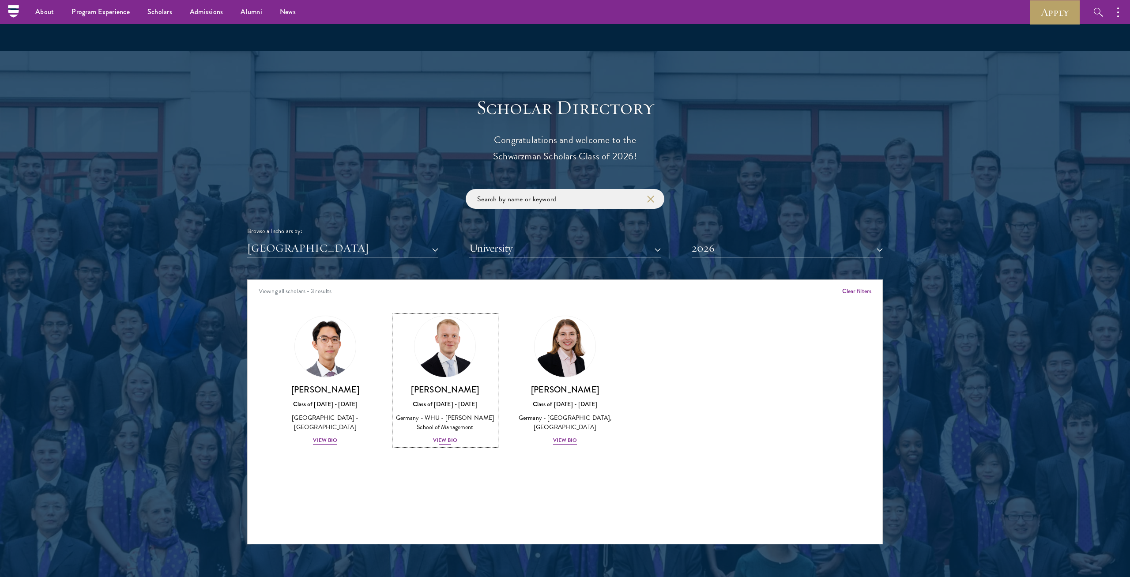
click at [451, 294] on img at bounding box center [444, 346] width 67 height 67
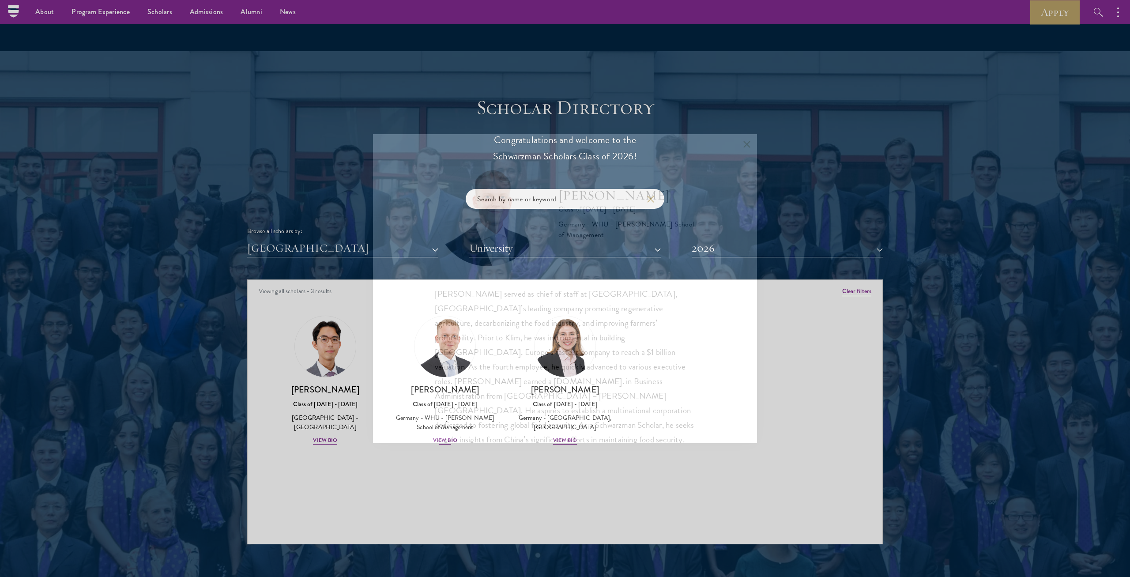
scroll to position [13, 0]
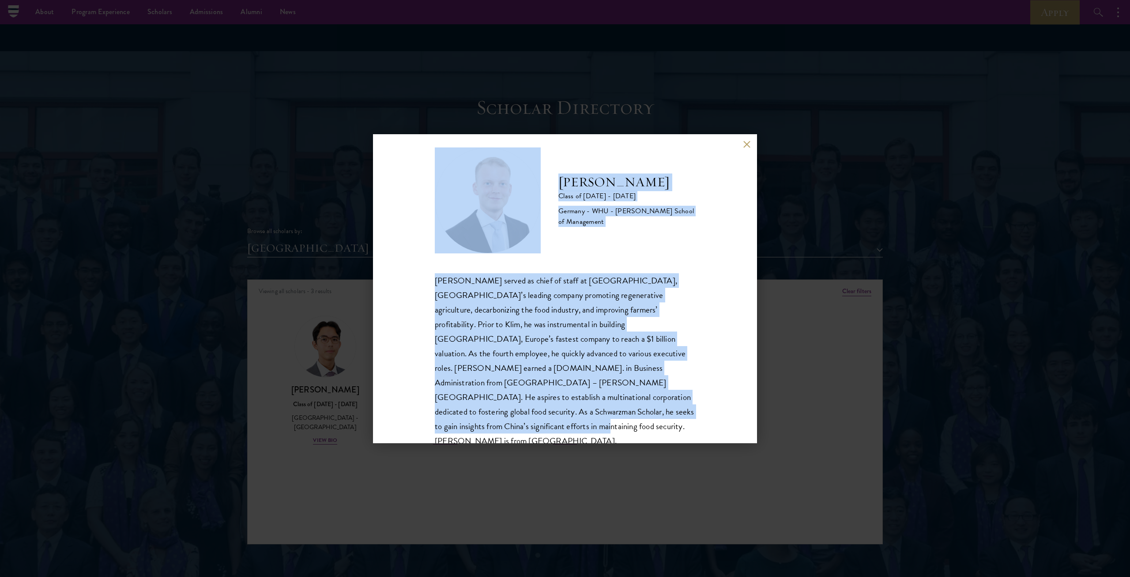
drag, startPoint x: 603, startPoint y: 412, endPoint x: 528, endPoint y: 202, distance: 222.8
click at [528, 202] on div "[PERSON_NAME] Class of [DATE] - [DATE] [GEOGRAPHIC_DATA] - [GEOGRAPHIC_DATA] - …" at bounding box center [565, 288] width 384 height 309
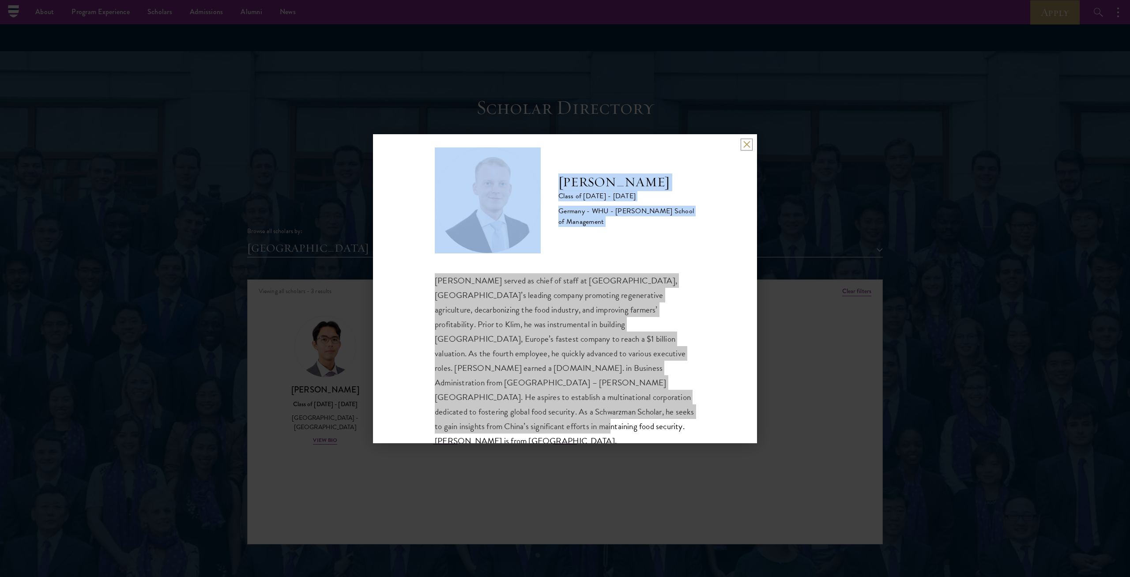
click at [564, 146] on button at bounding box center [747, 145] width 8 height 8
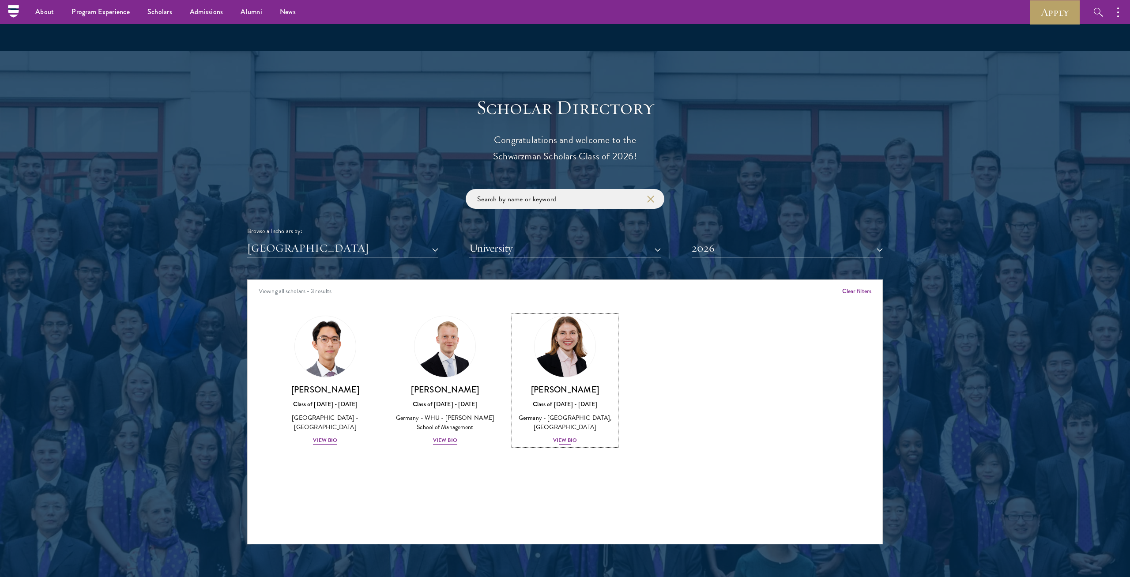
click at [564, 294] on img at bounding box center [564, 346] width 67 height 67
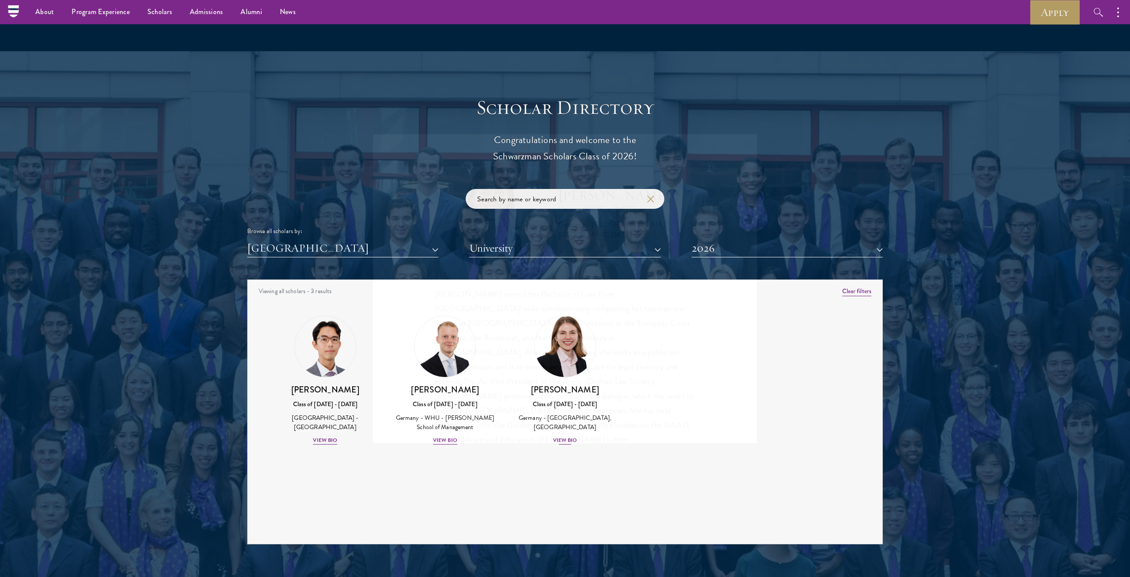
scroll to position [13, 0]
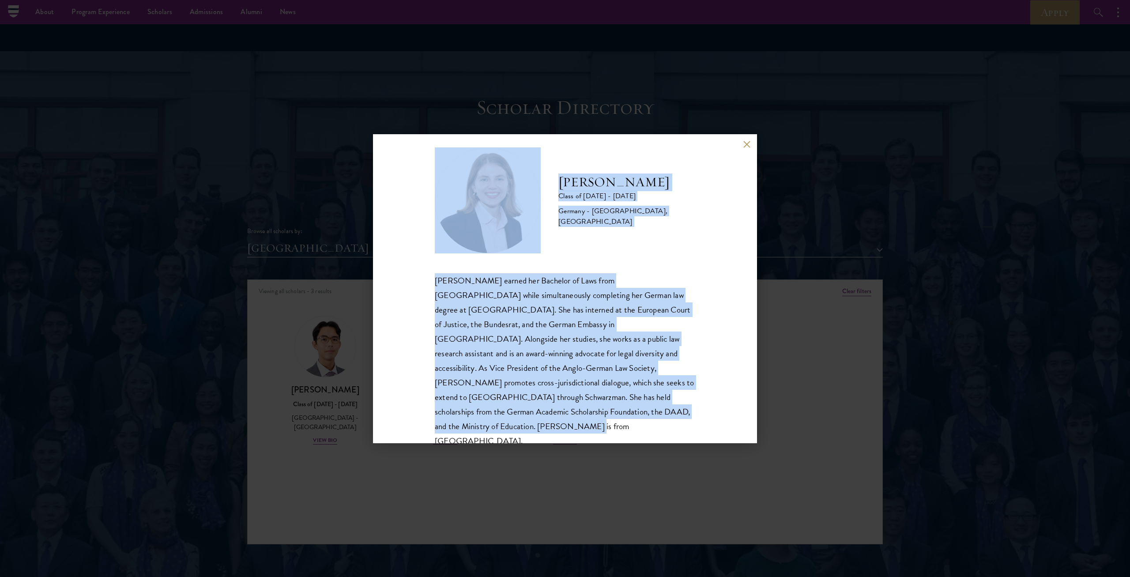
drag, startPoint x: 572, startPoint y: 420, endPoint x: 541, endPoint y: 203, distance: 219.4
click at [541, 203] on div "[PERSON_NAME] Class of [DATE] - [DATE] [GEOGRAPHIC_DATA] - [GEOGRAPHIC_DATA], […" at bounding box center [565, 288] width 384 height 309
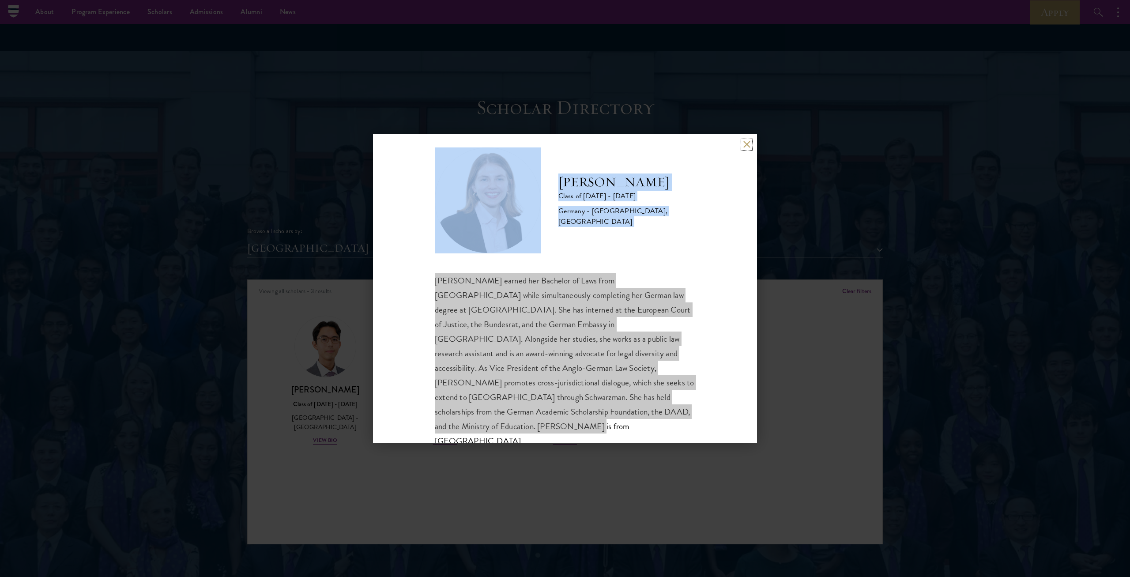
click at [564, 142] on button at bounding box center [747, 145] width 8 height 8
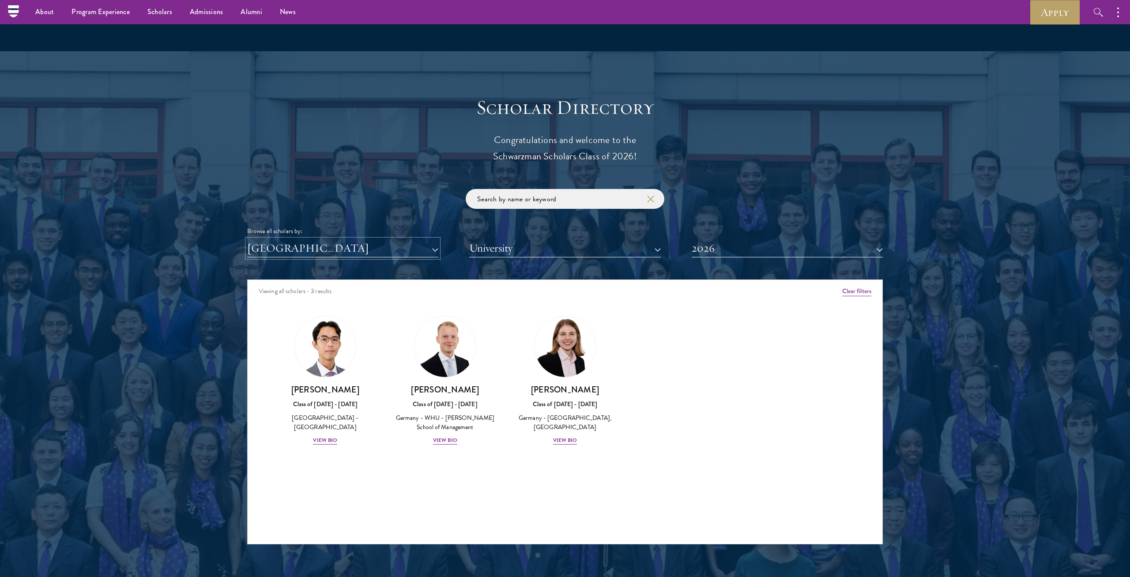
click at [385, 250] on button "[GEOGRAPHIC_DATA]" at bounding box center [342, 248] width 191 height 18
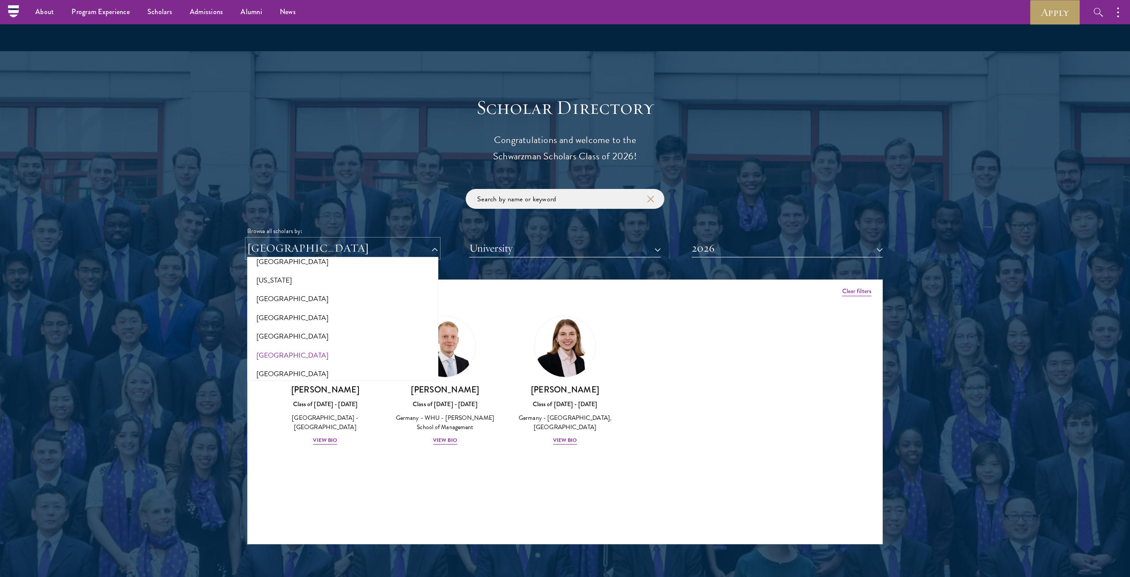
scroll to position [494, 0]
click at [272, 287] on button "[GEOGRAPHIC_DATA]" at bounding box center [343, 284] width 186 height 19
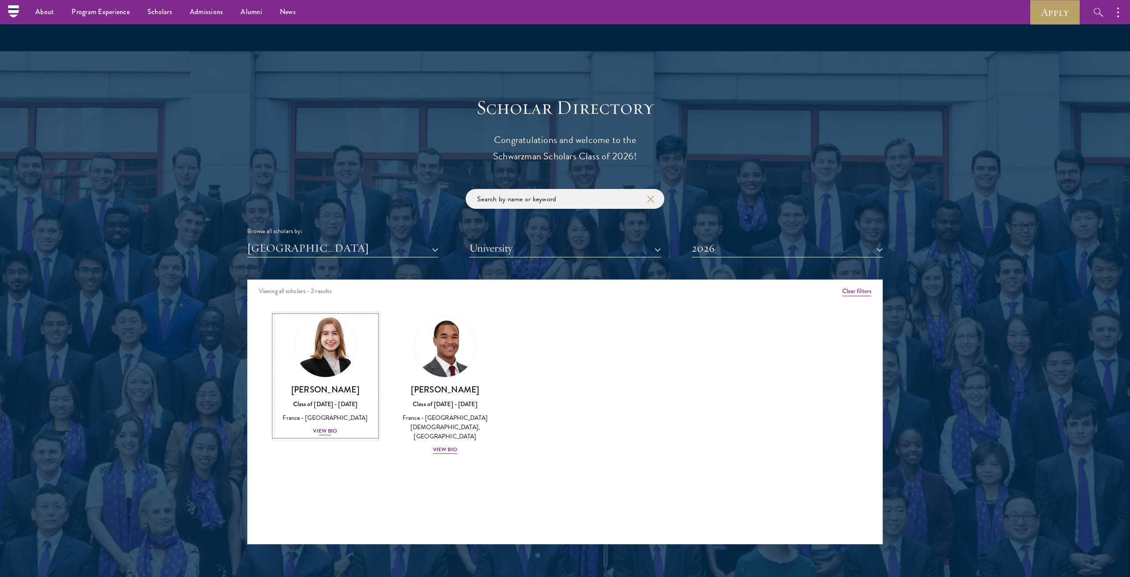
click at [321, 294] on img at bounding box center [325, 346] width 67 height 67
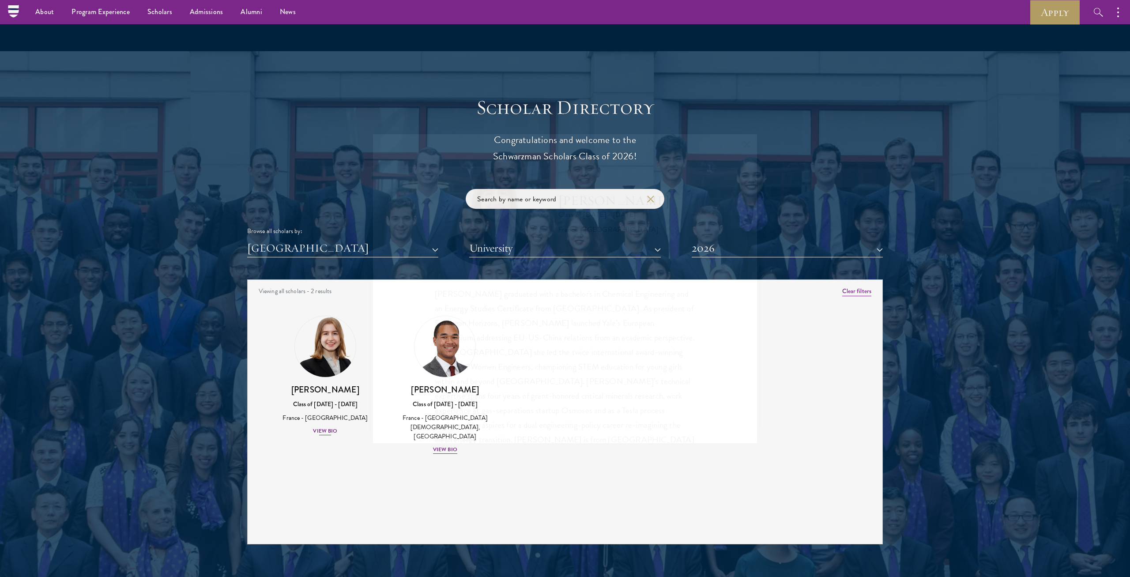
scroll to position [13, 0]
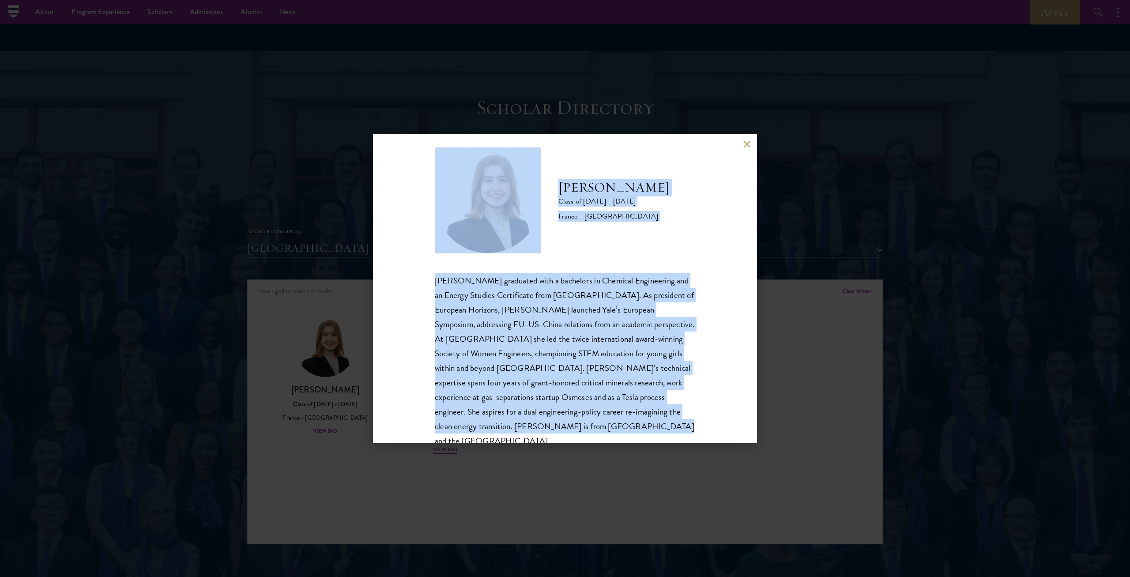
drag, startPoint x: 523, startPoint y: 425, endPoint x: 524, endPoint y: 186, distance: 239.2
click at [524, 186] on div "[PERSON_NAME] Class of [DATE] - [DATE] [GEOGRAPHIC_DATA] - [GEOGRAPHIC_DATA] [P…" at bounding box center [565, 297] width 260 height 301
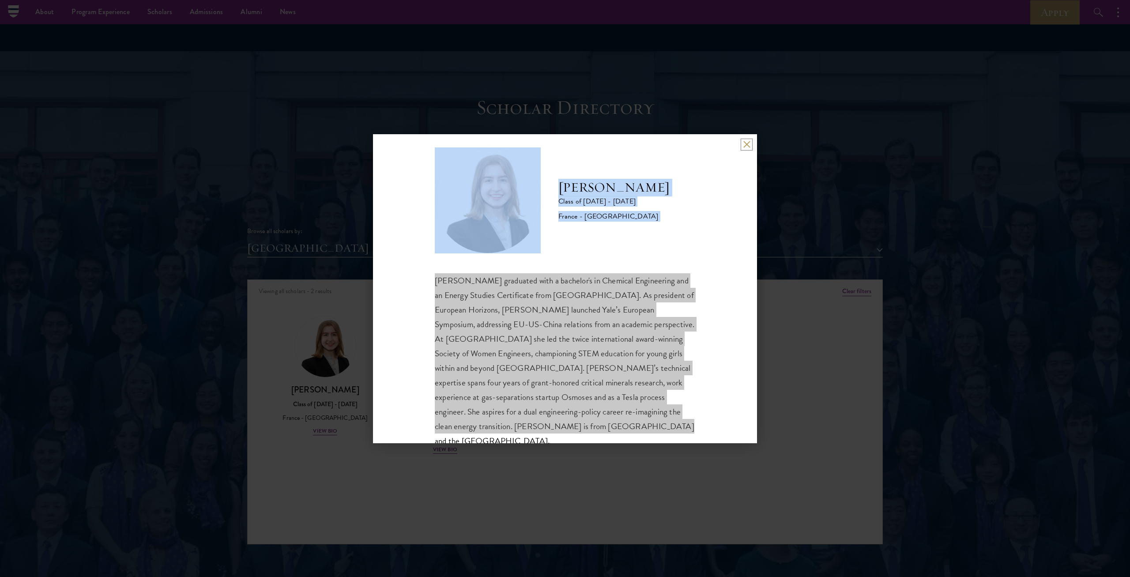
click at [564, 144] on button at bounding box center [747, 145] width 8 height 8
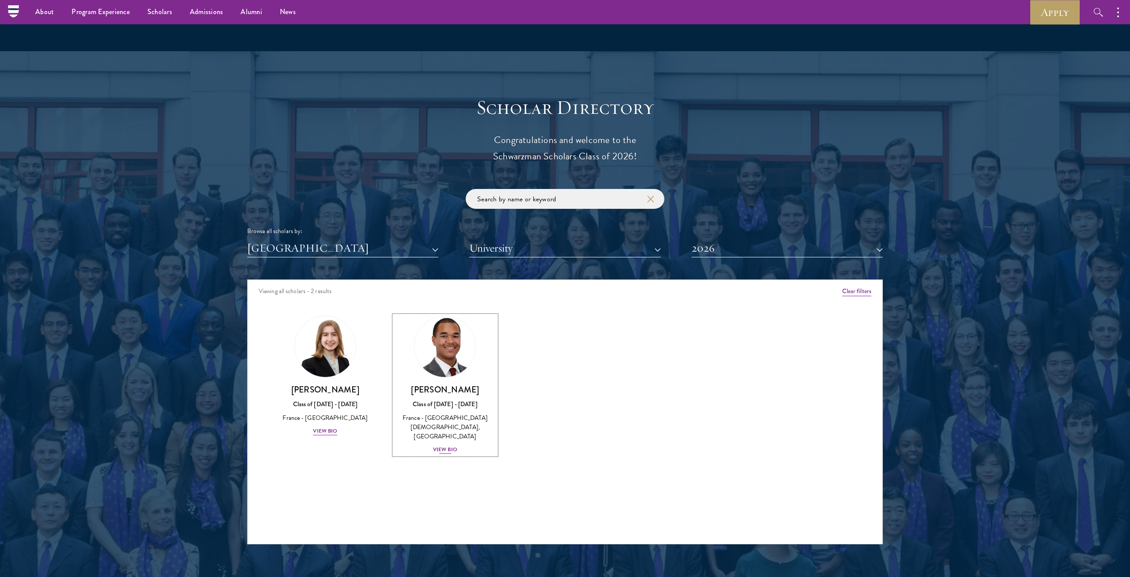
click at [451, 294] on img at bounding box center [444, 346] width 67 height 67
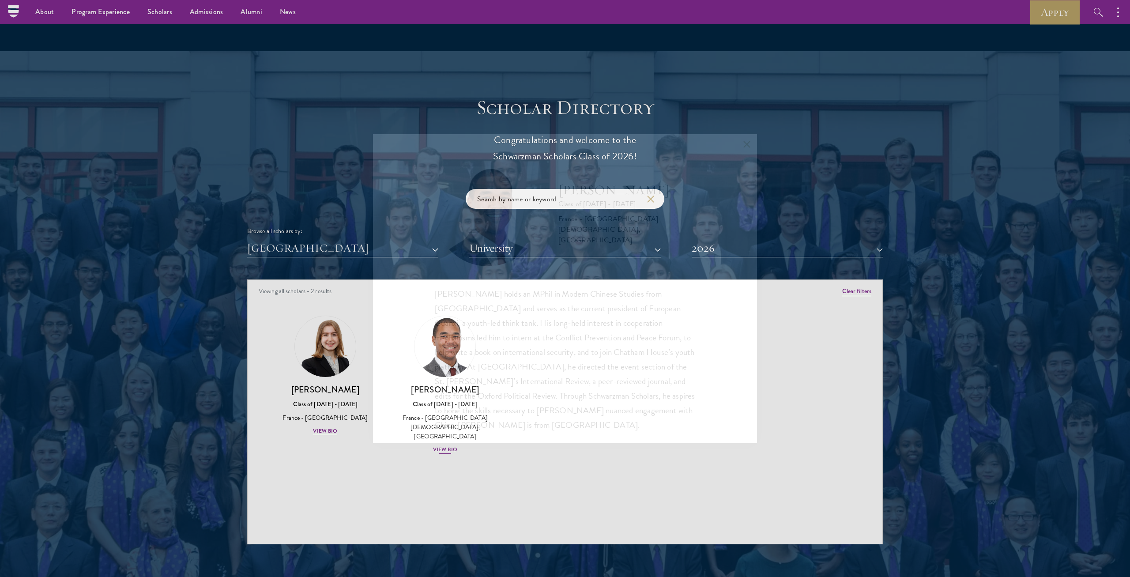
scroll to position [1, 0]
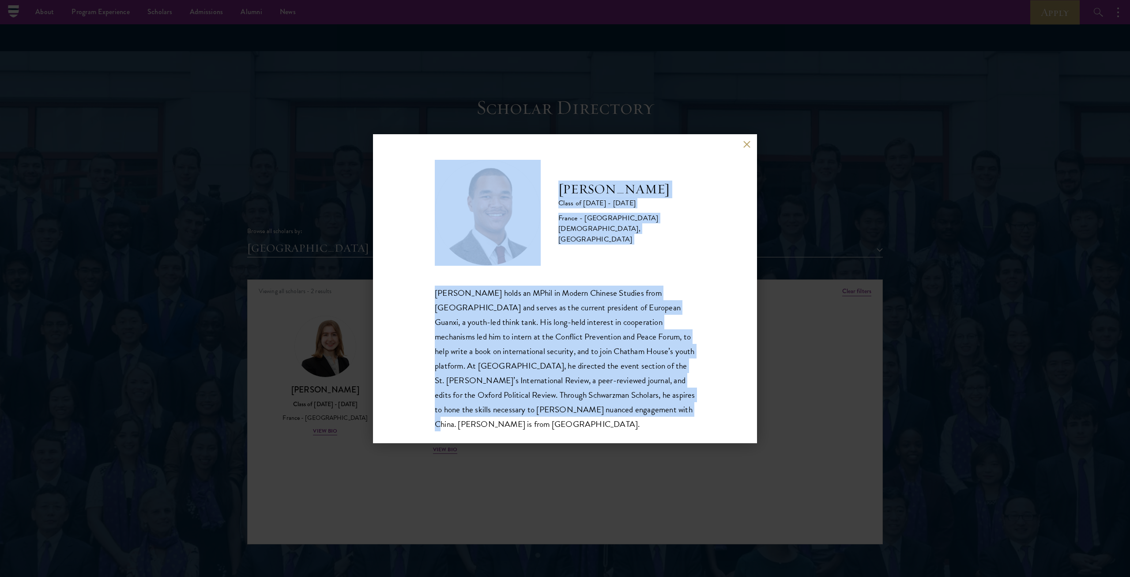
drag, startPoint x: 605, startPoint y: 412, endPoint x: 544, endPoint y: 214, distance: 207.0
click at [544, 216] on div "[PERSON_NAME] Class of [DATE] - [DATE] France - [GEOGRAPHIC_DATA][DEMOGRAPHIC_D…" at bounding box center [565, 295] width 260 height 271
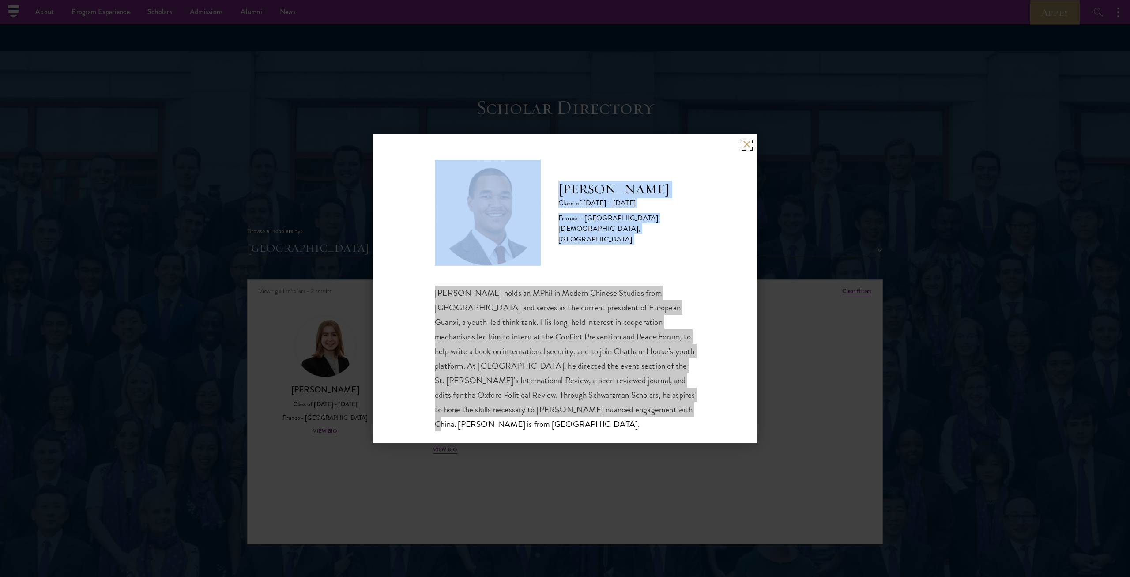
click at [564, 145] on button at bounding box center [747, 145] width 8 height 8
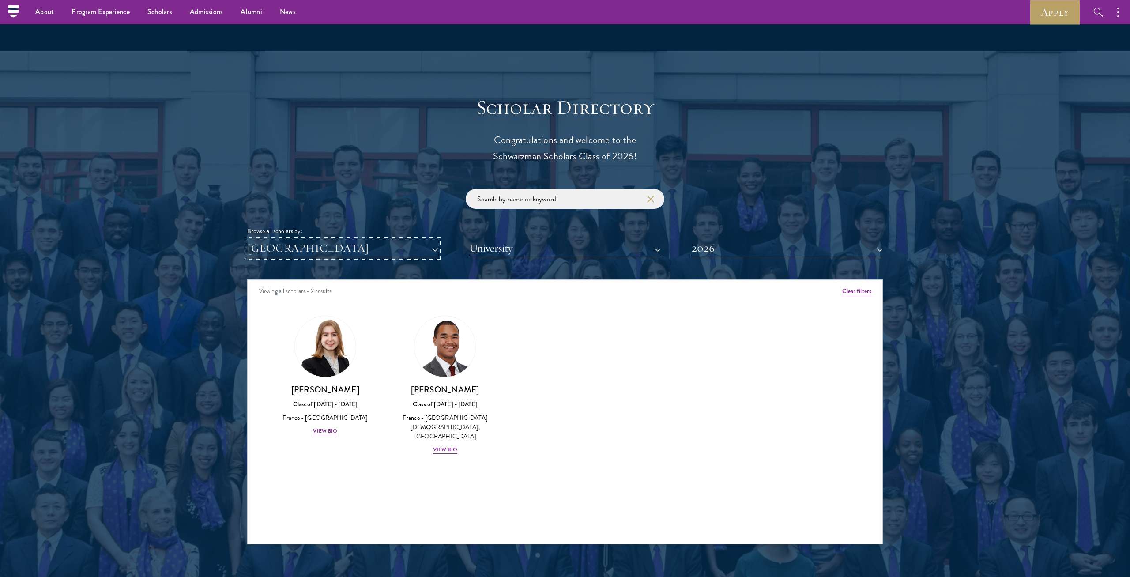
click at [433, 252] on button "[GEOGRAPHIC_DATA]" at bounding box center [342, 248] width 191 height 18
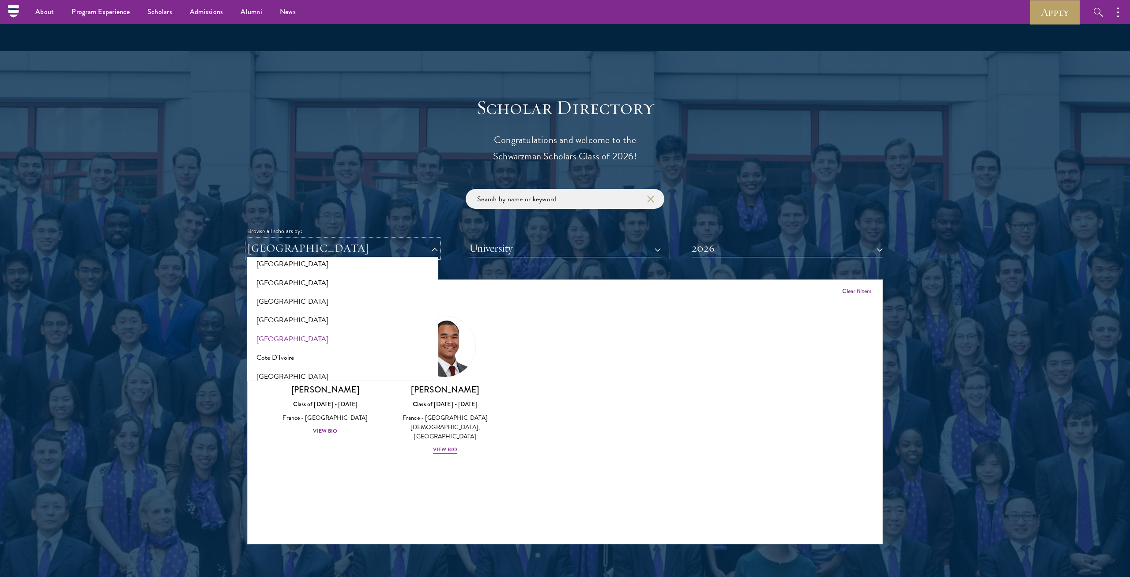
scroll to position [371, 0]
click at [291, 294] on button "Denmark" at bounding box center [343, 333] width 186 height 19
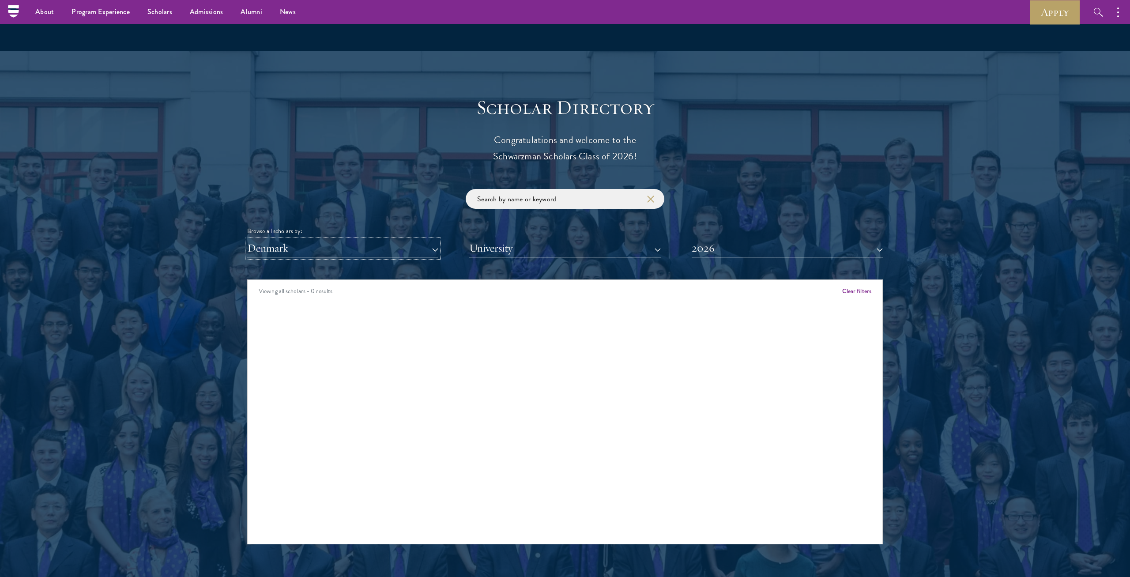
click at [323, 256] on button "Denmark" at bounding box center [342, 248] width 191 height 18
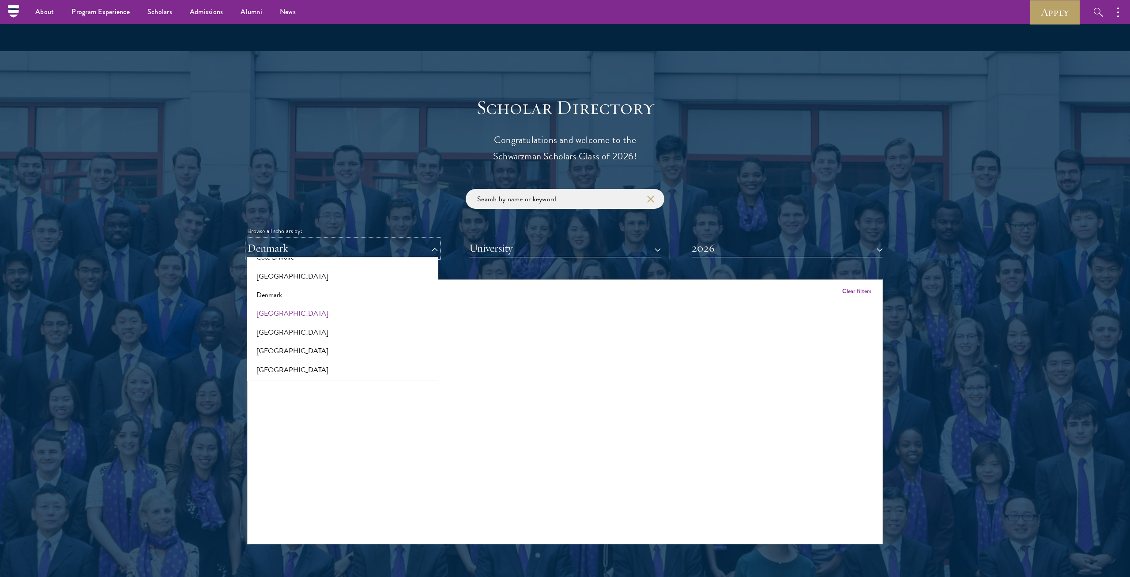
scroll to position [432, 0]
click at [288, 294] on button "[GEOGRAPHIC_DATA]" at bounding box center [343, 346] width 186 height 19
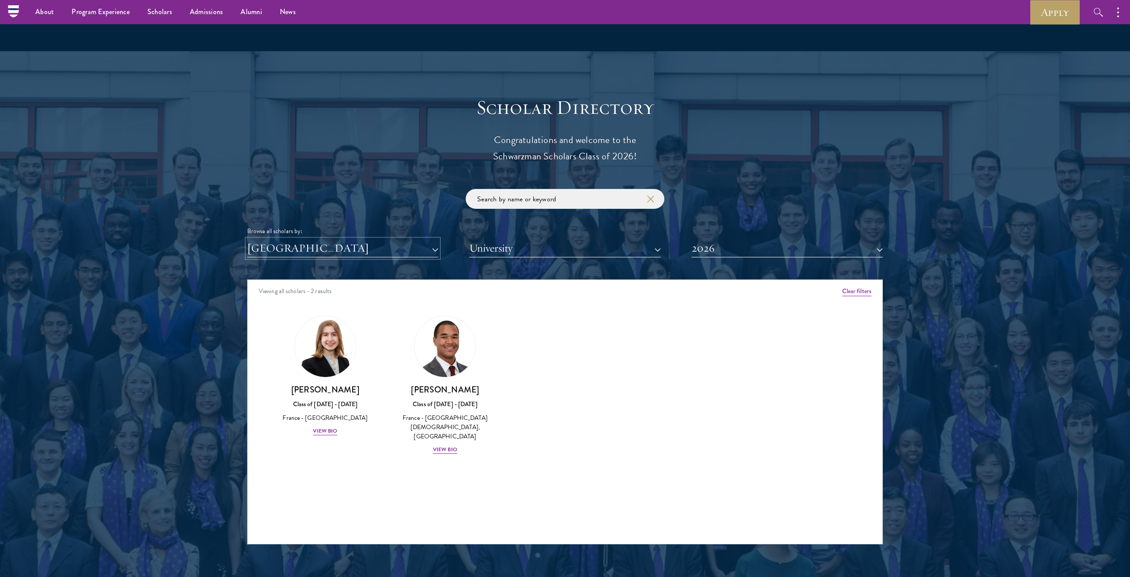
click at [318, 253] on button "[GEOGRAPHIC_DATA]" at bounding box center [342, 248] width 191 height 18
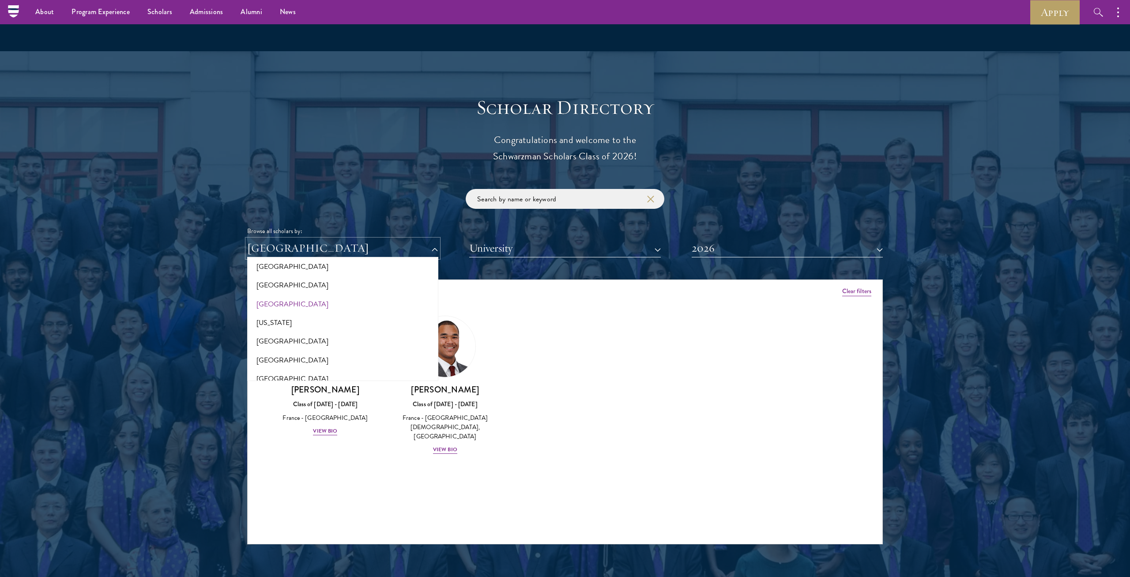
scroll to position [494, 0]
click at [280, 294] on button "[GEOGRAPHIC_DATA]" at bounding box center [343, 359] width 186 height 19
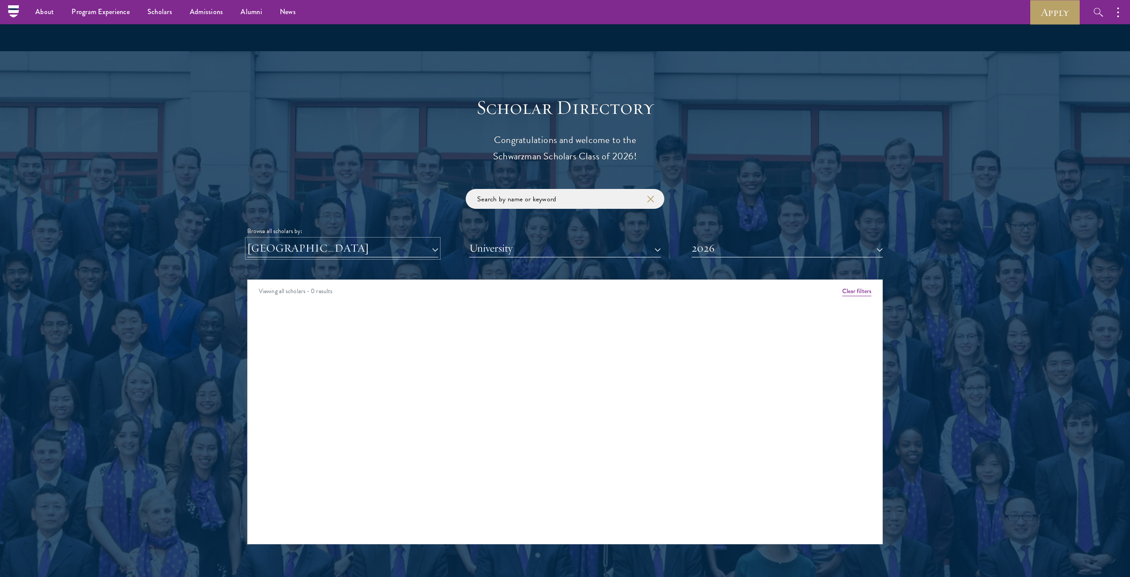
click at [319, 244] on button "[GEOGRAPHIC_DATA]" at bounding box center [342, 248] width 191 height 18
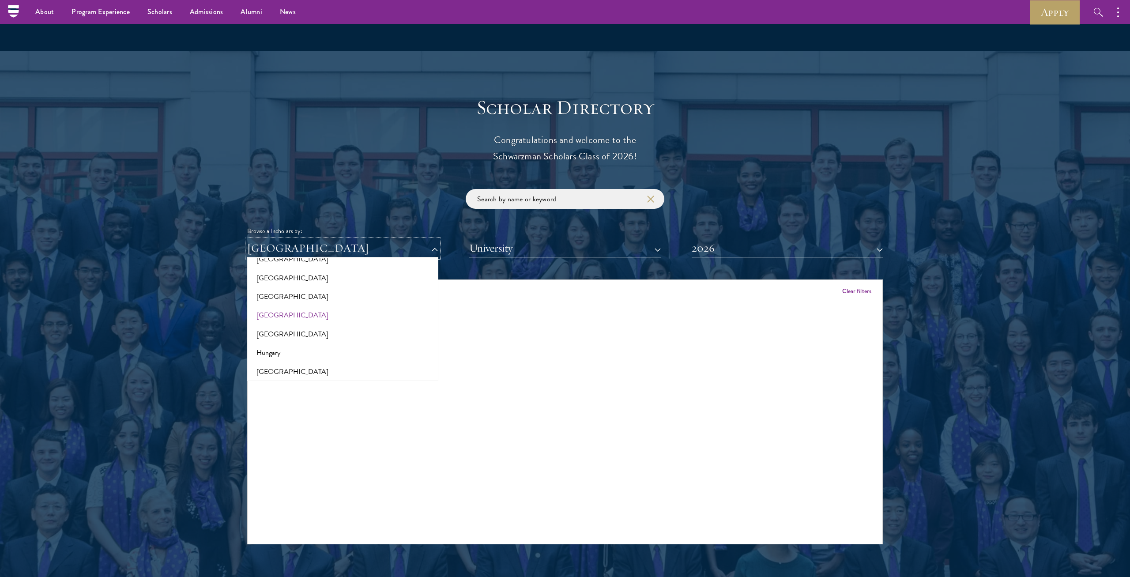
scroll to position [618, 0]
click at [283, 294] on button "Hungary" at bounding box center [343, 329] width 186 height 19
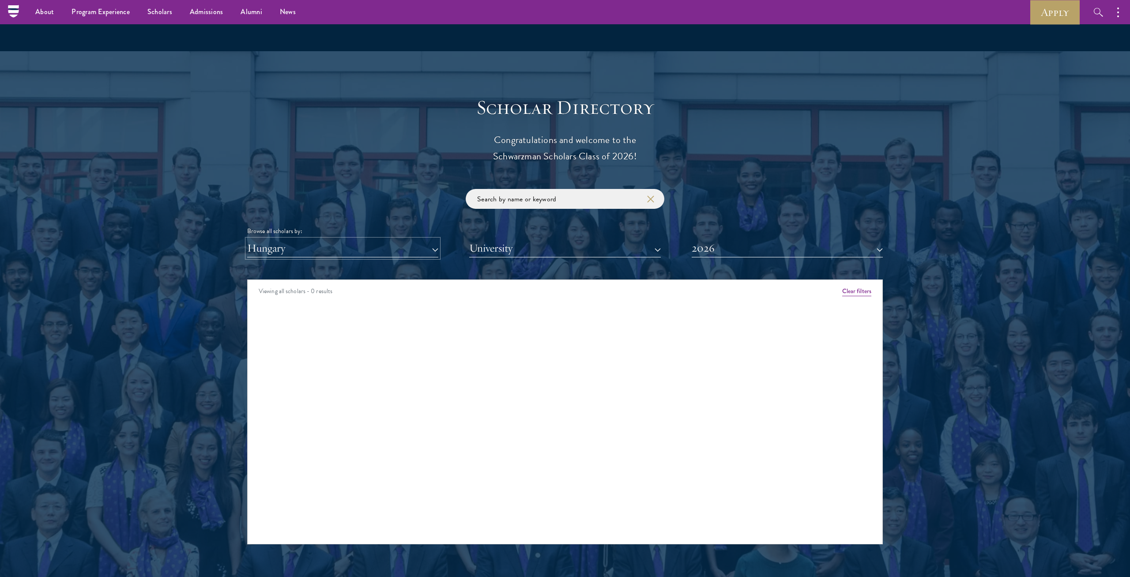
click at [313, 245] on button "Hungary" at bounding box center [342, 248] width 191 height 18
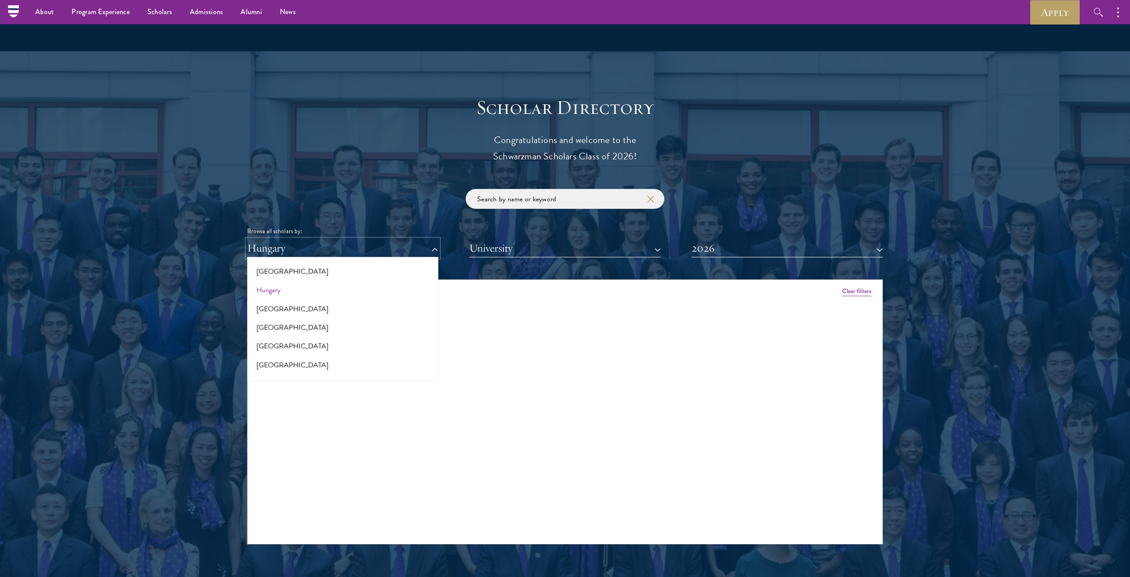
scroll to position [680, 0]
click at [291, 294] on button "[GEOGRAPHIC_DATA]" at bounding box center [343, 342] width 186 height 19
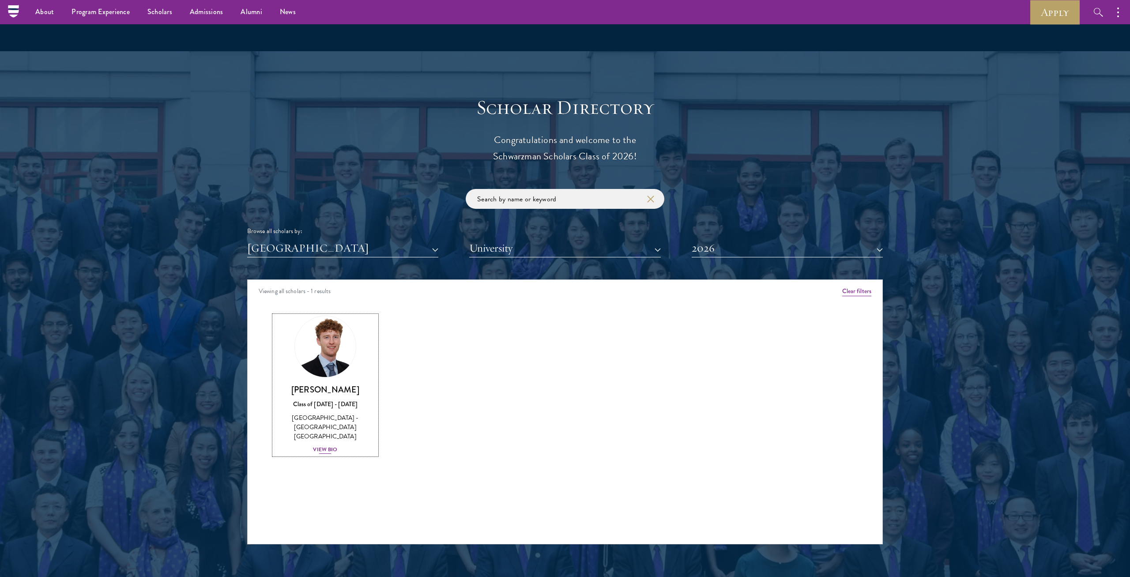
click at [313, 294] on img at bounding box center [325, 346] width 67 height 67
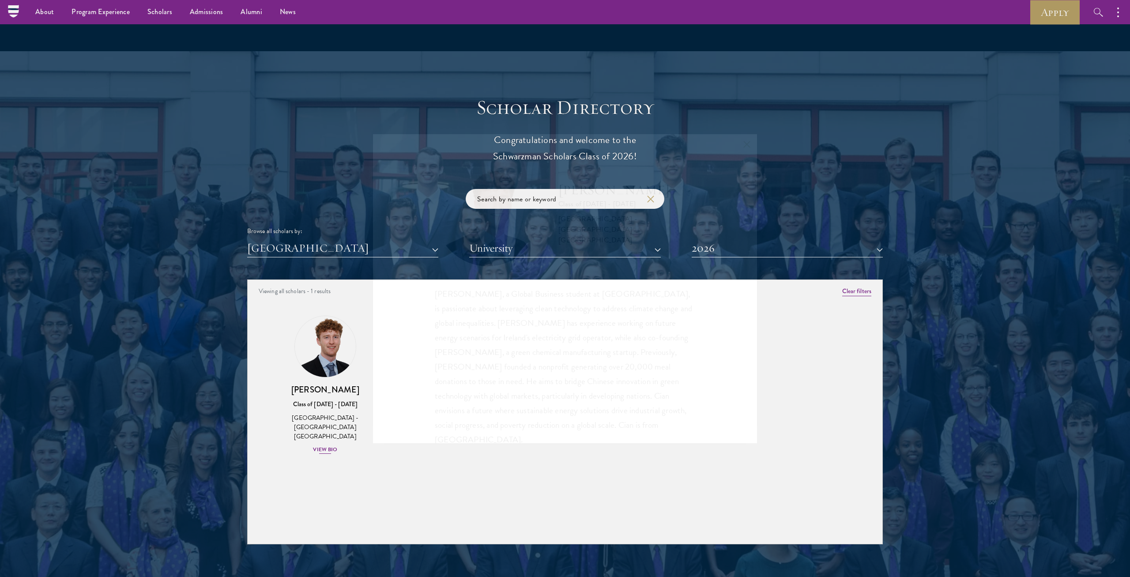
scroll to position [1, 0]
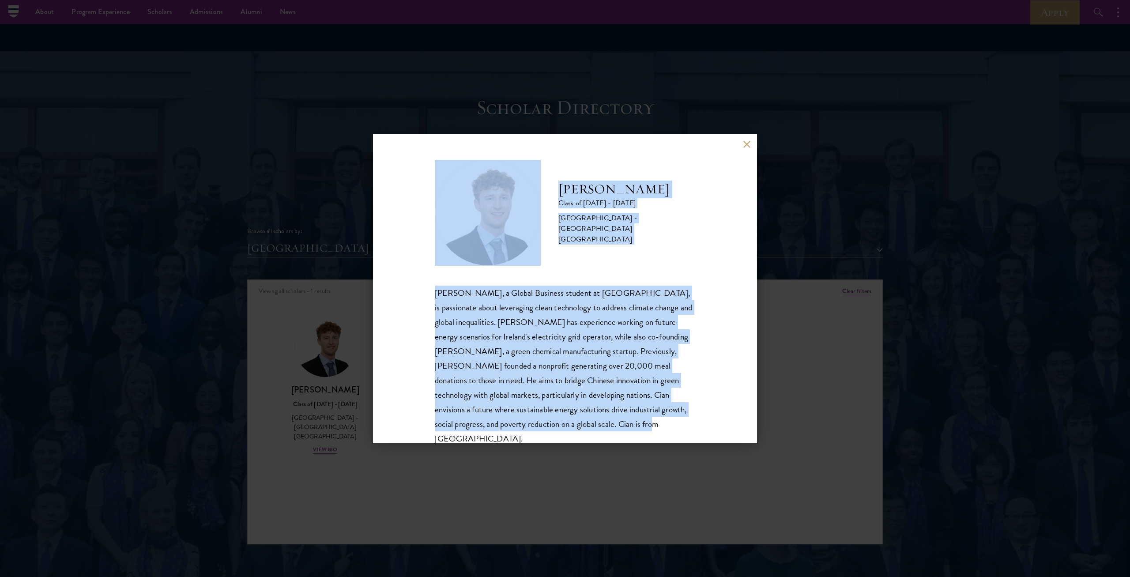
drag, startPoint x: 556, startPoint y: 427, endPoint x: 512, endPoint y: 211, distance: 219.8
click at [512, 211] on div "[PERSON_NAME] Class of [DATE] - [DATE] [GEOGRAPHIC_DATA] - [GEOGRAPHIC_DATA] [G…" at bounding box center [565, 303] width 260 height 286
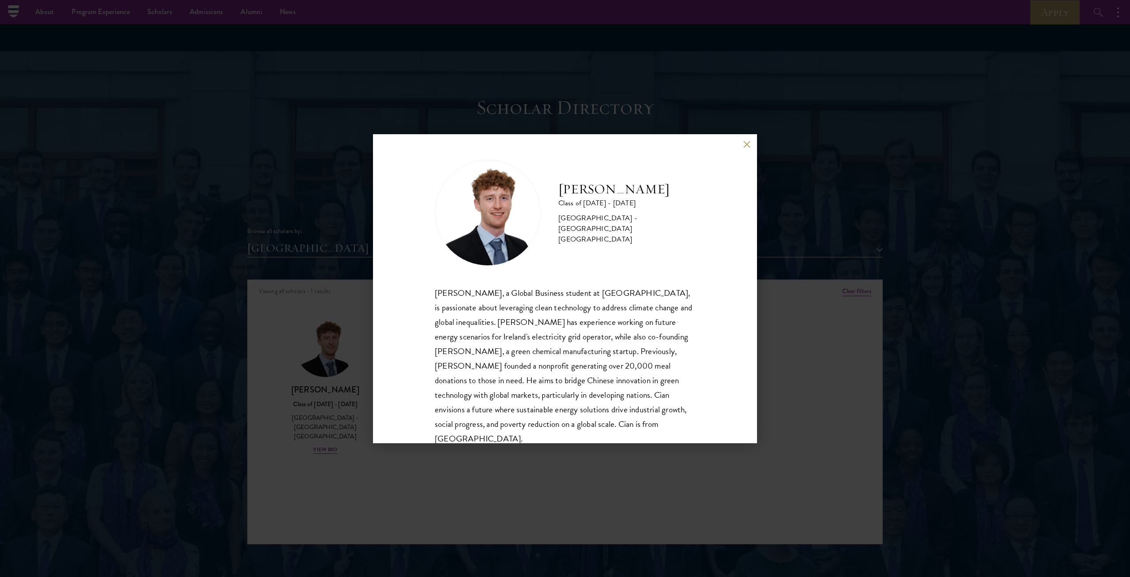
click at [289, 294] on div "[PERSON_NAME] Class of [DATE] - [DATE] [GEOGRAPHIC_DATA] - [GEOGRAPHIC_DATA] [G…" at bounding box center [565, 288] width 1130 height 577
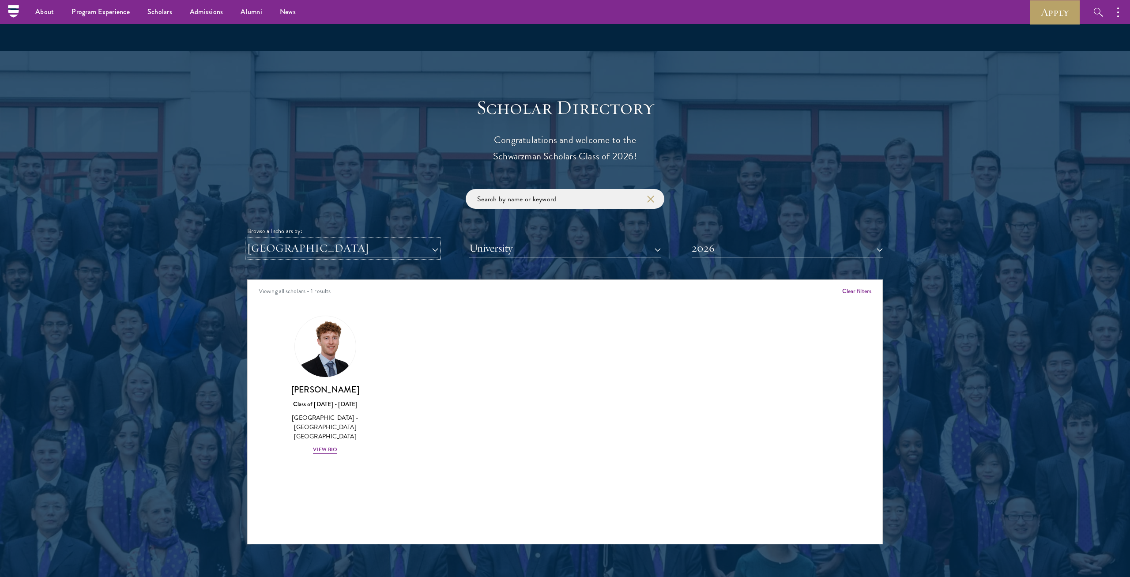
click at [397, 248] on button "[GEOGRAPHIC_DATA]" at bounding box center [342, 248] width 191 height 18
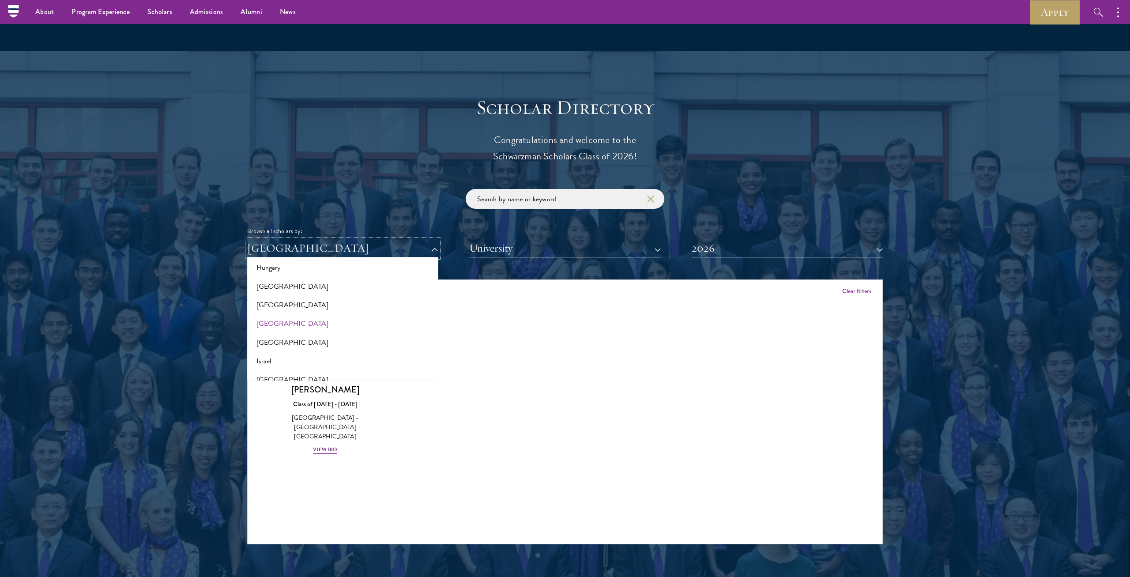
scroll to position [741, 0]
click at [265, 294] on button "[GEOGRAPHIC_DATA]" at bounding box center [343, 317] width 186 height 19
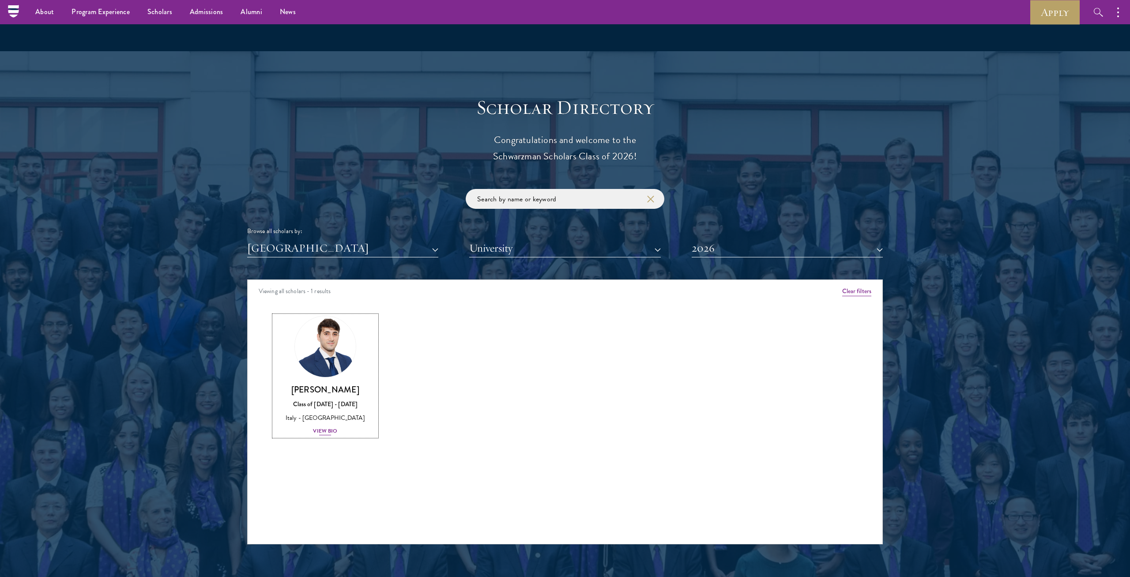
click at [318, 294] on link "[PERSON_NAME] Class of [DATE] - [DATE] [GEOGRAPHIC_DATA] - [GEOGRAPHIC_DATA] Vi…" at bounding box center [325, 376] width 102 height 120
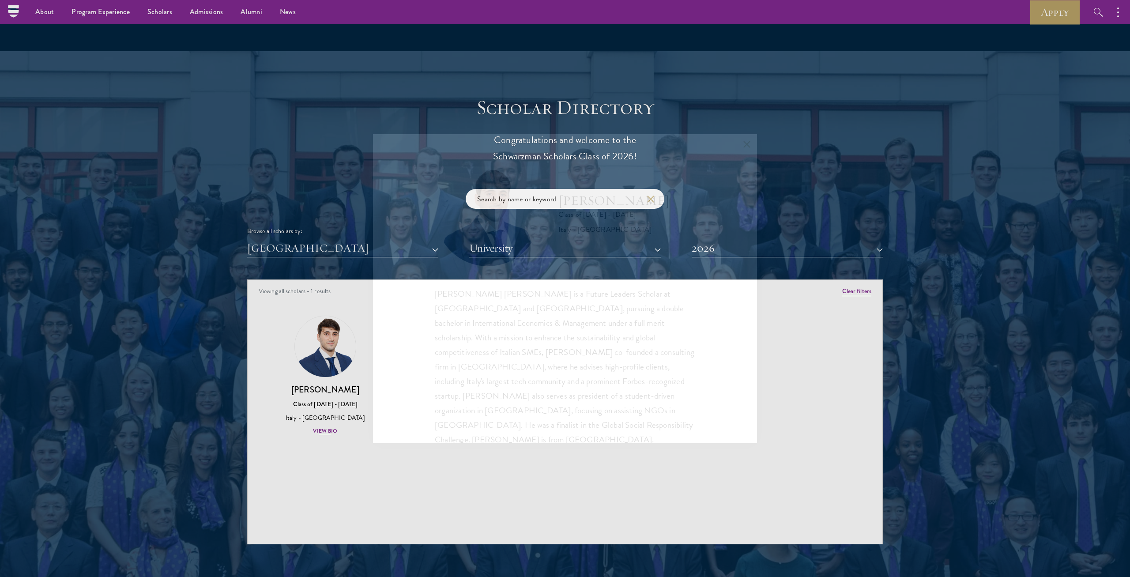
scroll to position [1, 0]
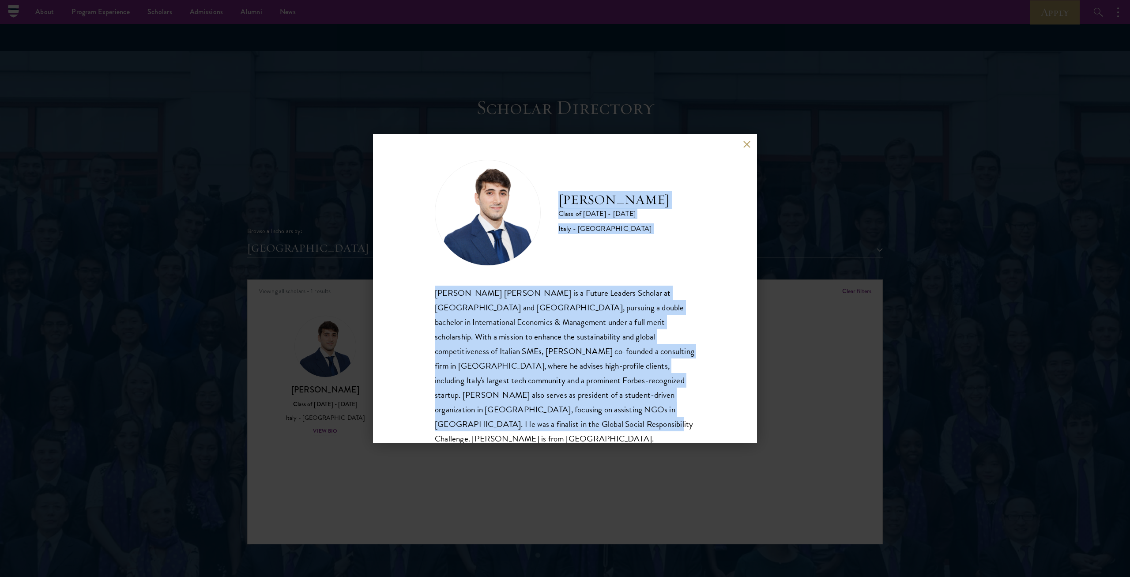
drag, startPoint x: 654, startPoint y: 401, endPoint x: 553, endPoint y: 183, distance: 240.5
click at [553, 183] on div "[PERSON_NAME] Class of [DATE] - [DATE] [GEOGRAPHIC_DATA] - [GEOGRAPHIC_DATA] [P…" at bounding box center [565, 303] width 260 height 286
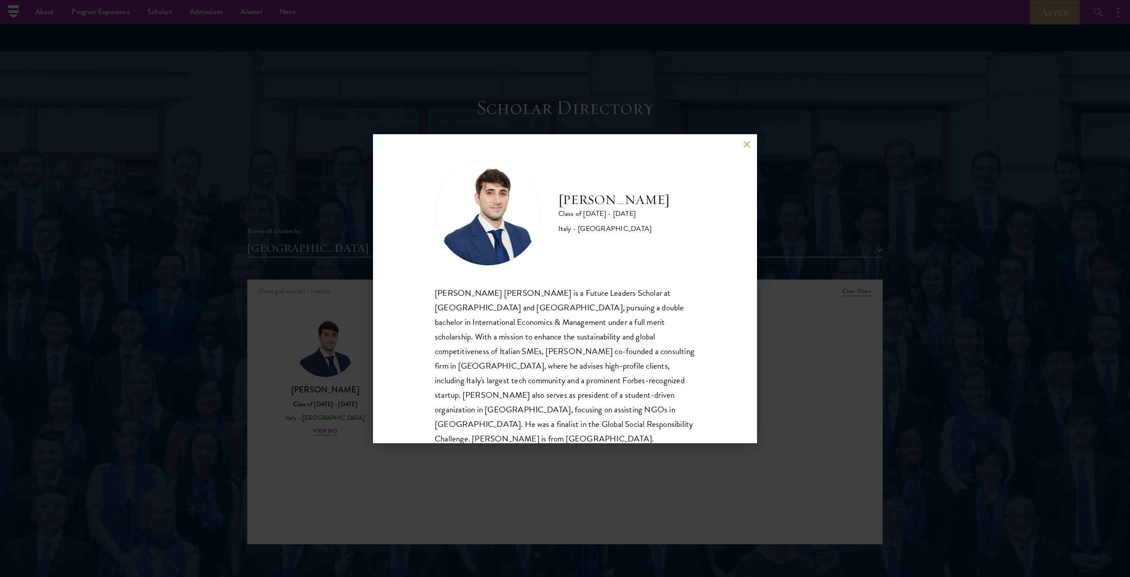
click at [330, 294] on div "[PERSON_NAME] Class of [DATE] - [DATE] [GEOGRAPHIC_DATA] - [GEOGRAPHIC_DATA] [P…" at bounding box center [565, 288] width 1130 height 577
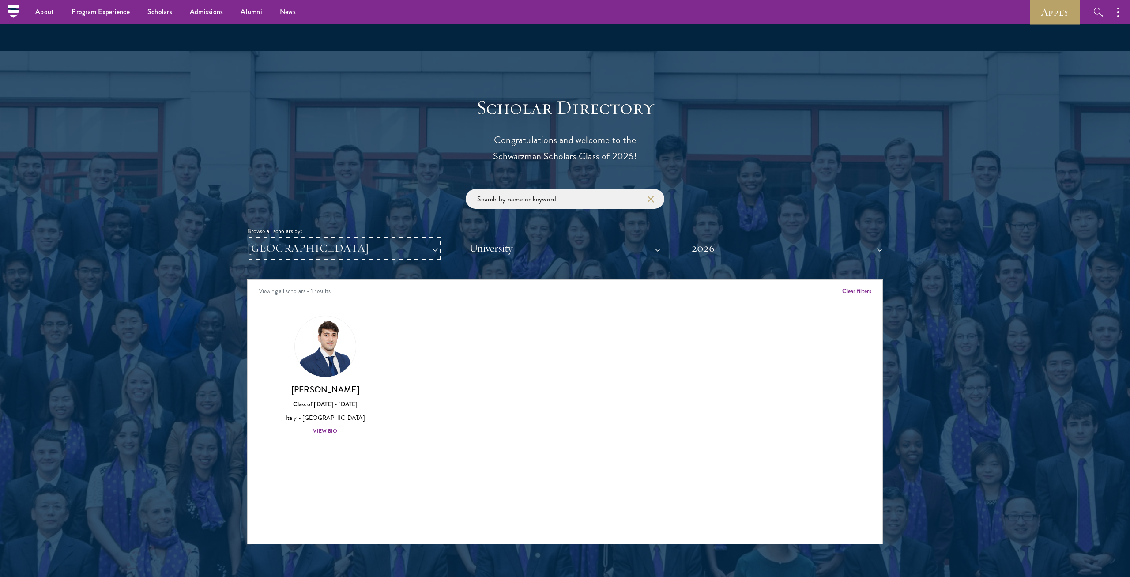
click at [344, 244] on button "[GEOGRAPHIC_DATA]" at bounding box center [342, 248] width 191 height 18
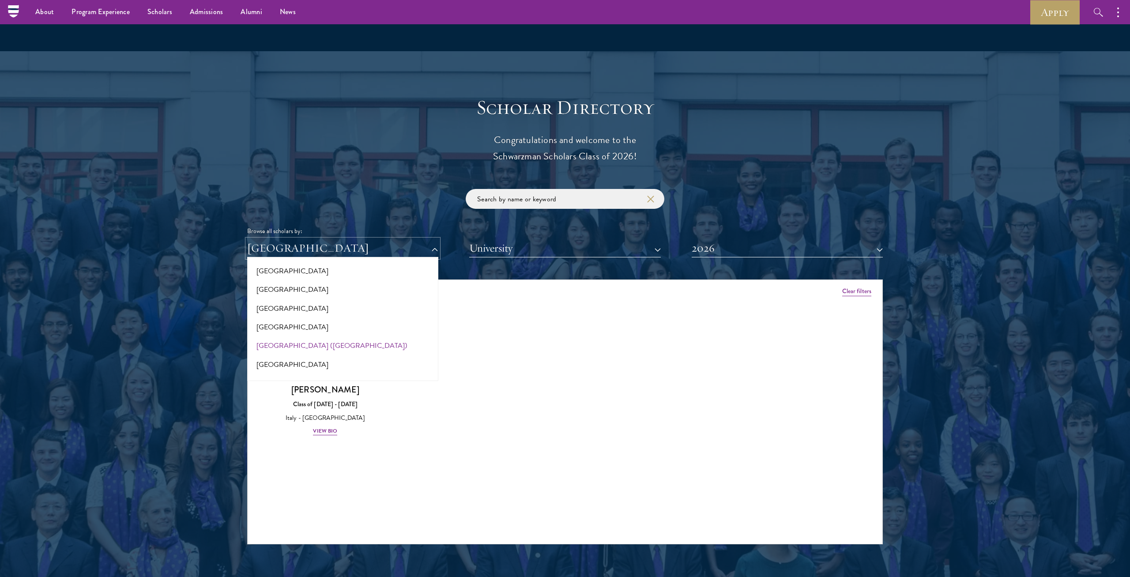
scroll to position [1112, 0]
click at [293, 294] on button "Netherlands" at bounding box center [343, 340] width 186 height 19
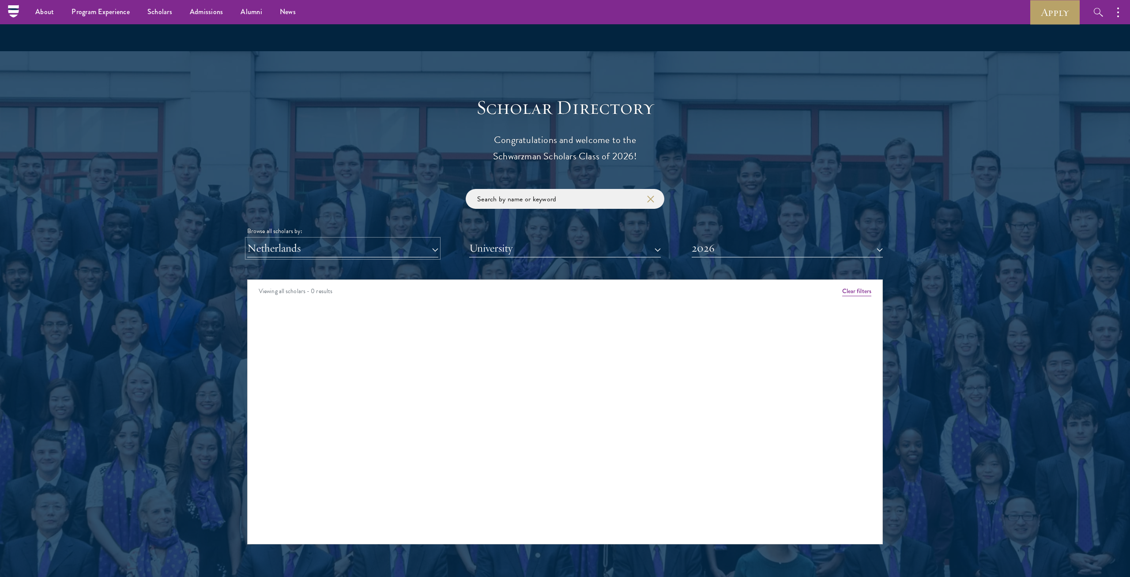
click at [351, 246] on button "Netherlands" at bounding box center [342, 248] width 191 height 18
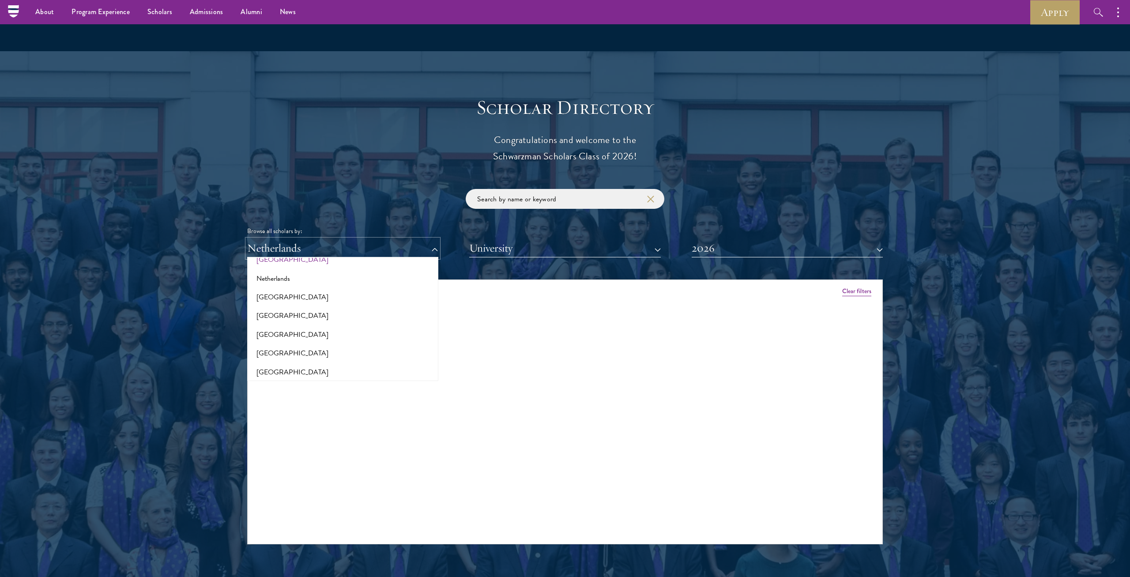
scroll to position [1236, 0]
click at [306, 294] on button "[GEOGRAPHIC_DATA]" at bounding box center [343, 310] width 186 height 19
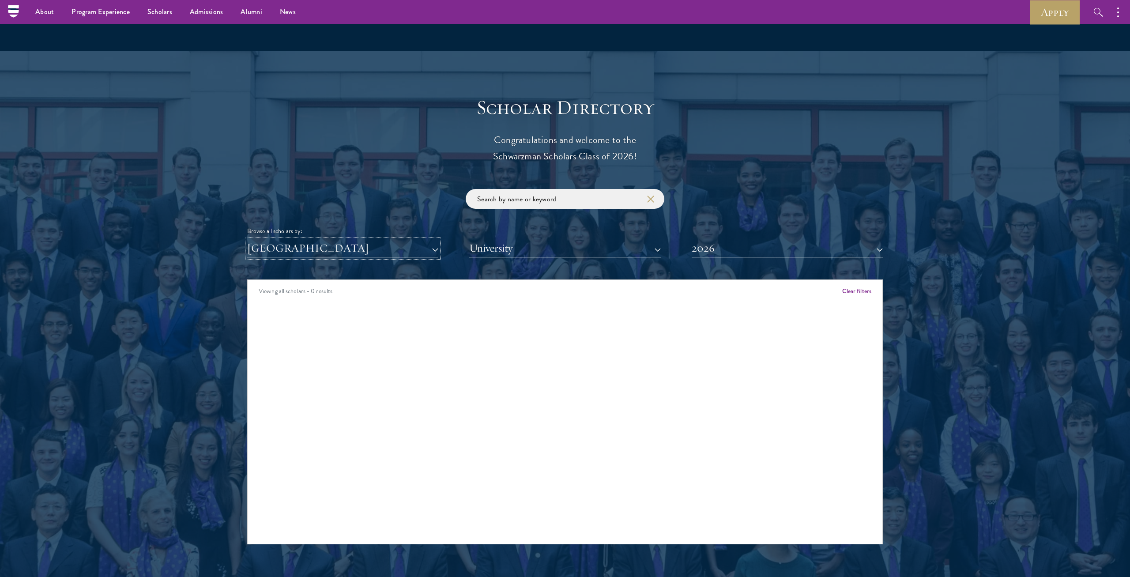
click at [321, 252] on button "[GEOGRAPHIC_DATA]" at bounding box center [342, 248] width 191 height 18
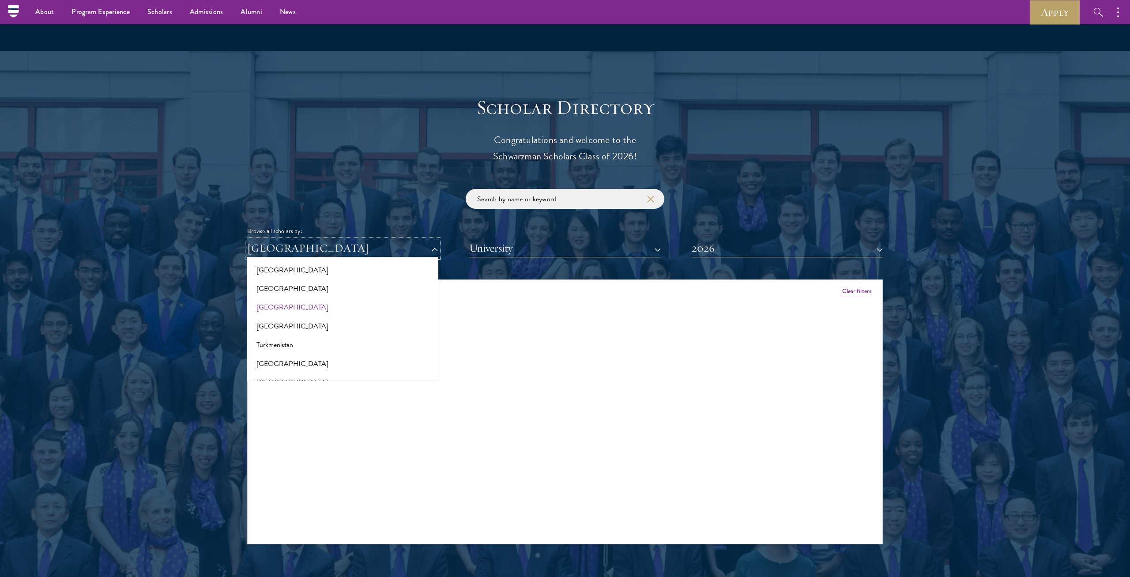
scroll to position [1730, 0]
click at [297, 294] on button "[GEOGRAPHIC_DATA]" at bounding box center [343, 302] width 186 height 19
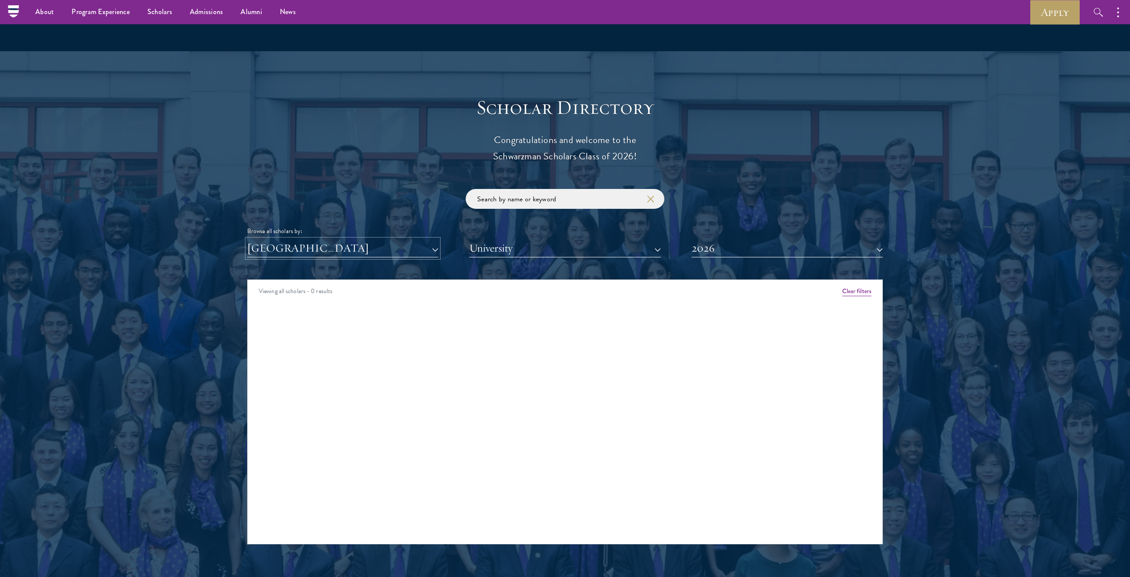
click at [335, 254] on button "[GEOGRAPHIC_DATA]" at bounding box center [342, 248] width 191 height 18
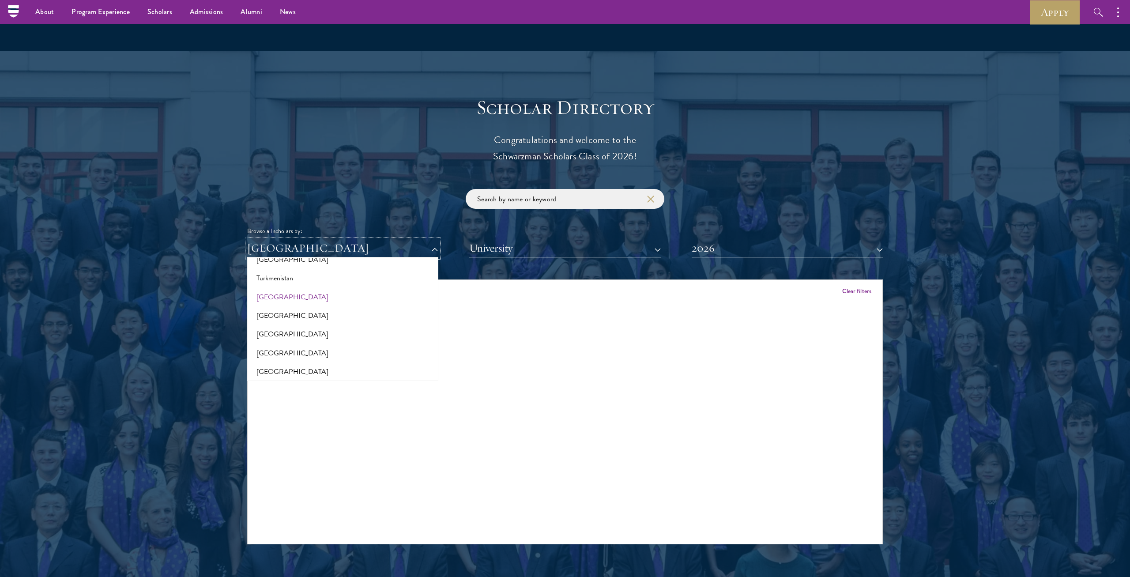
scroll to position [1792, 0]
click at [288, 294] on button "[GEOGRAPHIC_DATA]" at bounding box center [343, 296] width 186 height 19
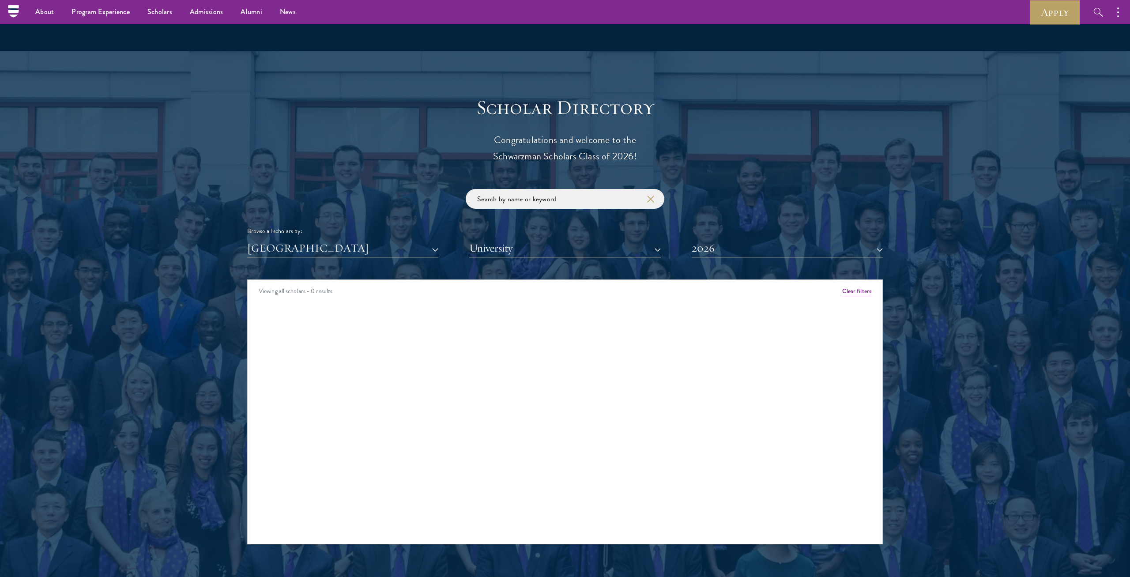
click at [320, 259] on div "Scholar Directory Congratulations and welcome to the Schwarzman Scholars Class …" at bounding box center [564, 319] width 635 height 449
click at [322, 254] on button "[GEOGRAPHIC_DATA]" at bounding box center [342, 248] width 191 height 18
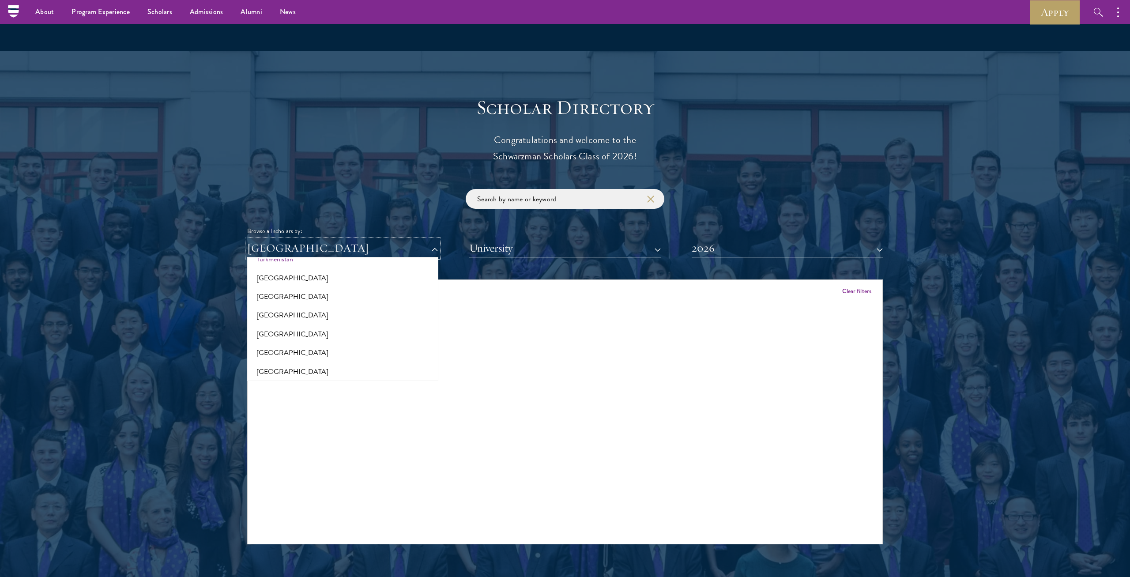
scroll to position [1792, 0]
click at [318, 294] on button "[GEOGRAPHIC_DATA]" at bounding box center [343, 334] width 186 height 19
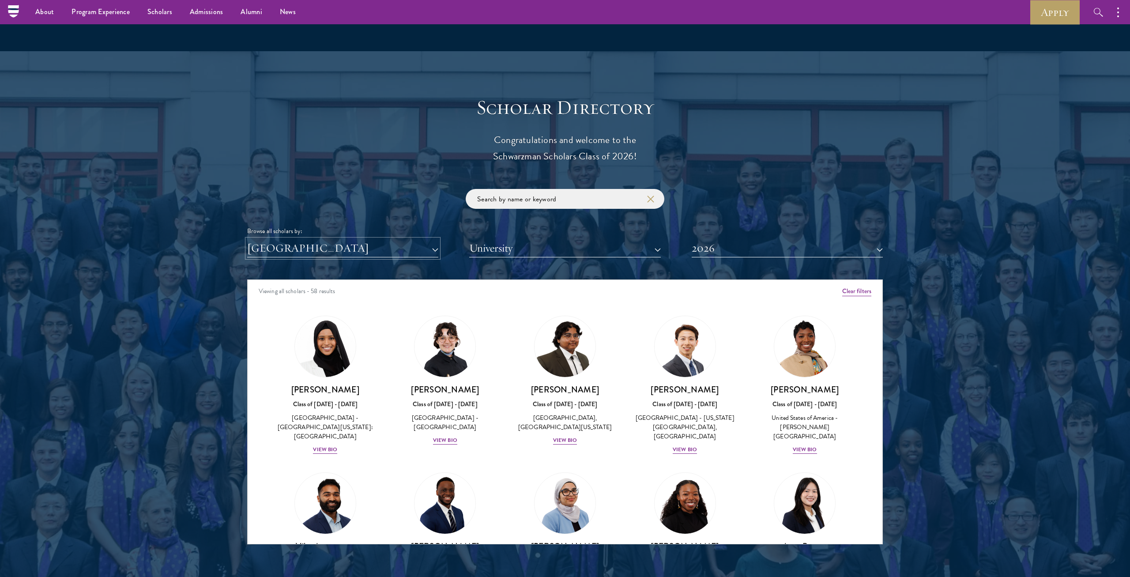
click at [331, 248] on button "[GEOGRAPHIC_DATA]" at bounding box center [342, 248] width 191 height 18
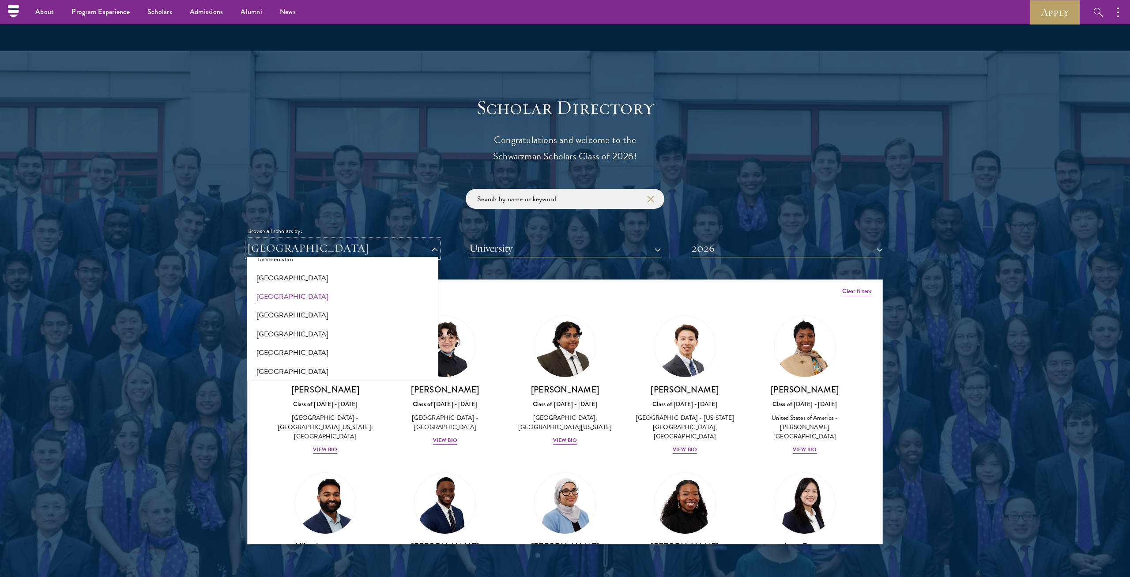
scroll to position [1792, 0]
click at [313, 294] on button "[GEOGRAPHIC_DATA]" at bounding box center [343, 315] width 186 height 19
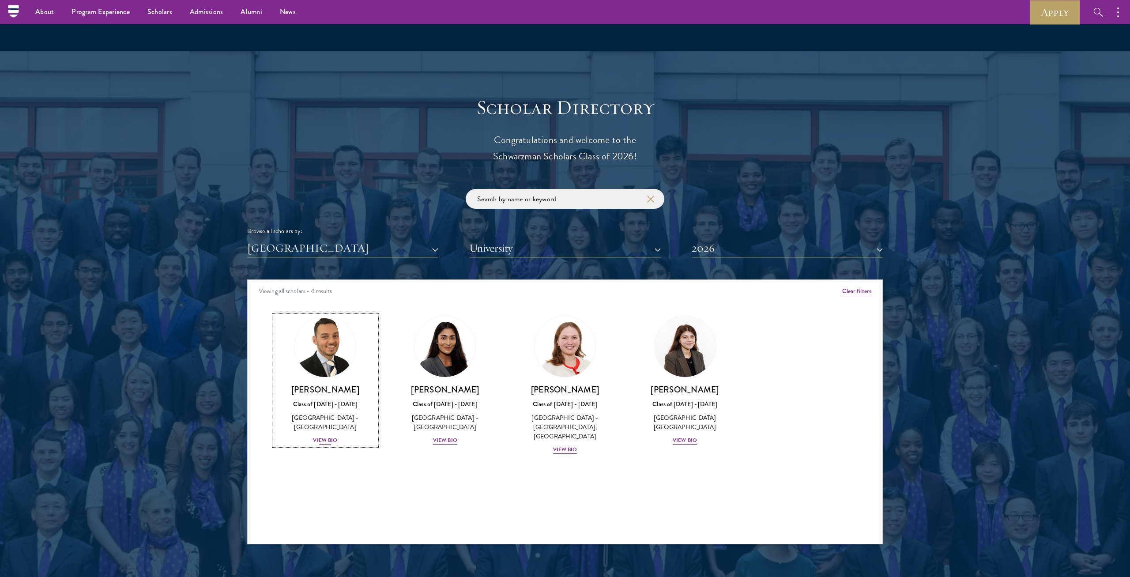
click at [310, 294] on img at bounding box center [325, 346] width 67 height 67
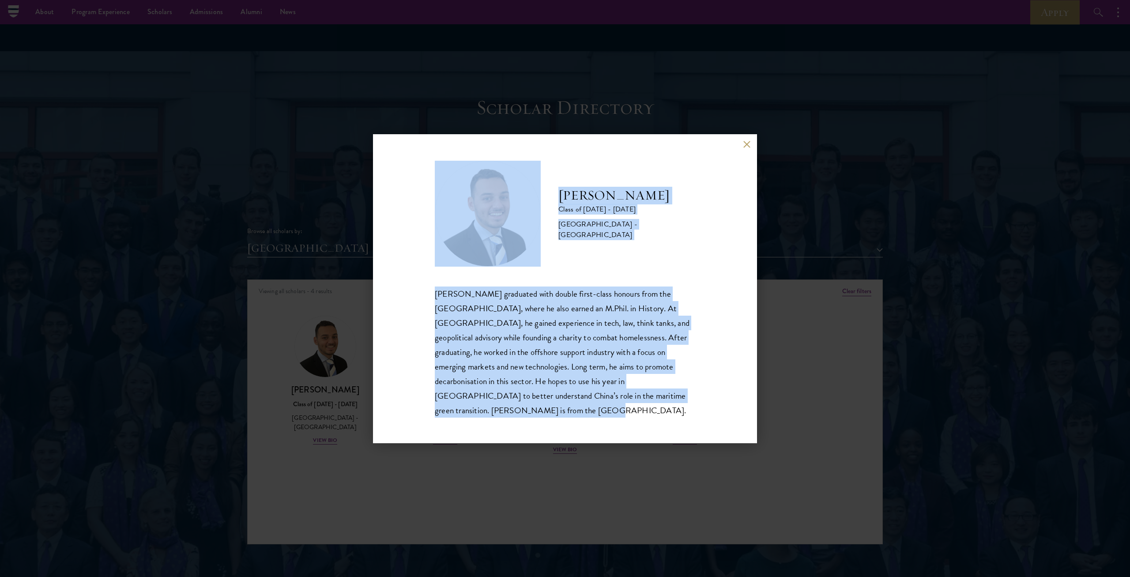
drag, startPoint x: 654, startPoint y: 405, endPoint x: 538, endPoint y: 216, distance: 220.8
click at [538, 216] on div "[PERSON_NAME] Class of [DATE] - [DATE] [GEOGRAPHIC_DATA] - [GEOGRAPHIC_DATA] [P…" at bounding box center [565, 289] width 260 height 257
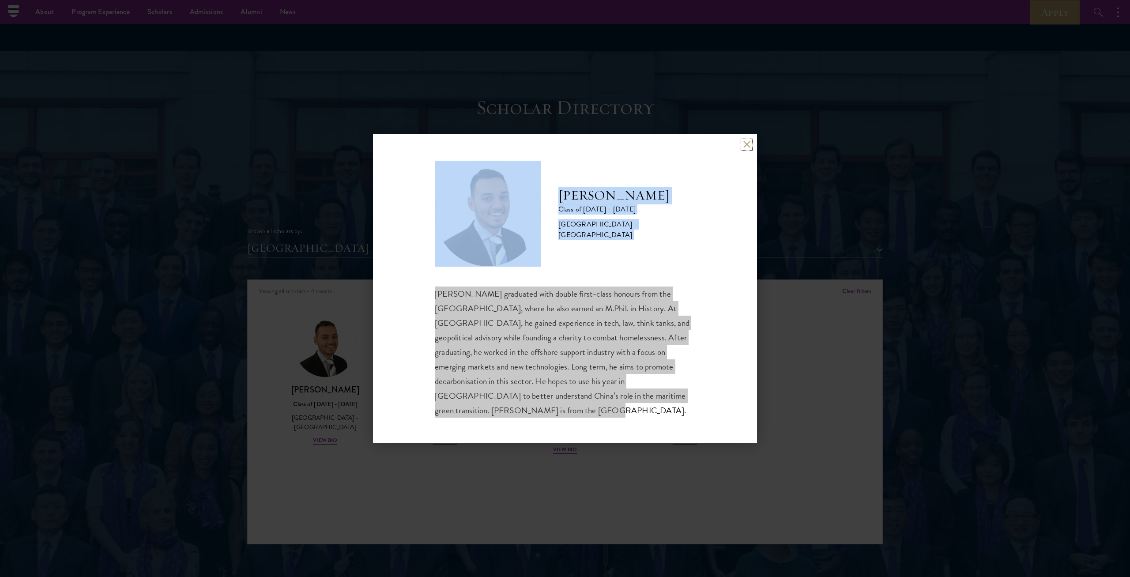
click at [564, 148] on button at bounding box center [747, 145] width 8 height 8
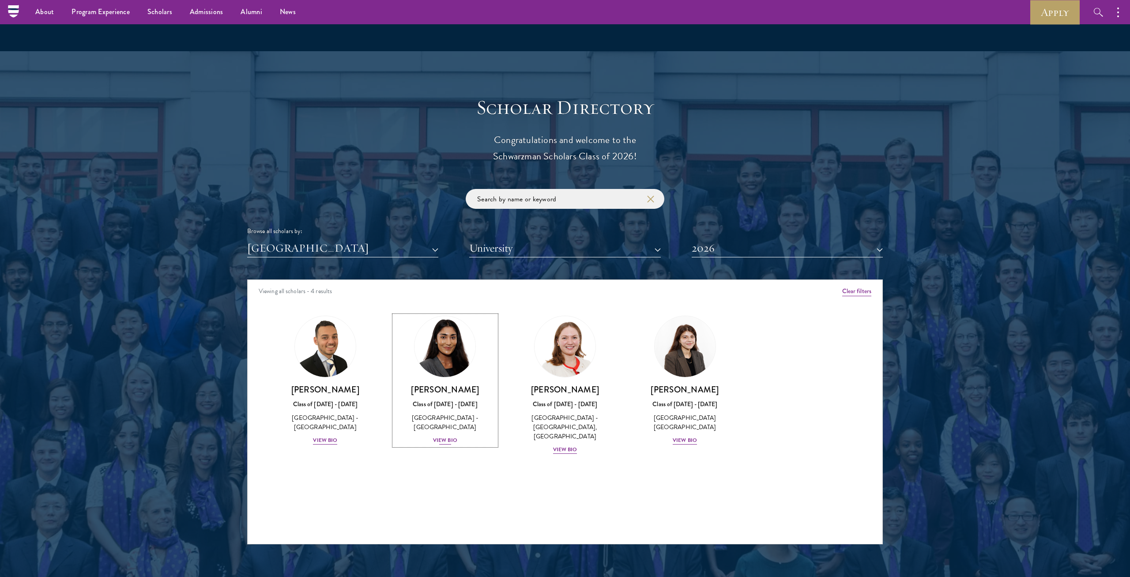
click at [470, 294] on img at bounding box center [444, 346] width 67 height 67
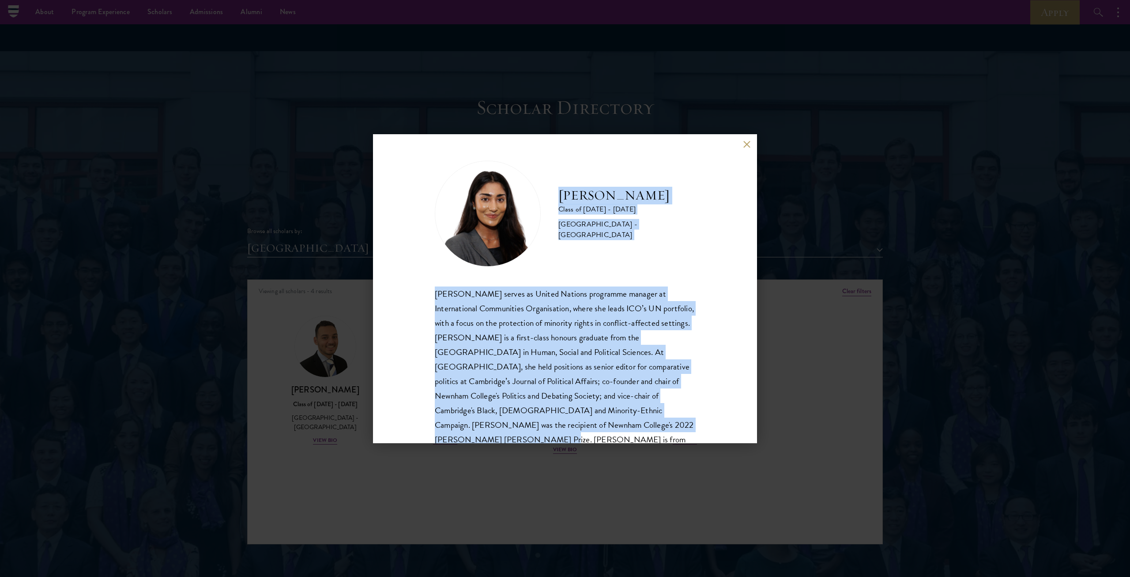
drag, startPoint x: 581, startPoint y: 426, endPoint x: 552, endPoint y: 200, distance: 227.8
click at [552, 200] on div "[PERSON_NAME] Class of [DATE] - [DATE] [GEOGRAPHIC_DATA] - [GEOGRAPHIC_DATA] [P…" at bounding box center [565, 311] width 260 height 301
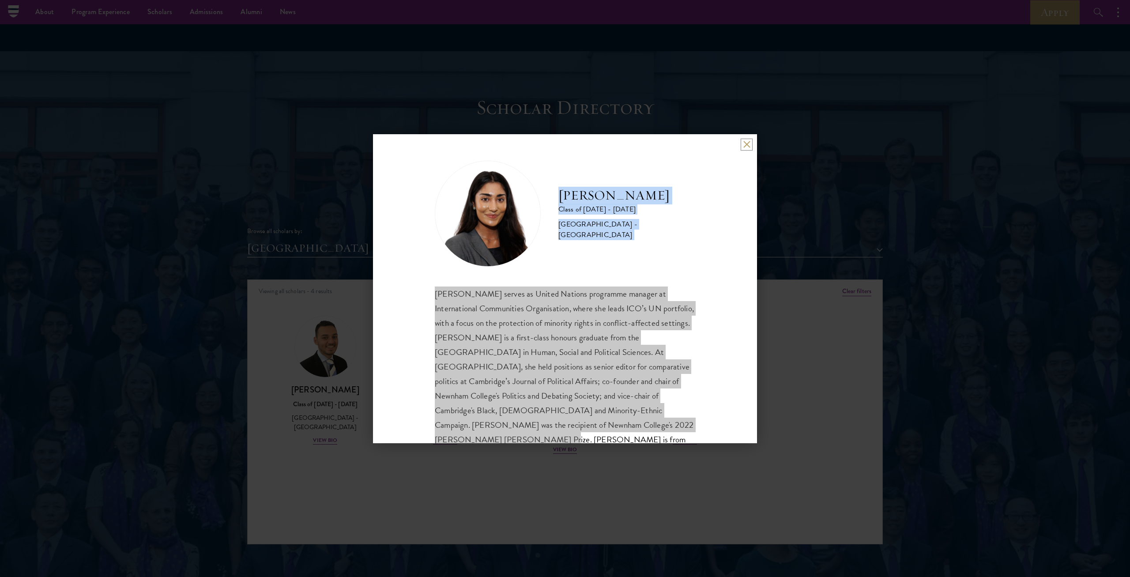
click at [564, 142] on button at bounding box center [747, 145] width 8 height 8
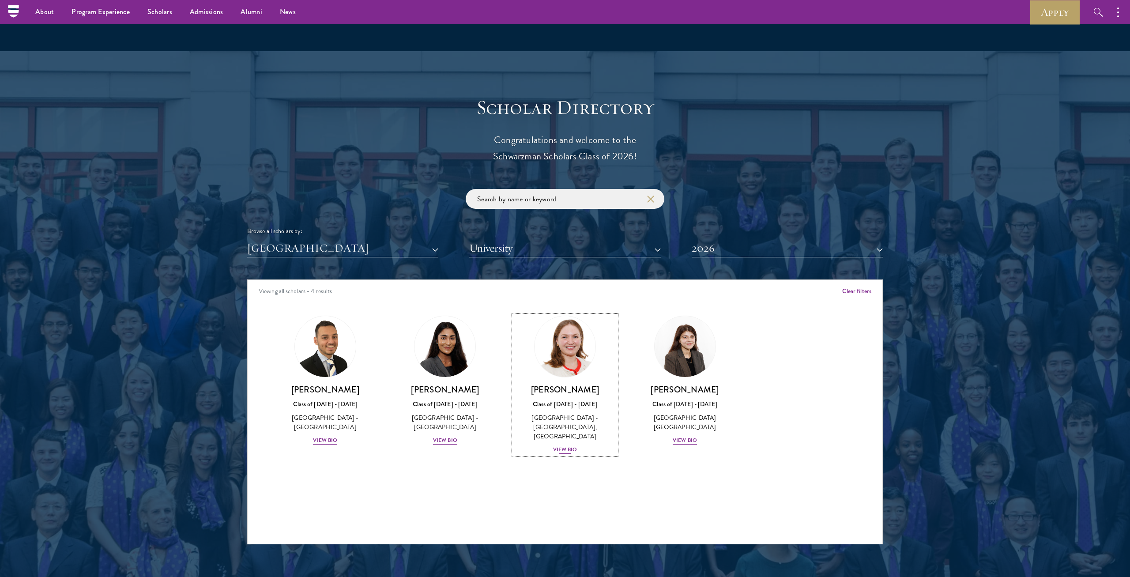
click at [564, 294] on img at bounding box center [564, 346] width 67 height 67
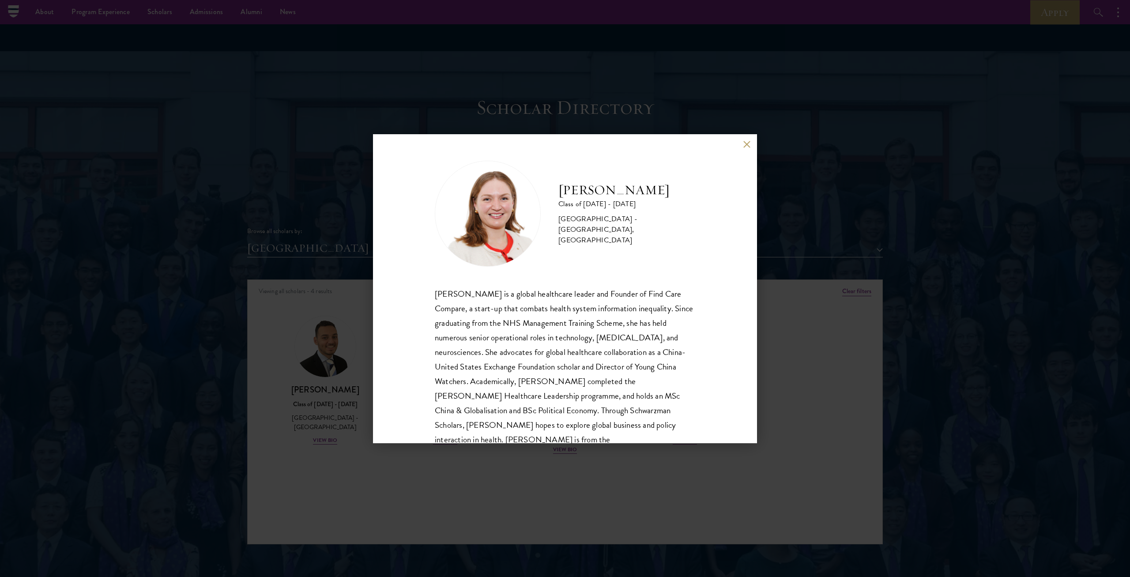
drag, startPoint x: 566, startPoint y: 436, endPoint x: 537, endPoint y: 242, distance: 195.5
click at [537, 242] on div "[PERSON_NAME] Class of [DATE] - [DATE] [GEOGRAPHIC_DATA] - [GEOGRAPHIC_DATA], […" at bounding box center [565, 311] width 260 height 301
click at [564, 142] on div "[PERSON_NAME] Class of [DATE] - [DATE] [GEOGRAPHIC_DATA] - [GEOGRAPHIC_DATA], […" at bounding box center [565, 288] width 384 height 309
click at [564, 143] on button at bounding box center [747, 145] width 8 height 8
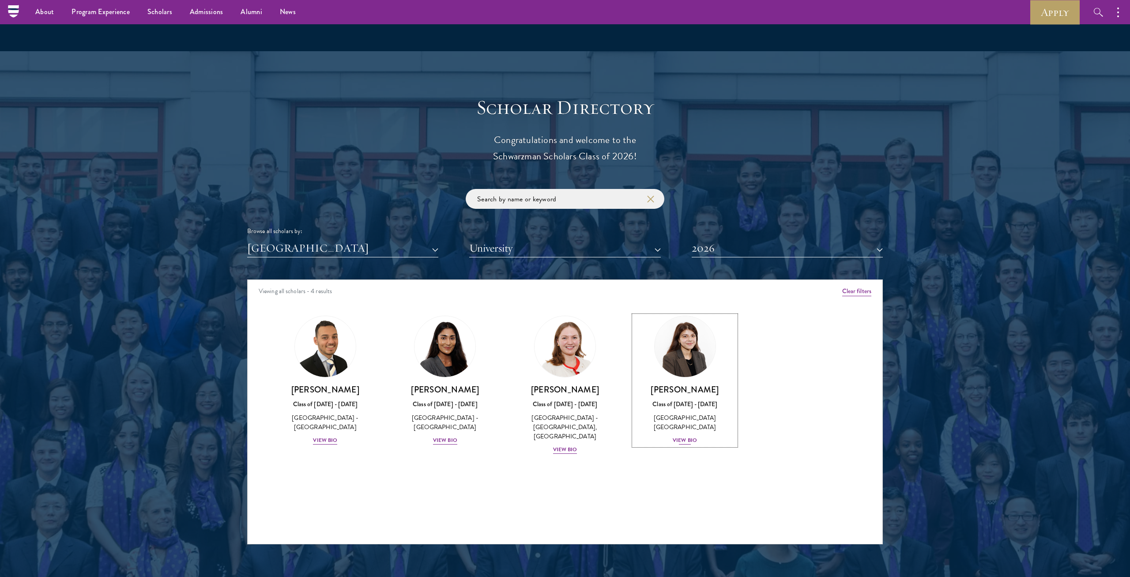
click at [564, 294] on img at bounding box center [684, 346] width 67 height 67
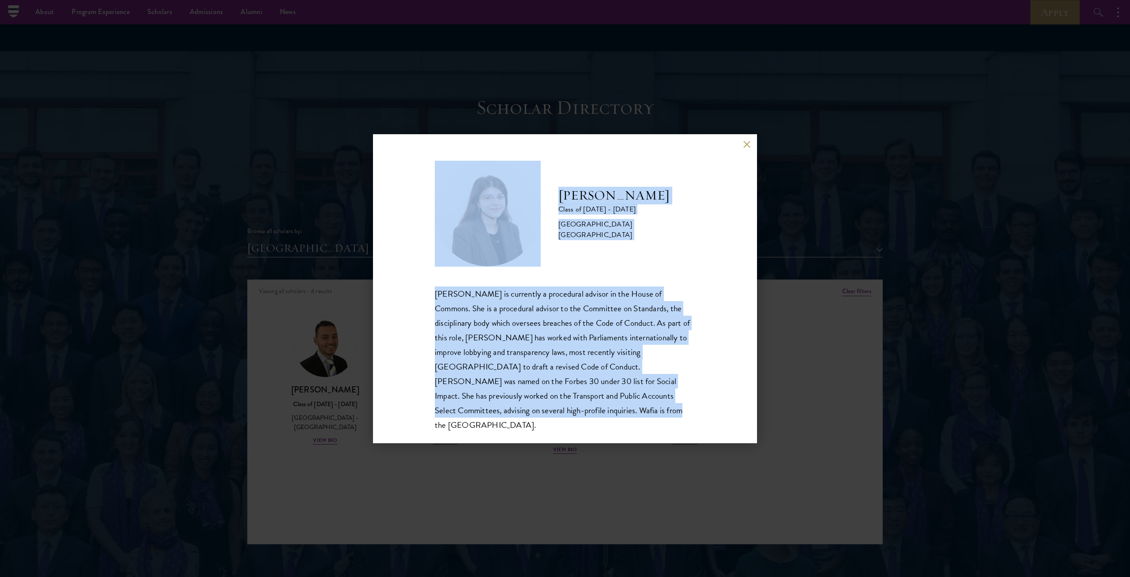
drag, startPoint x: 579, startPoint y: 413, endPoint x: 537, endPoint y: 219, distance: 198.7
click at [537, 219] on div "[PERSON_NAME] Class of [DATE] - [DATE] [GEOGRAPHIC_DATA] - [GEOGRAPHIC_DATA] [G…" at bounding box center [565, 296] width 260 height 271
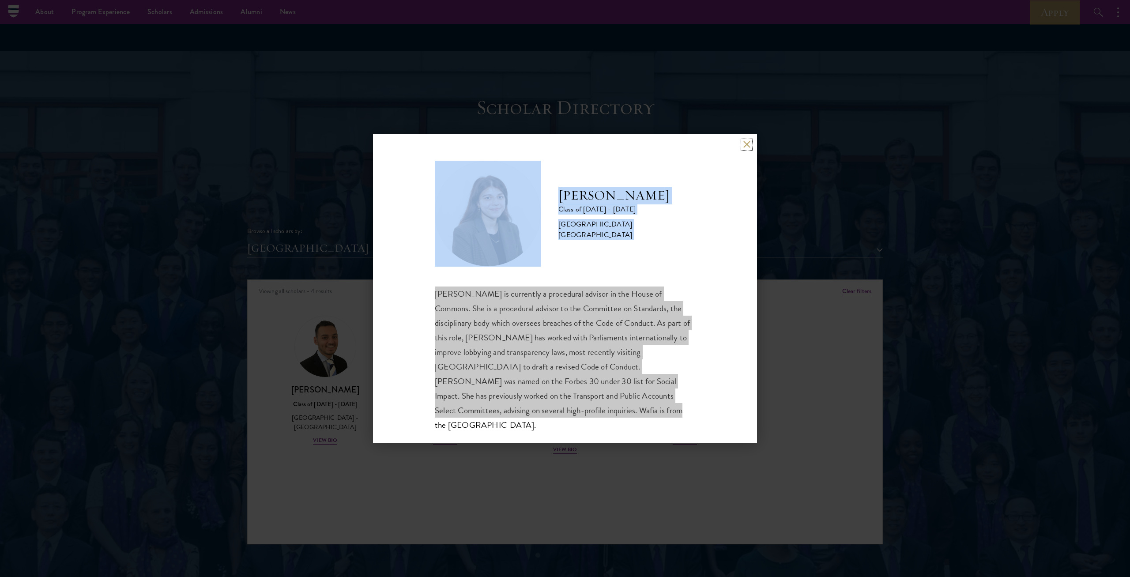
click at [564, 144] on button at bounding box center [747, 145] width 8 height 8
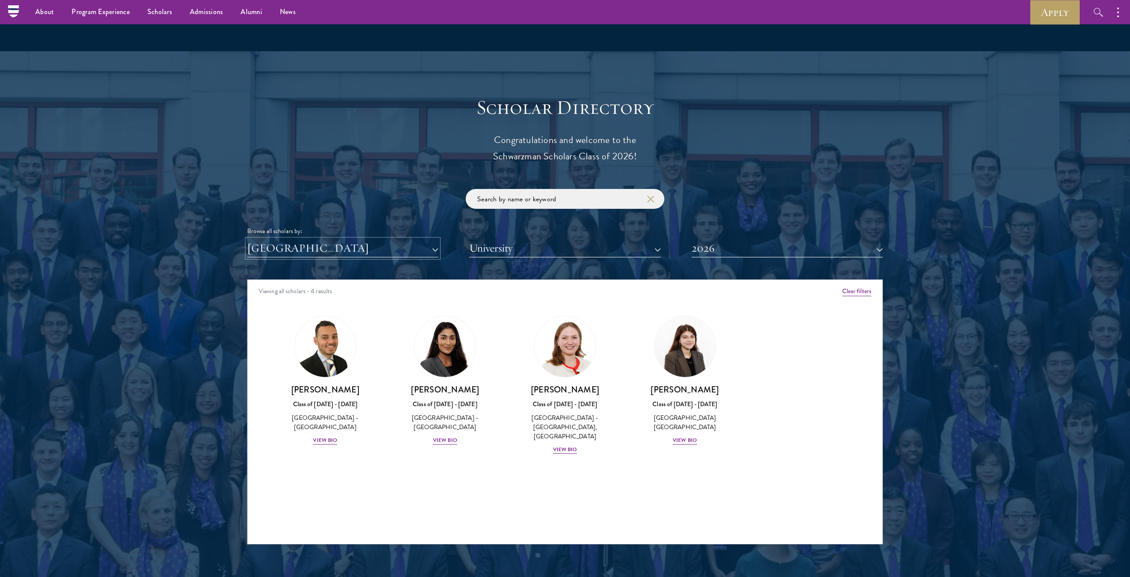
click at [418, 251] on button "[GEOGRAPHIC_DATA]" at bounding box center [342, 248] width 191 height 18
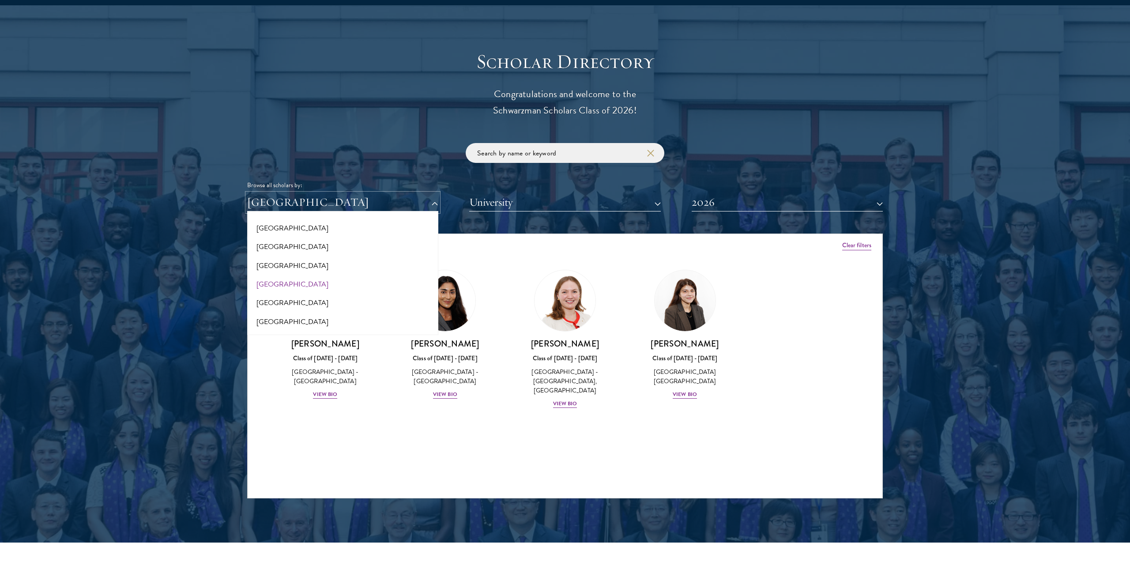
scroll to position [1603, 0]
click at [291, 254] on button "[GEOGRAPHIC_DATA]" at bounding box center [343, 252] width 186 height 19
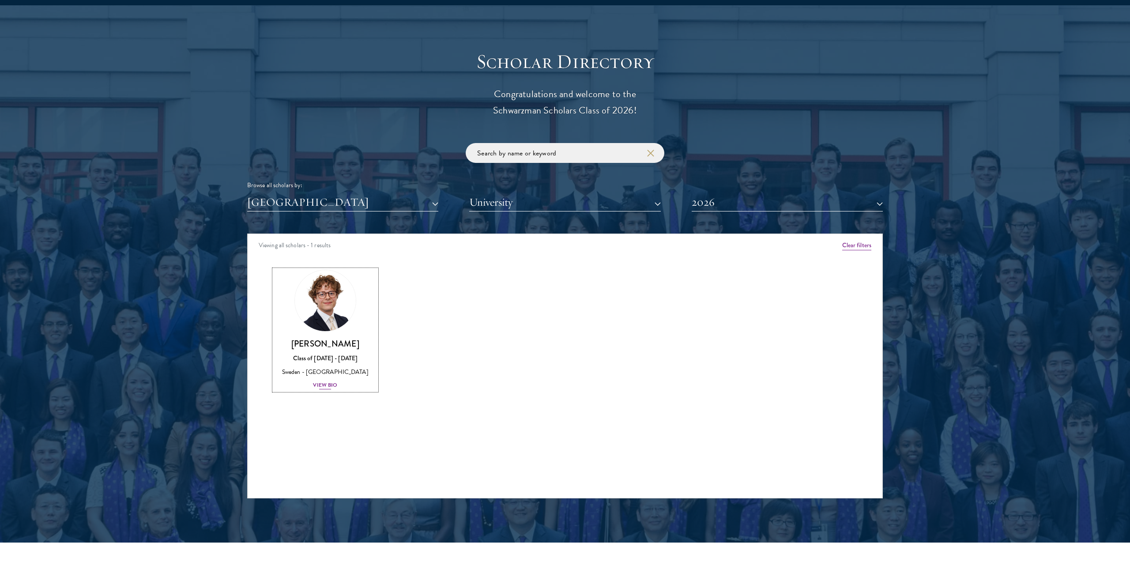
click at [324, 294] on img at bounding box center [325, 300] width 67 height 67
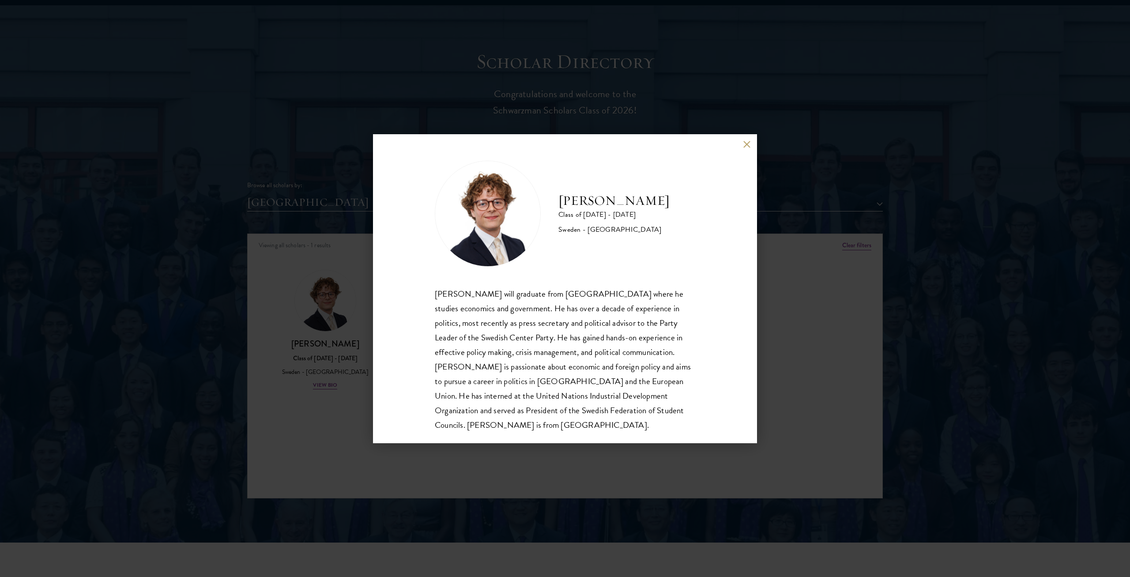
click at [321, 260] on div "[PERSON_NAME] Class of [DATE] - [DATE] [GEOGRAPHIC_DATA] - [GEOGRAPHIC_DATA] [P…" at bounding box center [565, 288] width 1130 height 577
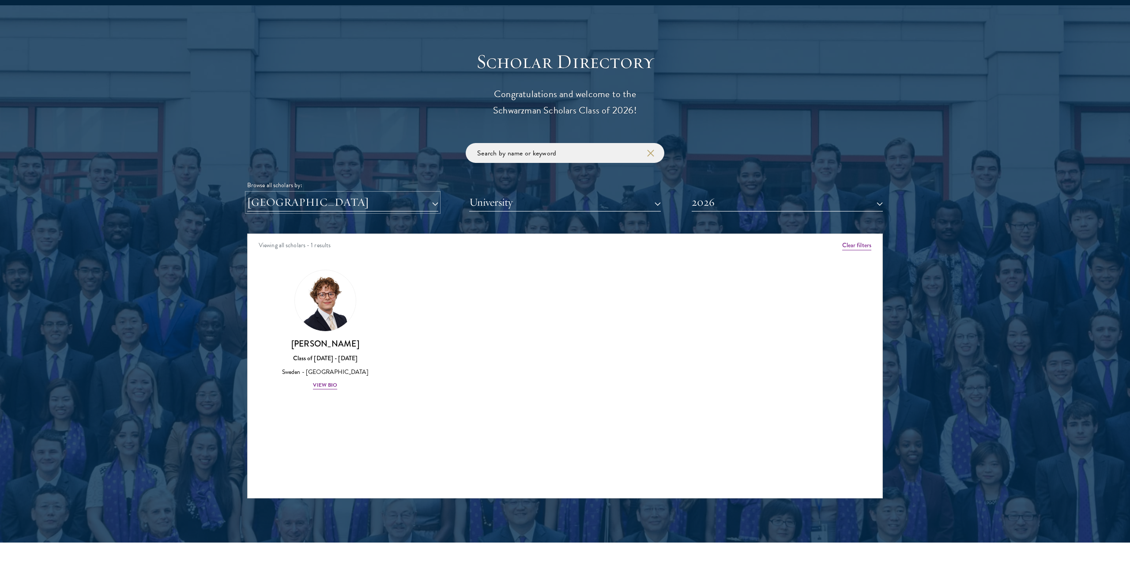
click at [358, 199] on button "[GEOGRAPHIC_DATA]" at bounding box center [342, 202] width 191 height 18
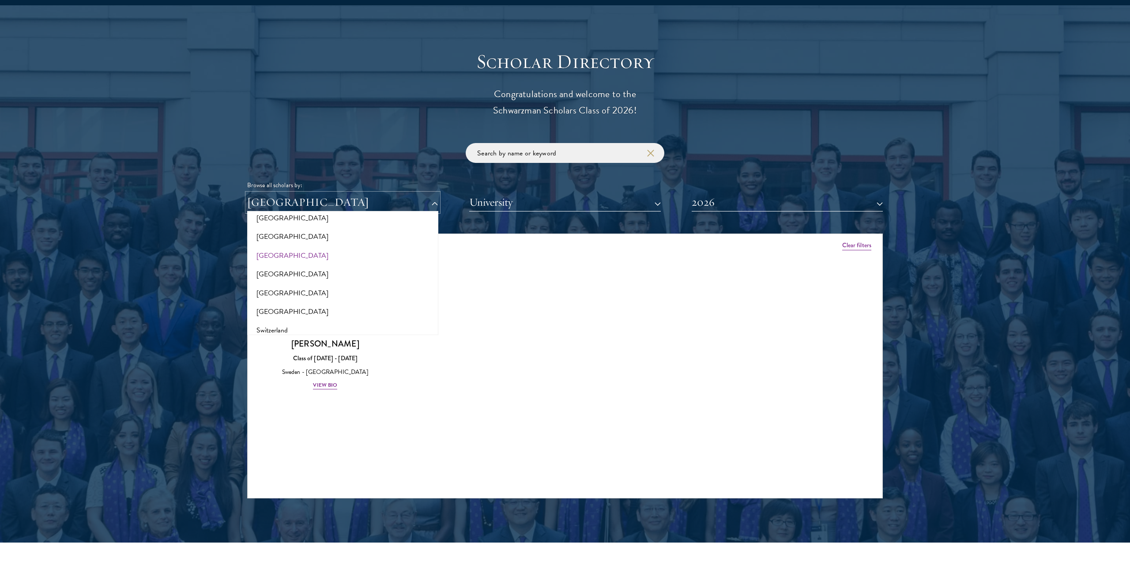
scroll to position [1541, 0]
click at [312, 276] on button "[GEOGRAPHIC_DATA]" at bounding box center [343, 276] width 186 height 19
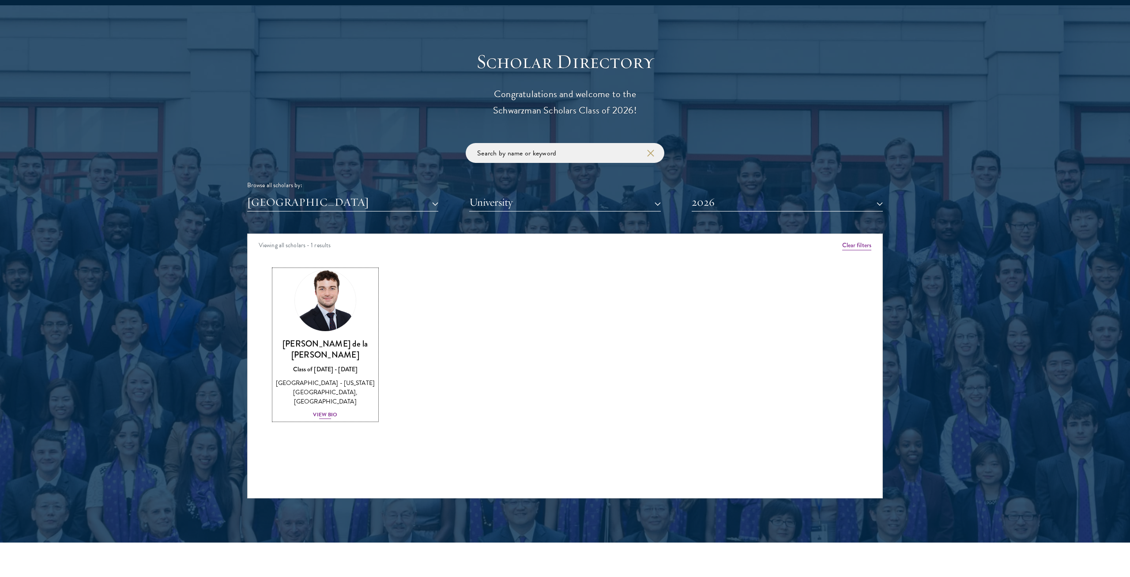
click at [331, 294] on img at bounding box center [325, 300] width 67 height 67
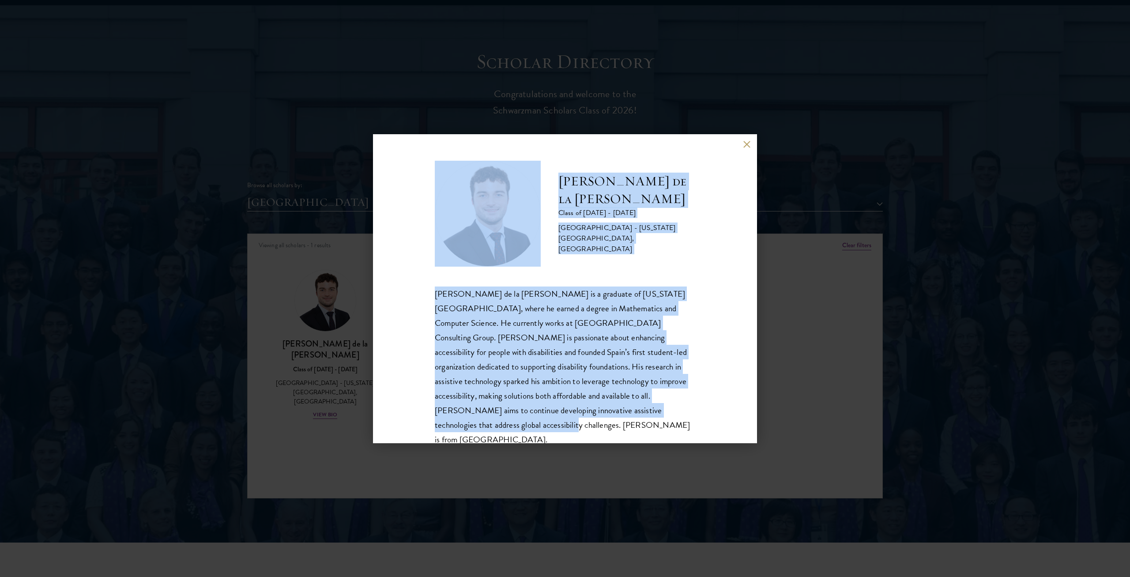
drag, startPoint x: 619, startPoint y: 417, endPoint x: 536, endPoint y: 191, distance: 241.7
click at [536, 191] on div "[PERSON_NAME] de la [PERSON_NAME] Class of [DATE] - [DATE] [GEOGRAPHIC_DATA] - …" at bounding box center [565, 304] width 260 height 286
